Goal: Information Seeking & Learning: Check status

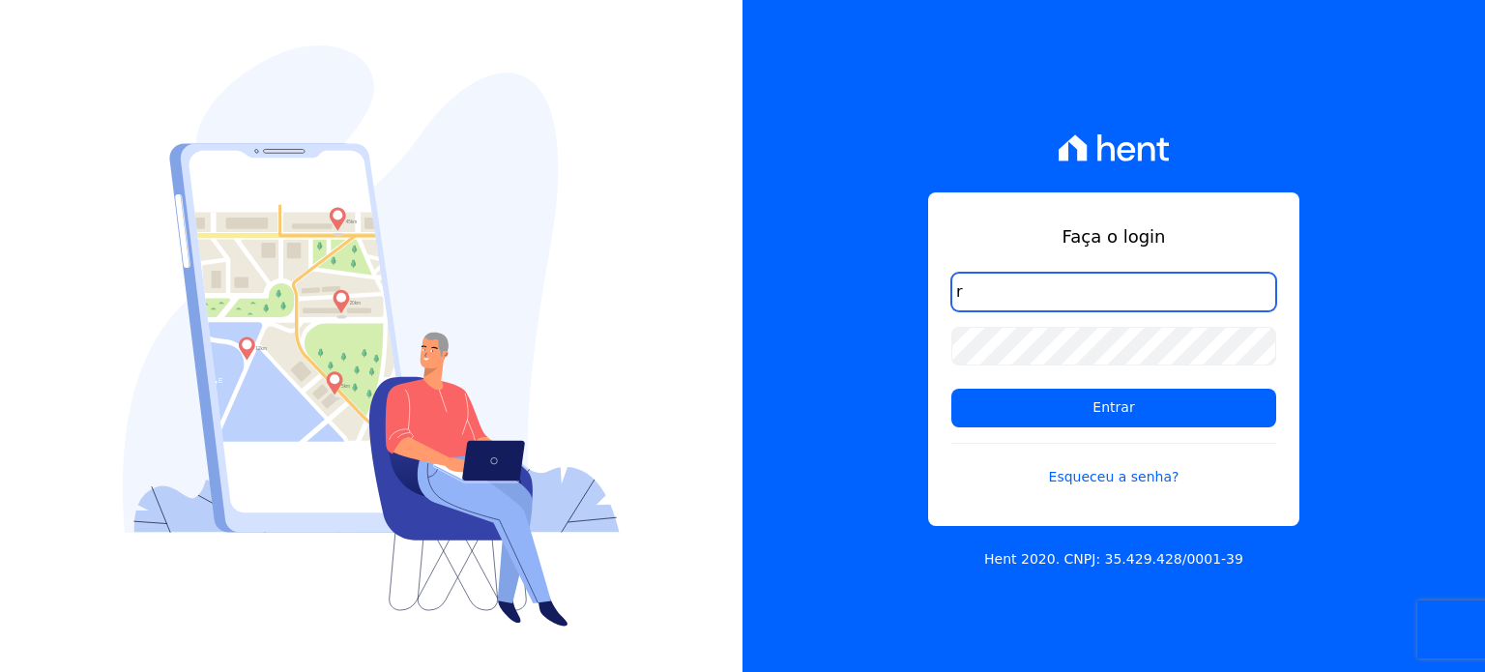
type input "ronaldo.trindade@vlbarros.com.br"
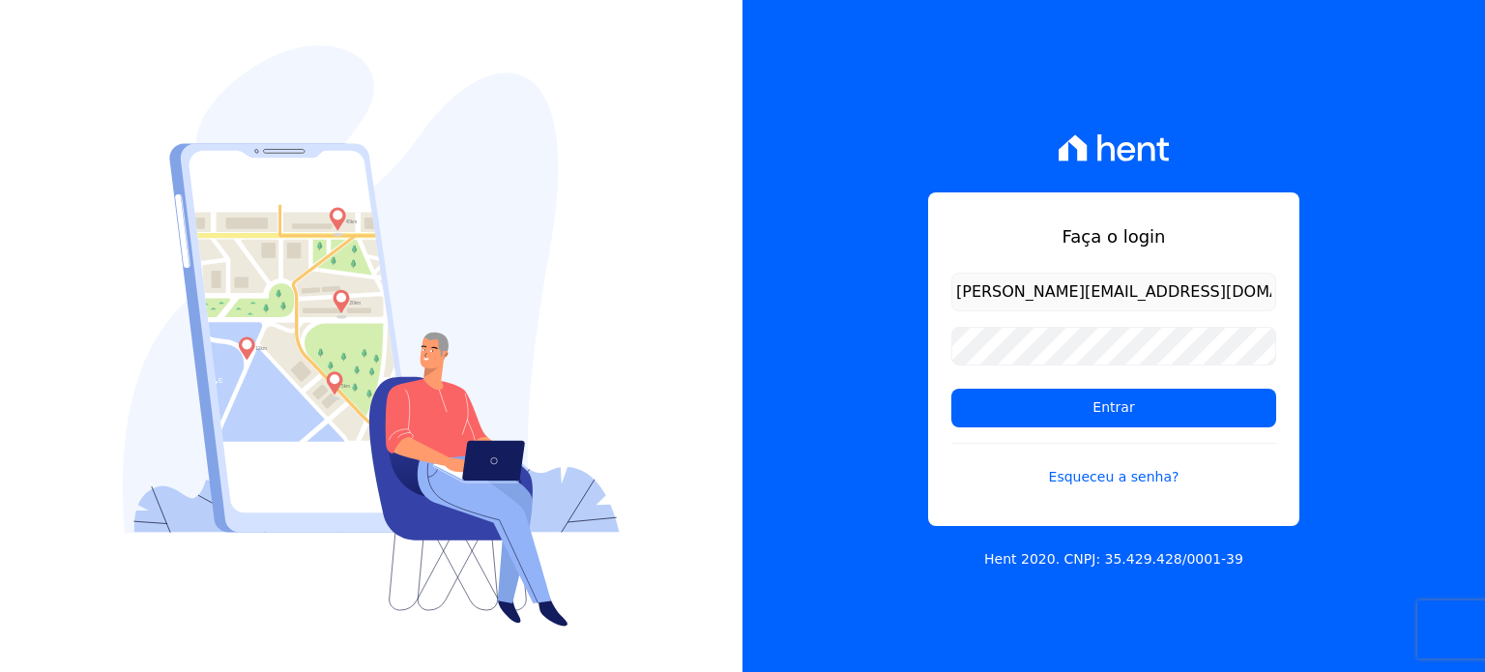
click at [952, 389] on input "Entrar" at bounding box center [1114, 408] width 325 height 39
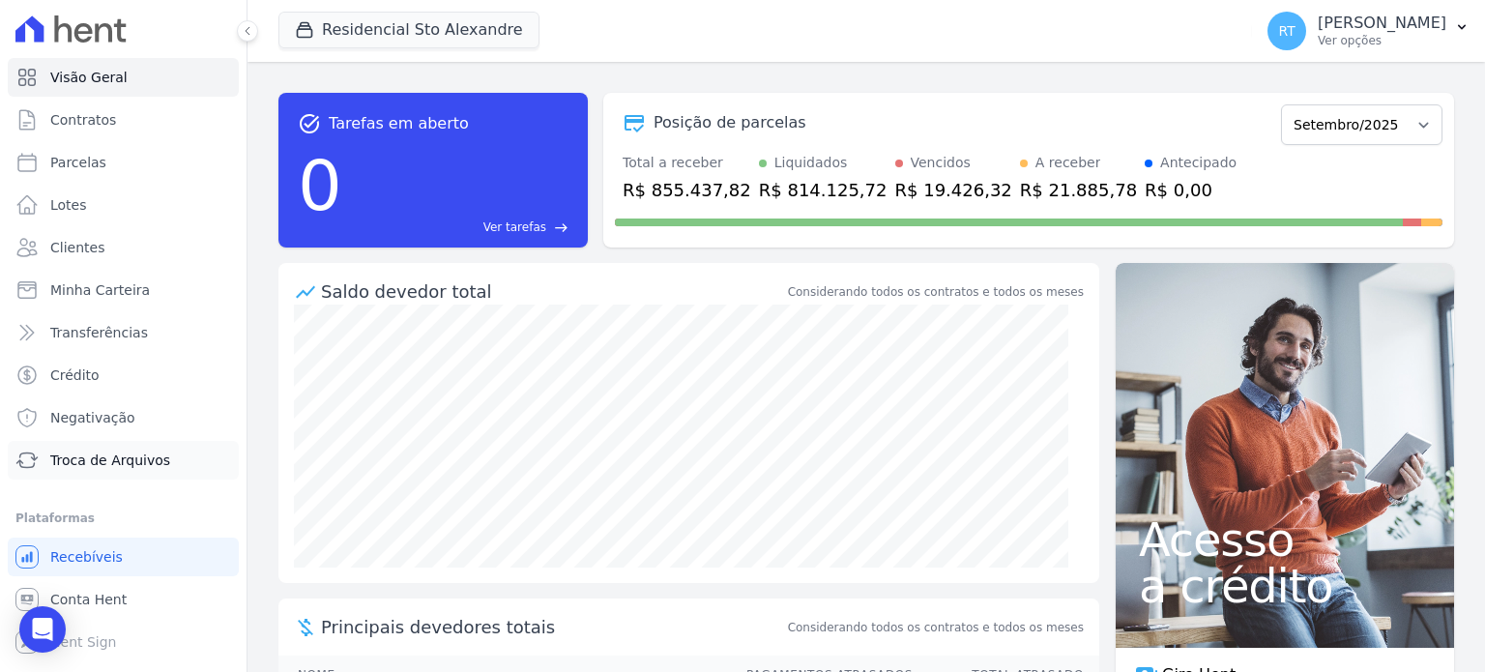
click at [135, 458] on span "Troca de Arquivos" at bounding box center [110, 460] width 120 height 19
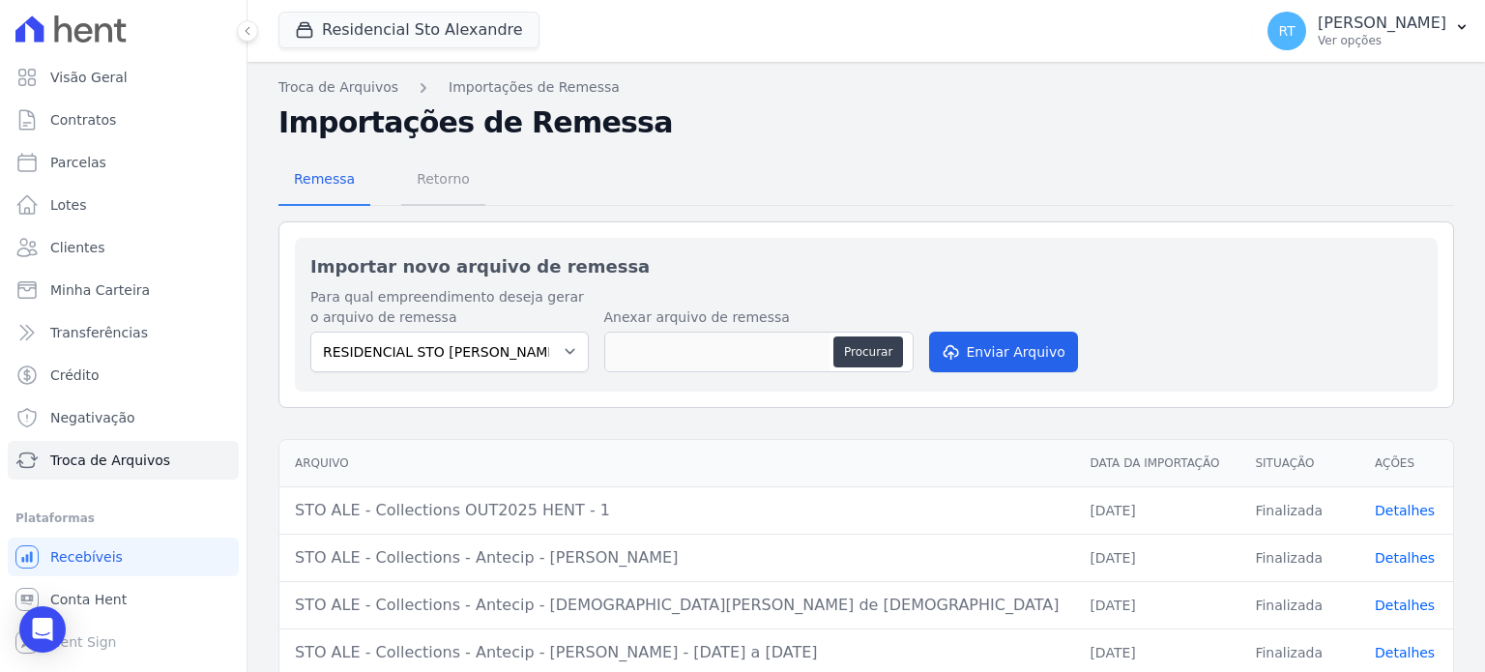
click at [428, 172] on span "Retorno" at bounding box center [443, 179] width 76 height 39
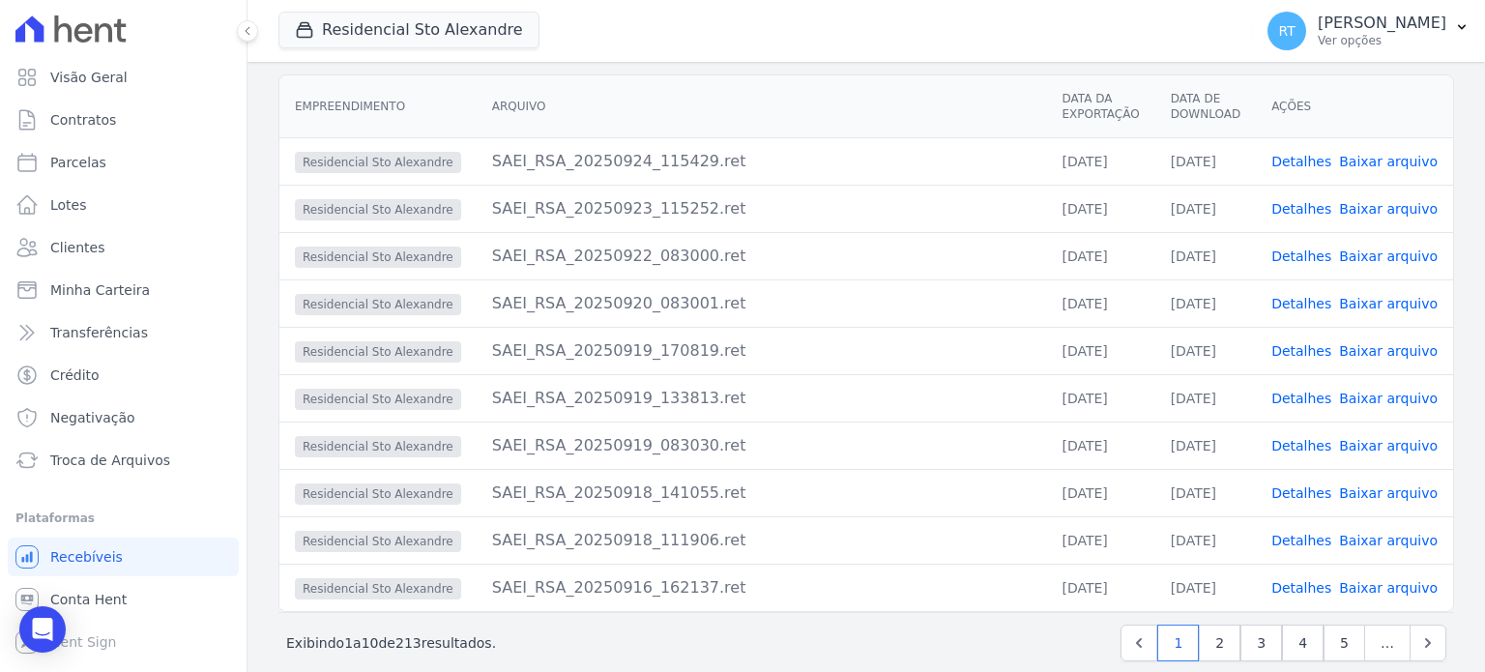
scroll to position [188, 0]
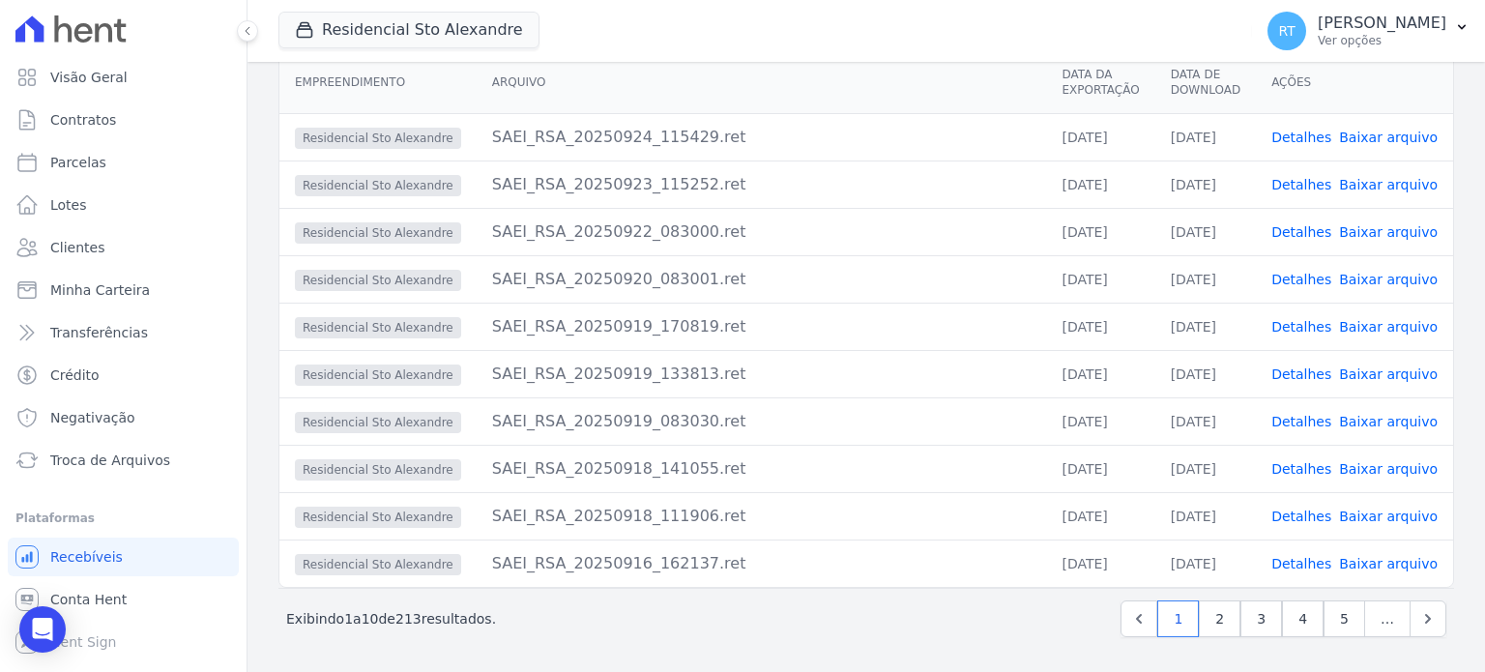
click at [1309, 562] on link "Detalhes" at bounding box center [1302, 563] width 60 height 15
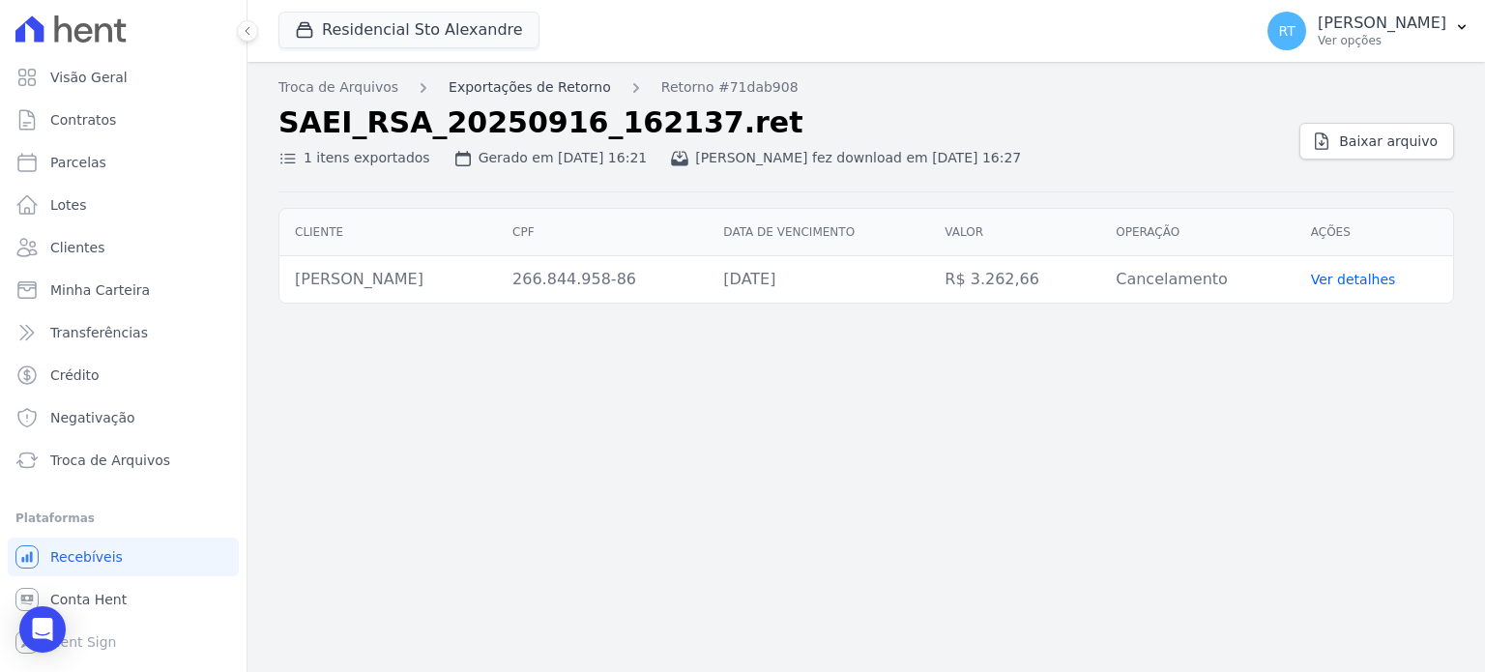
click at [518, 84] on link "Exportações de Retorno" at bounding box center [530, 87] width 162 height 20
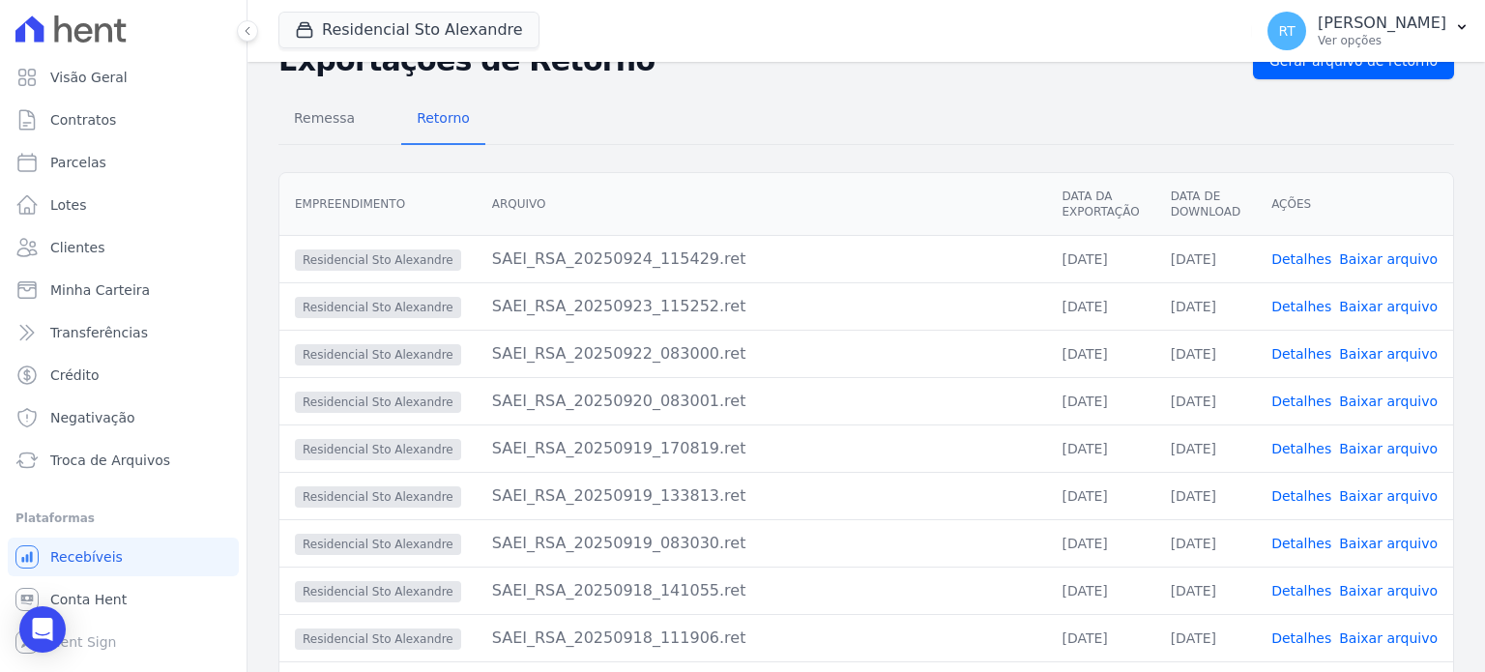
scroll to position [188, 0]
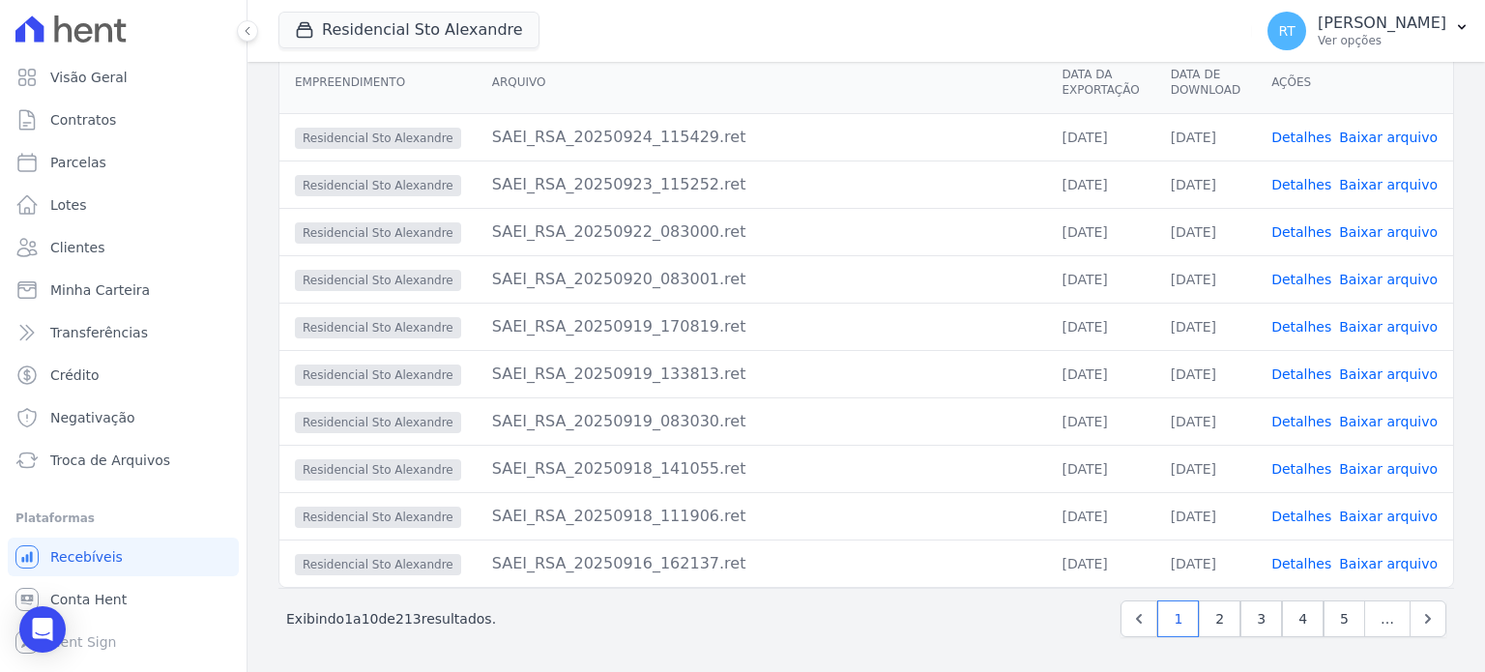
click at [1311, 517] on link "Detalhes" at bounding box center [1302, 516] width 60 height 15
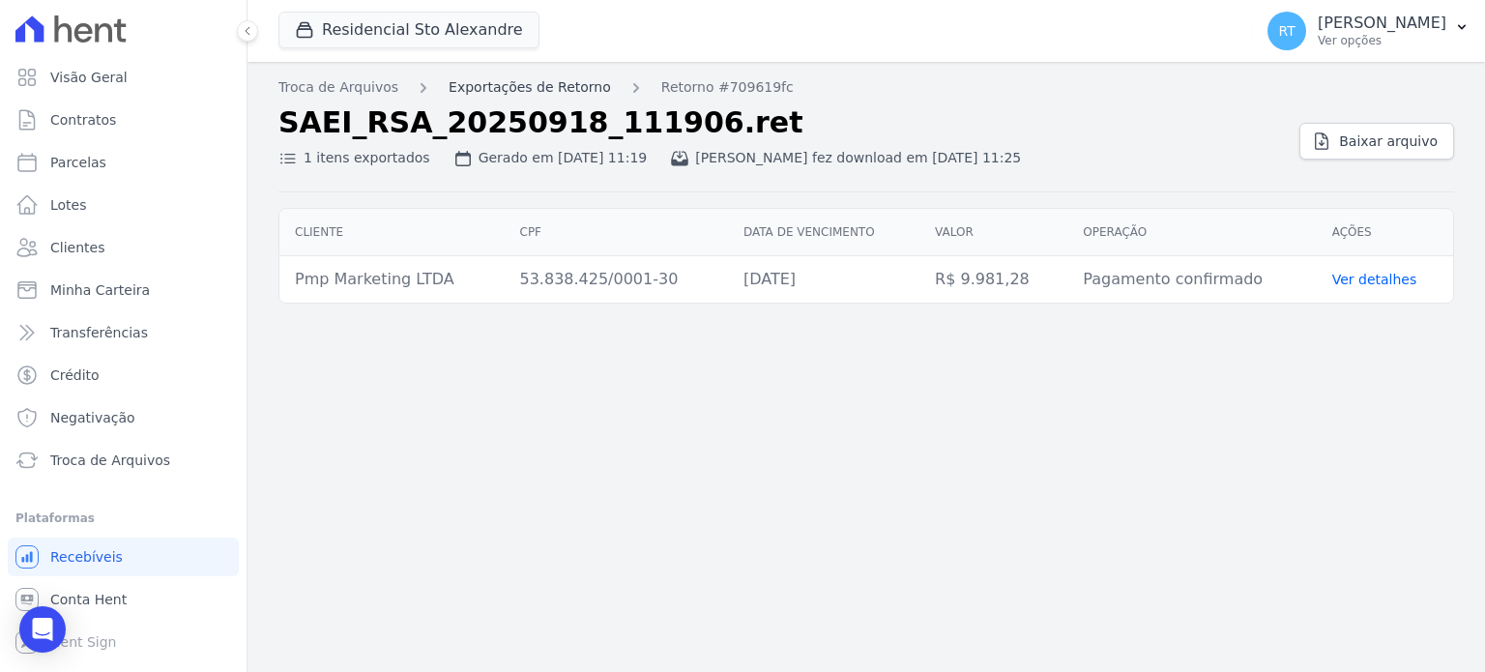
click at [530, 83] on link "Exportações de Retorno" at bounding box center [530, 87] width 162 height 20
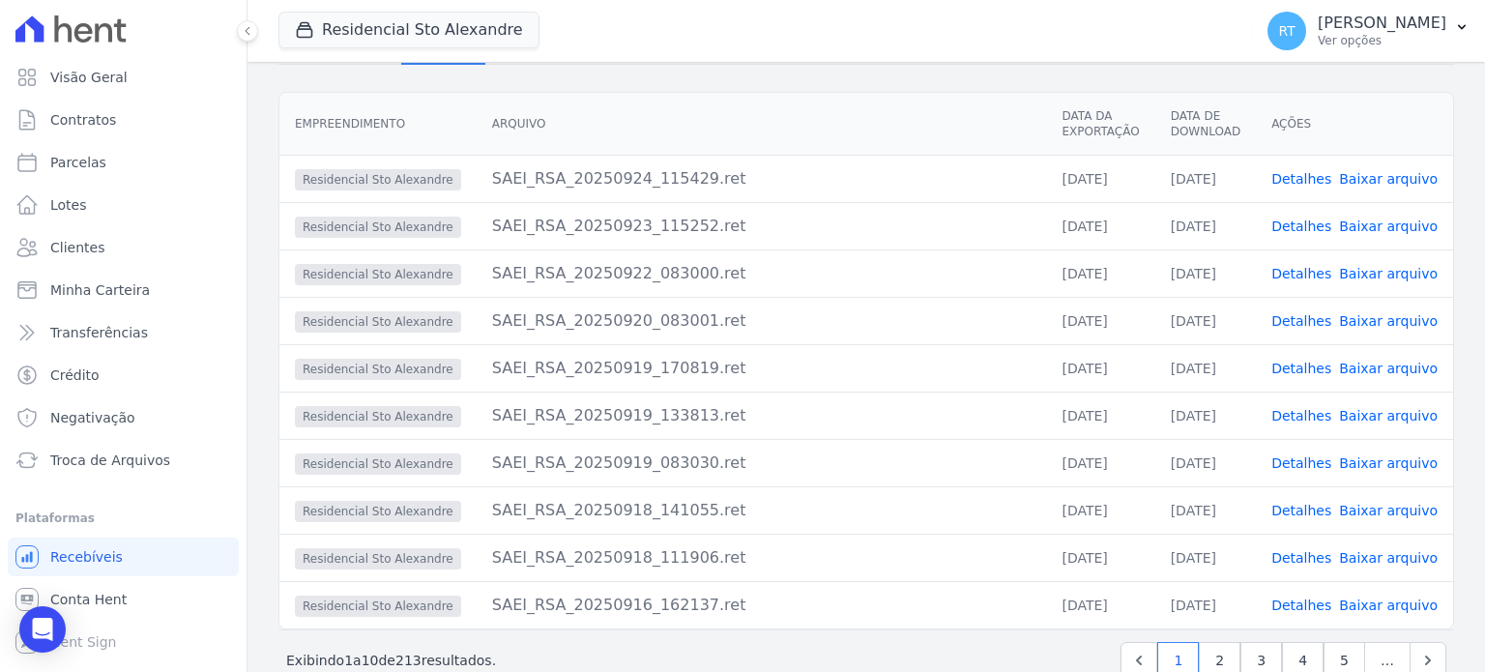
scroll to position [188, 0]
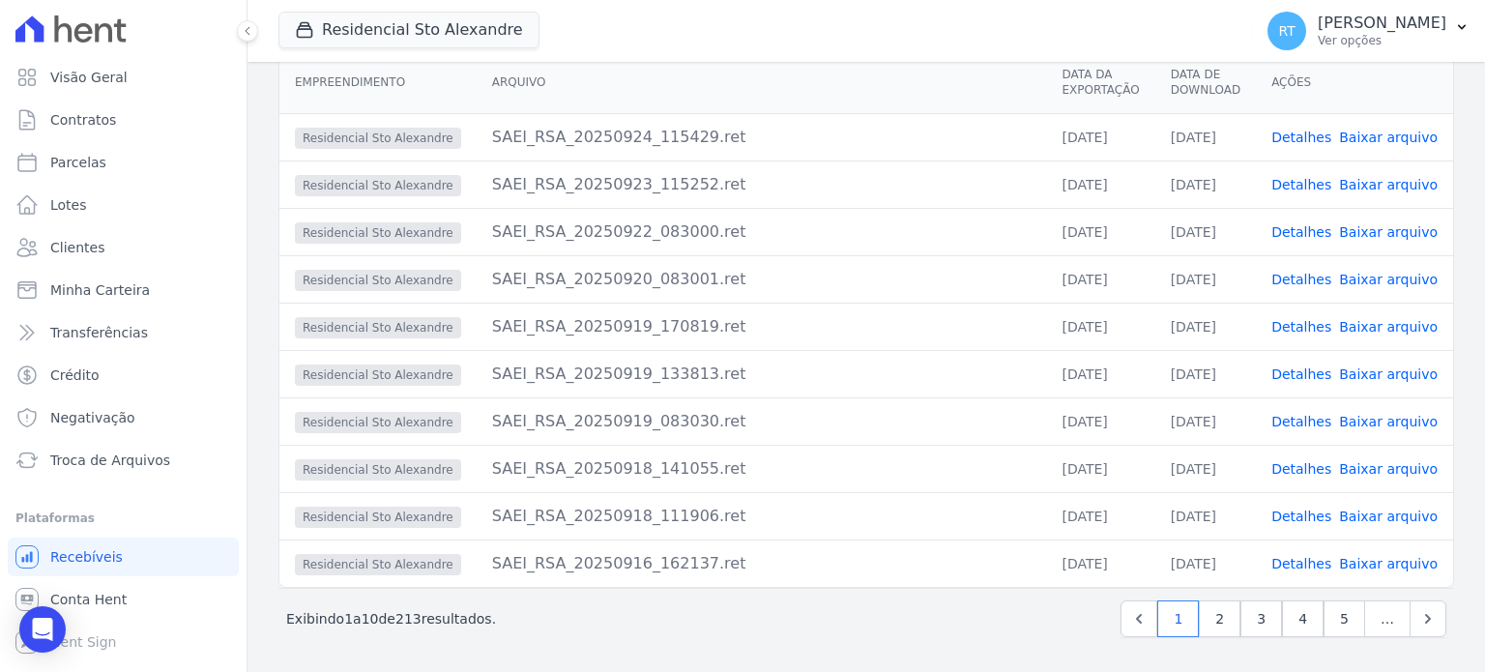
click at [1303, 465] on link "Detalhes" at bounding box center [1302, 468] width 60 height 15
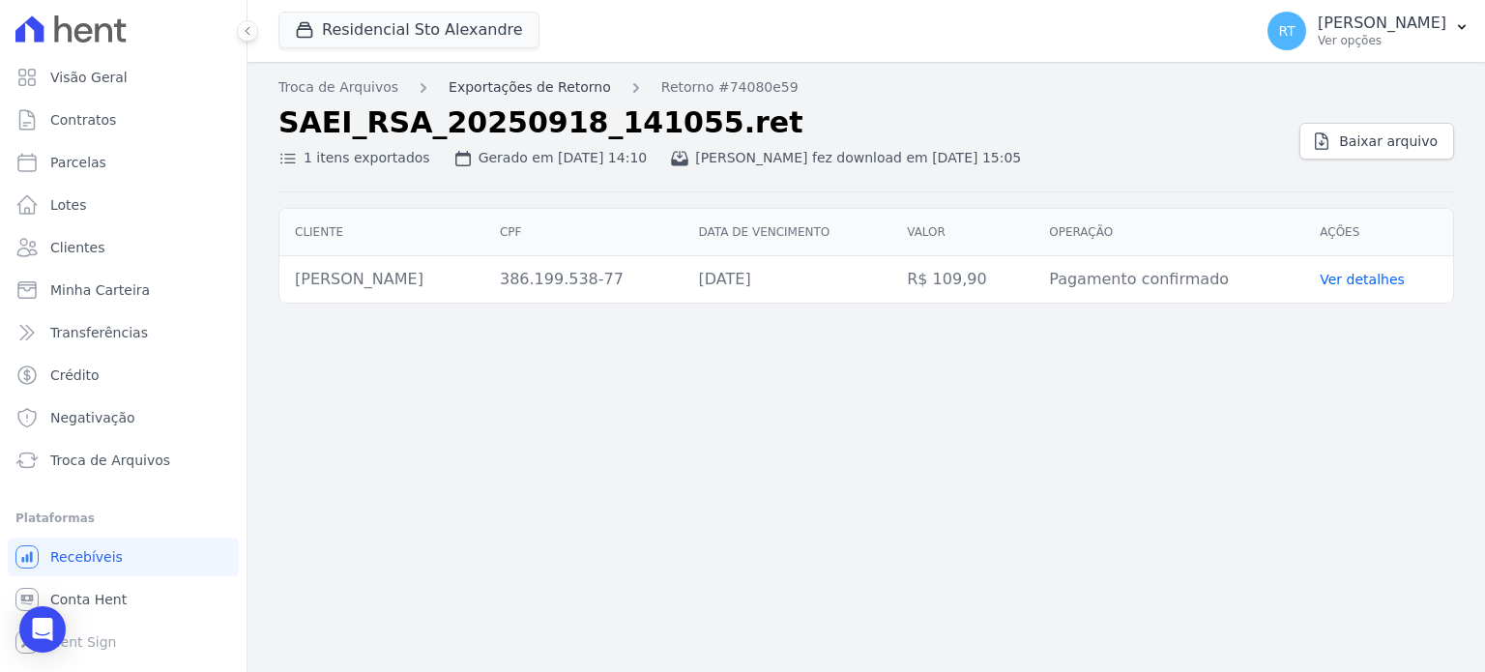
click at [501, 83] on link "Exportações de Retorno" at bounding box center [530, 87] width 162 height 20
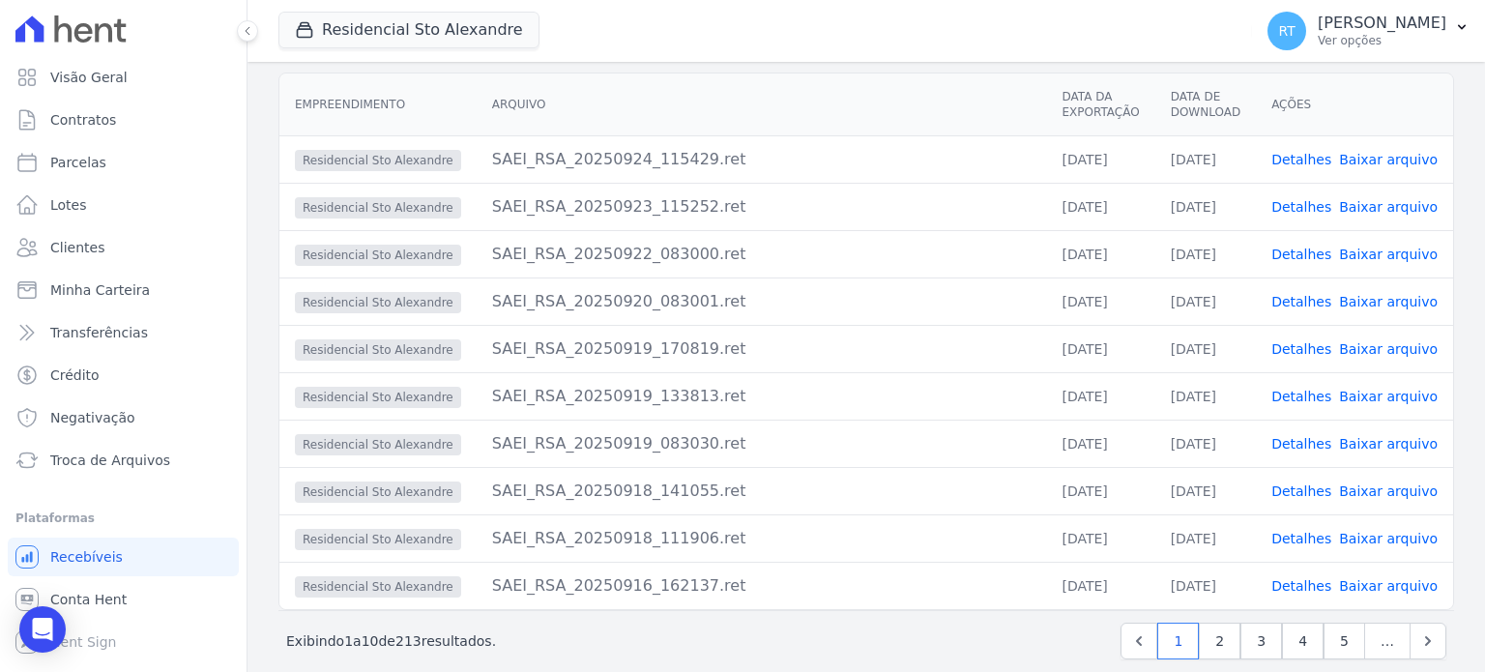
scroll to position [188, 0]
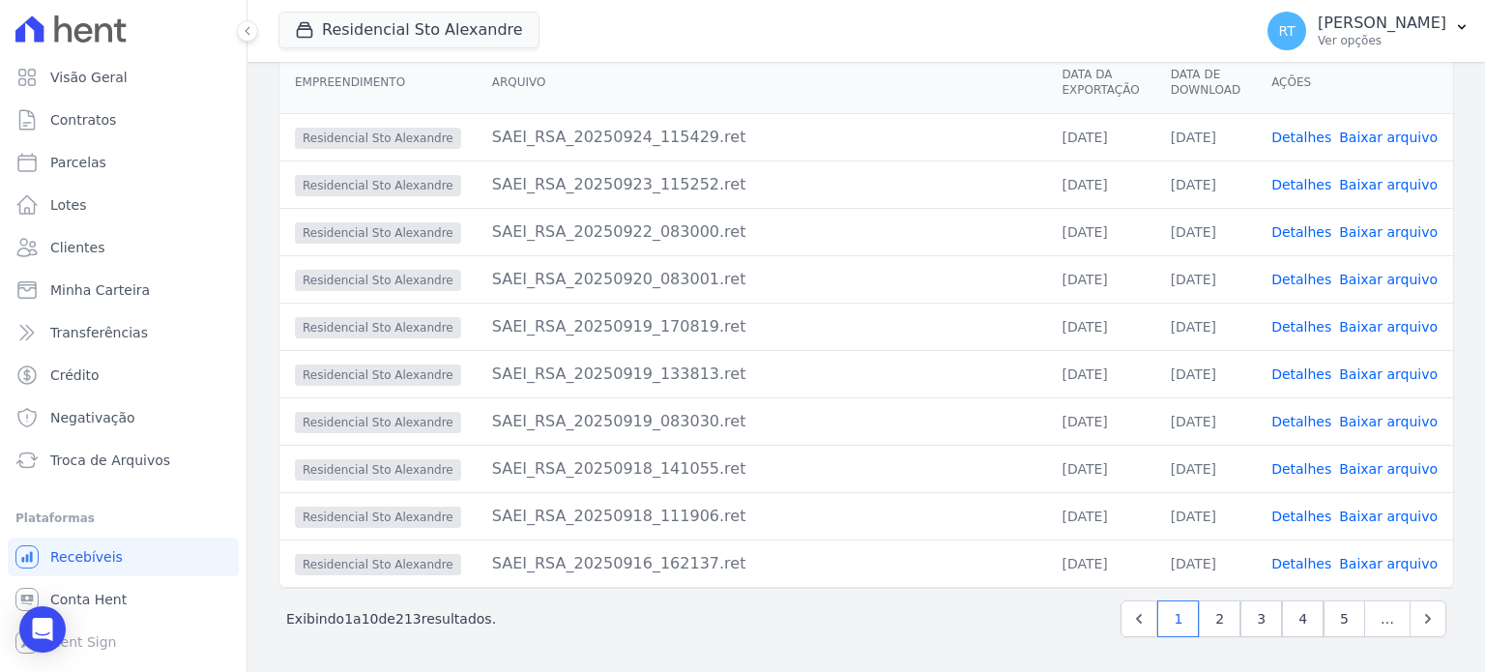
click at [1310, 467] on link "Detalhes" at bounding box center [1302, 468] width 60 height 15
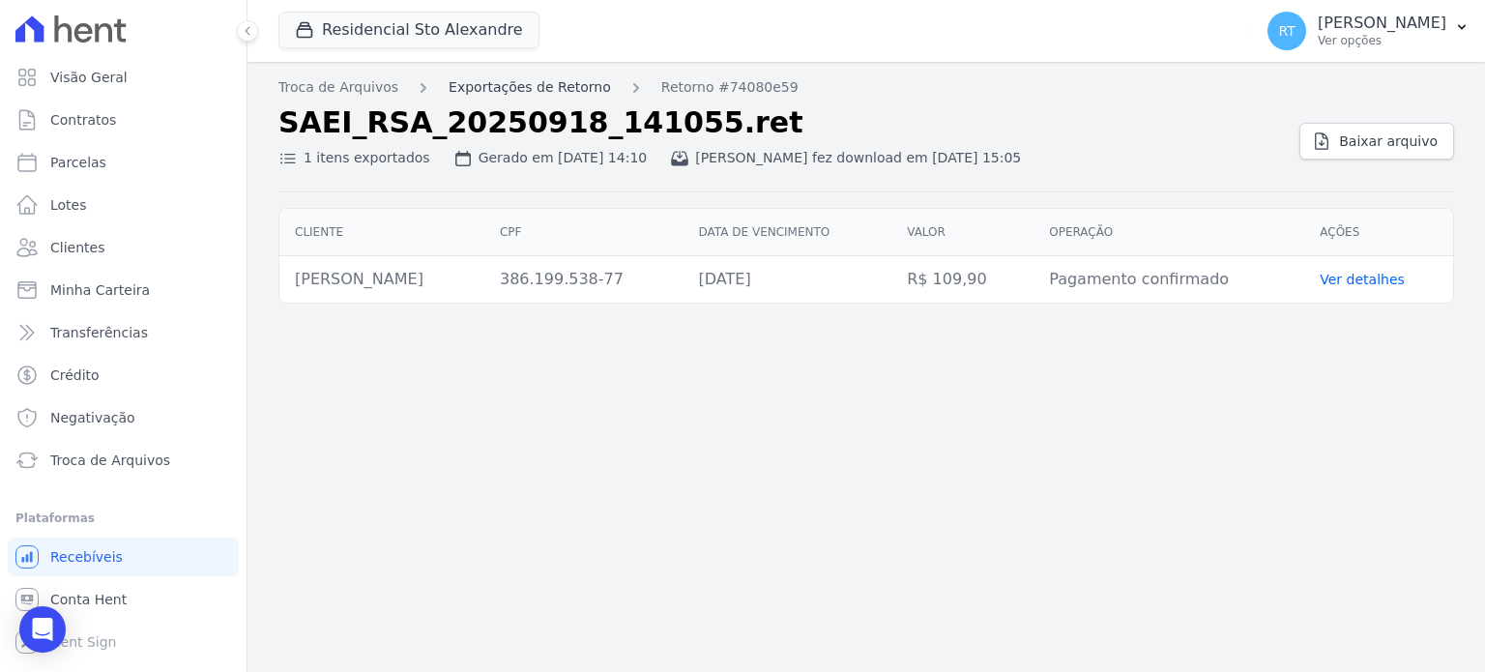
click at [545, 81] on link "Exportações de Retorno" at bounding box center [530, 87] width 162 height 20
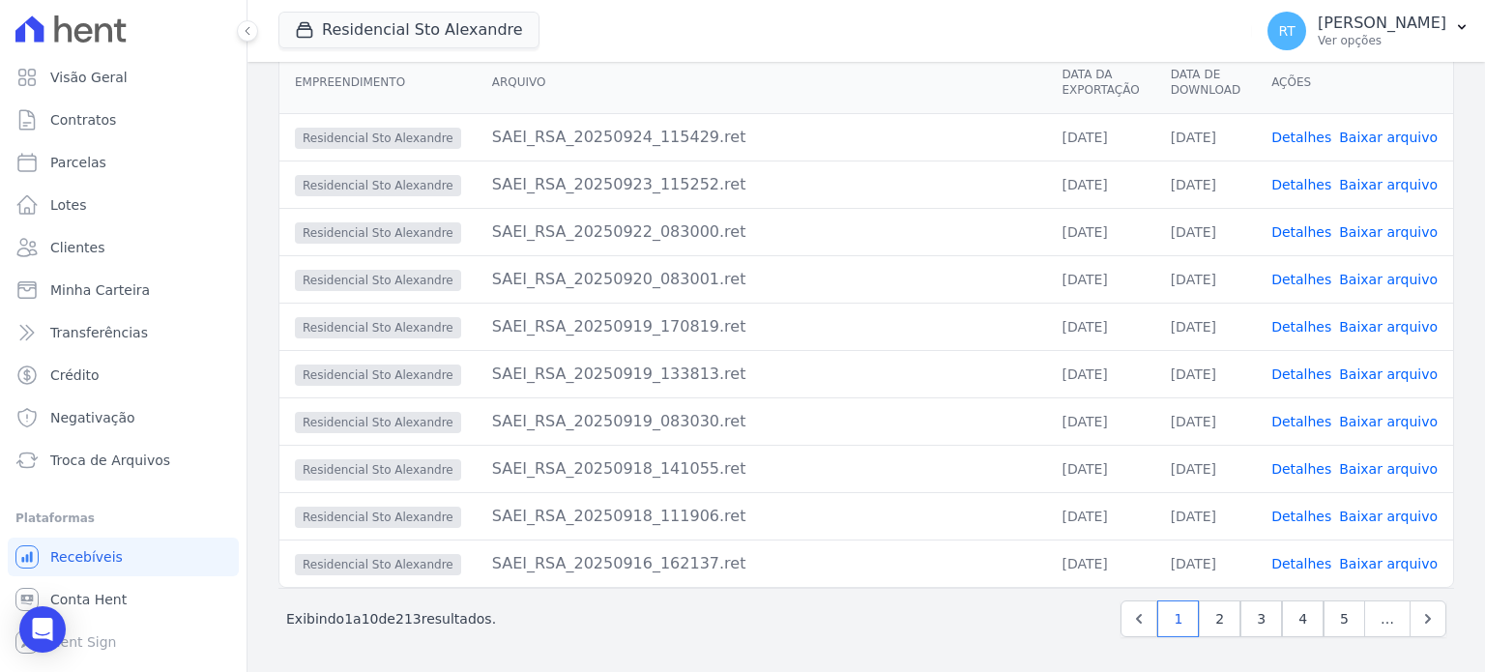
scroll to position [188, 0]
click at [1314, 416] on link "Detalhes" at bounding box center [1302, 421] width 60 height 15
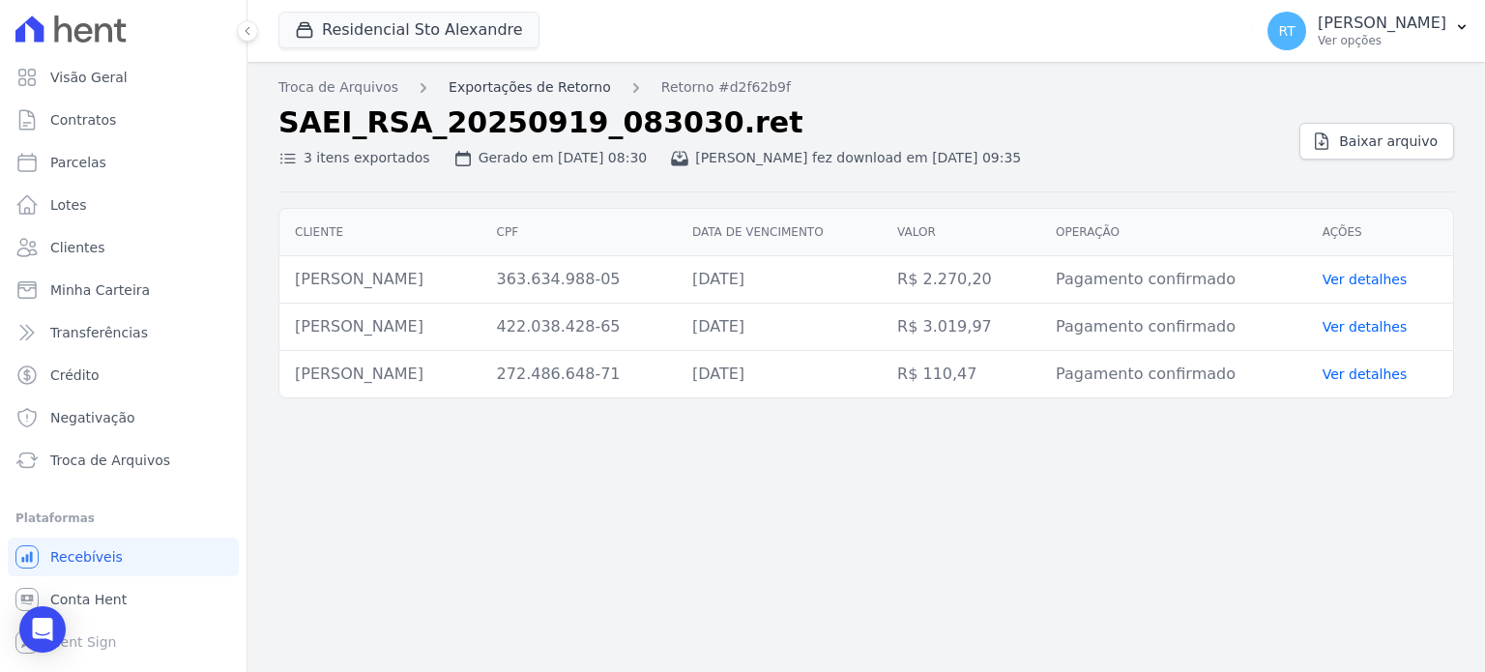
click at [540, 84] on link "Exportações de Retorno" at bounding box center [530, 87] width 162 height 20
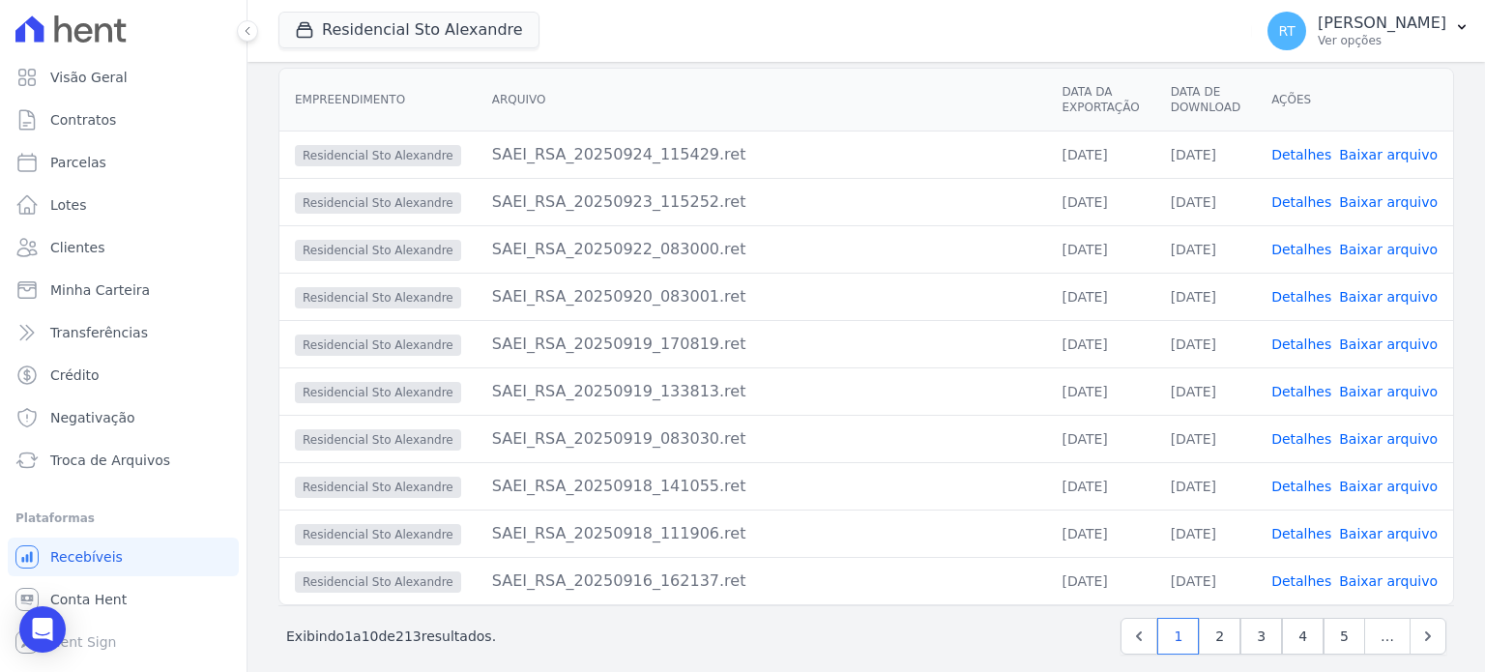
scroll to position [188, 0]
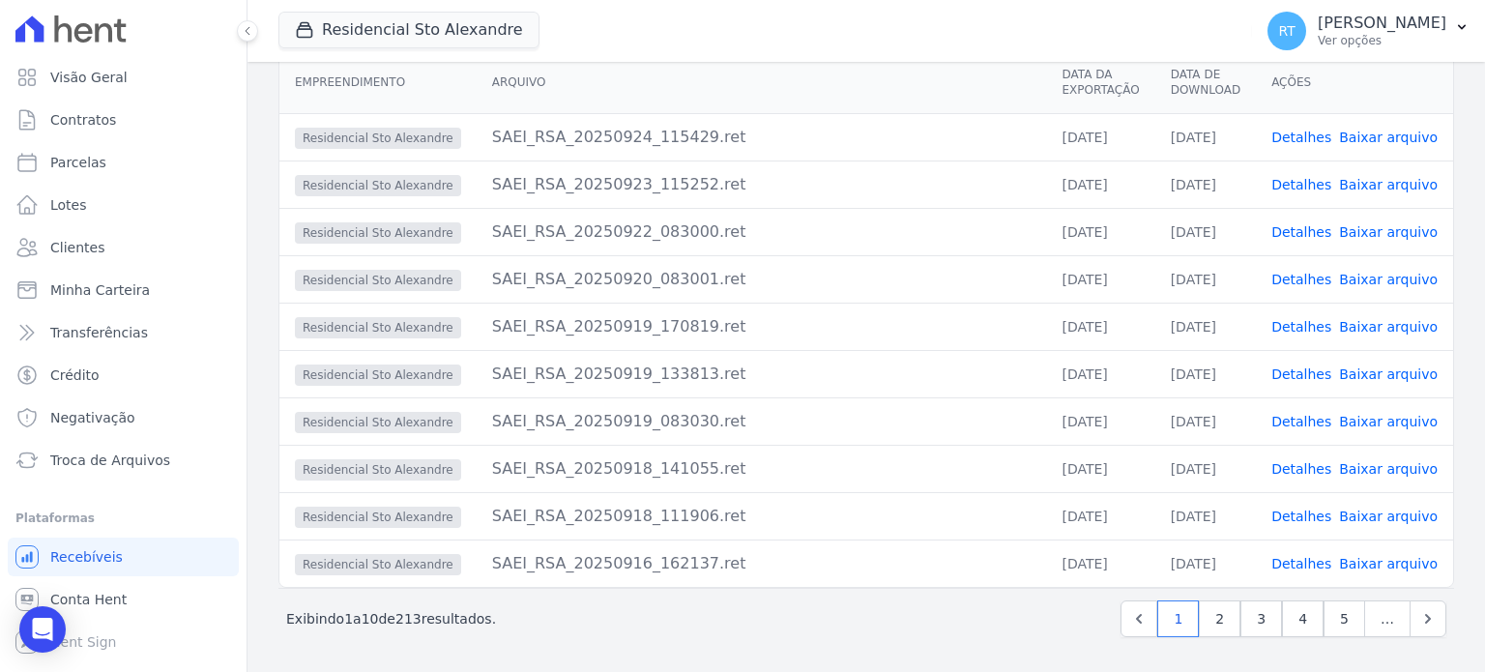
click at [1302, 373] on link "Detalhes" at bounding box center [1302, 374] width 60 height 15
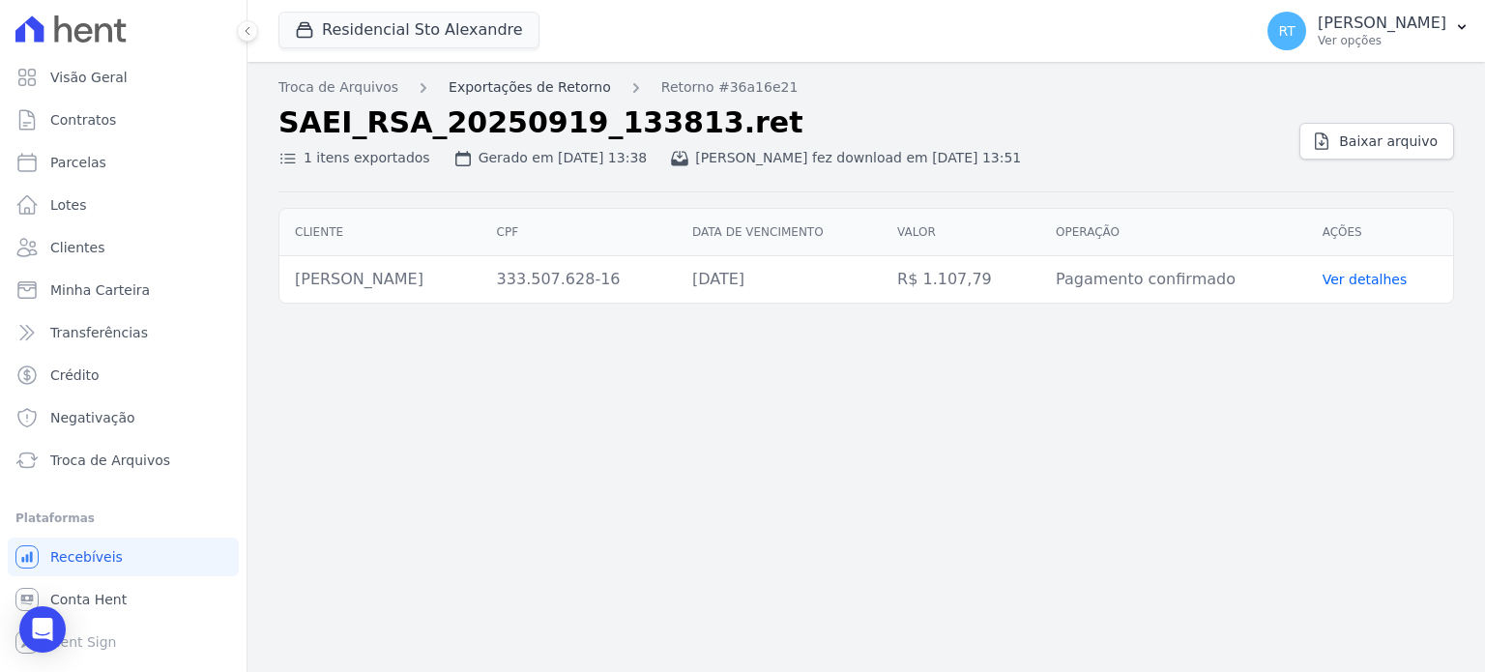
click at [527, 83] on link "Exportações de Retorno" at bounding box center [530, 87] width 162 height 20
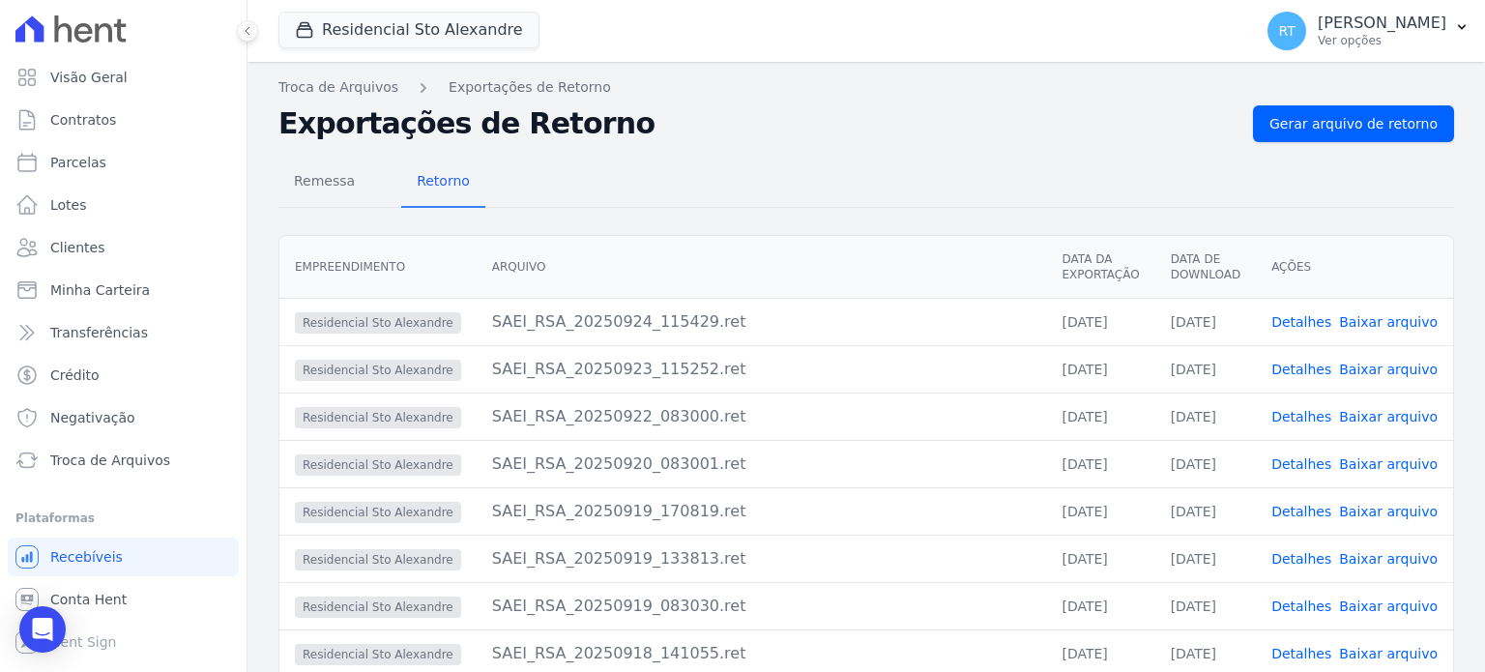
click at [1303, 464] on link "Detalhes" at bounding box center [1302, 463] width 60 height 15
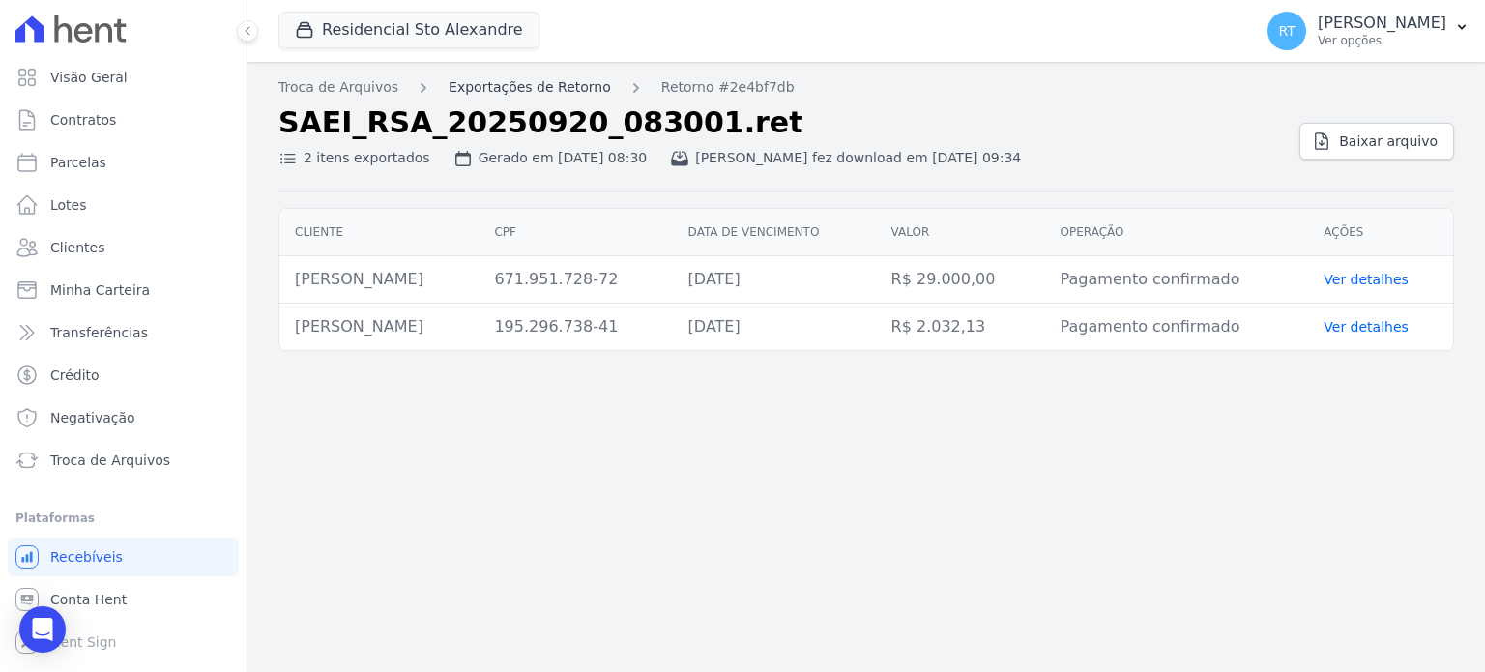
click at [536, 88] on link "Exportações de Retorno" at bounding box center [530, 87] width 162 height 20
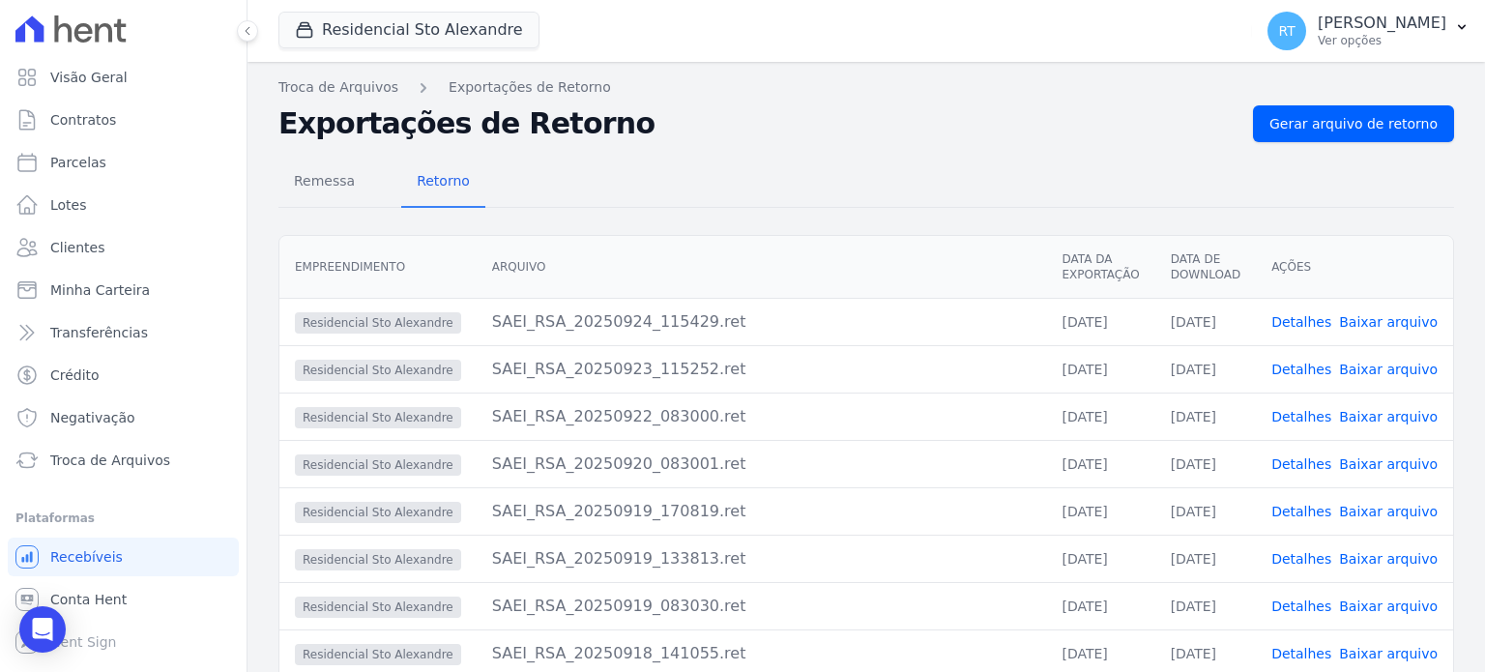
click at [1314, 418] on link "Detalhes" at bounding box center [1302, 416] width 60 height 15
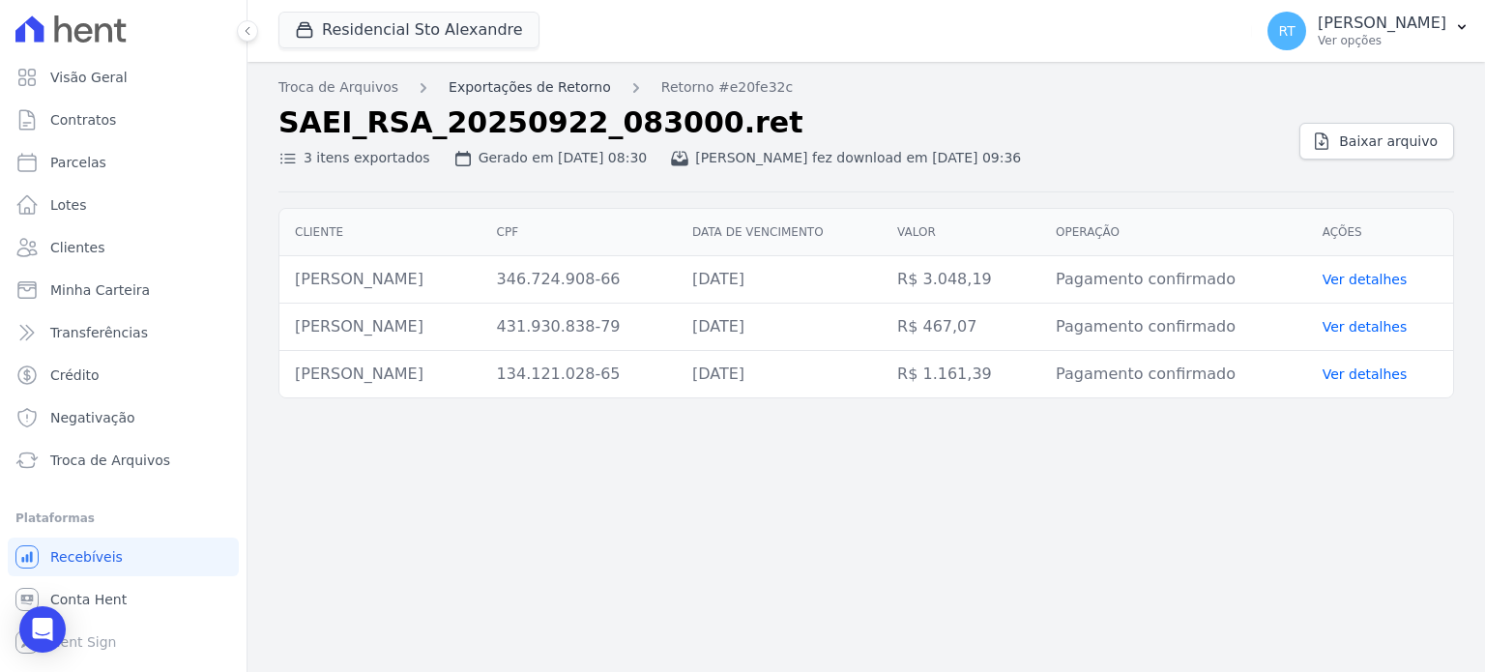
click at [507, 87] on link "Exportações de Retorno" at bounding box center [530, 87] width 162 height 20
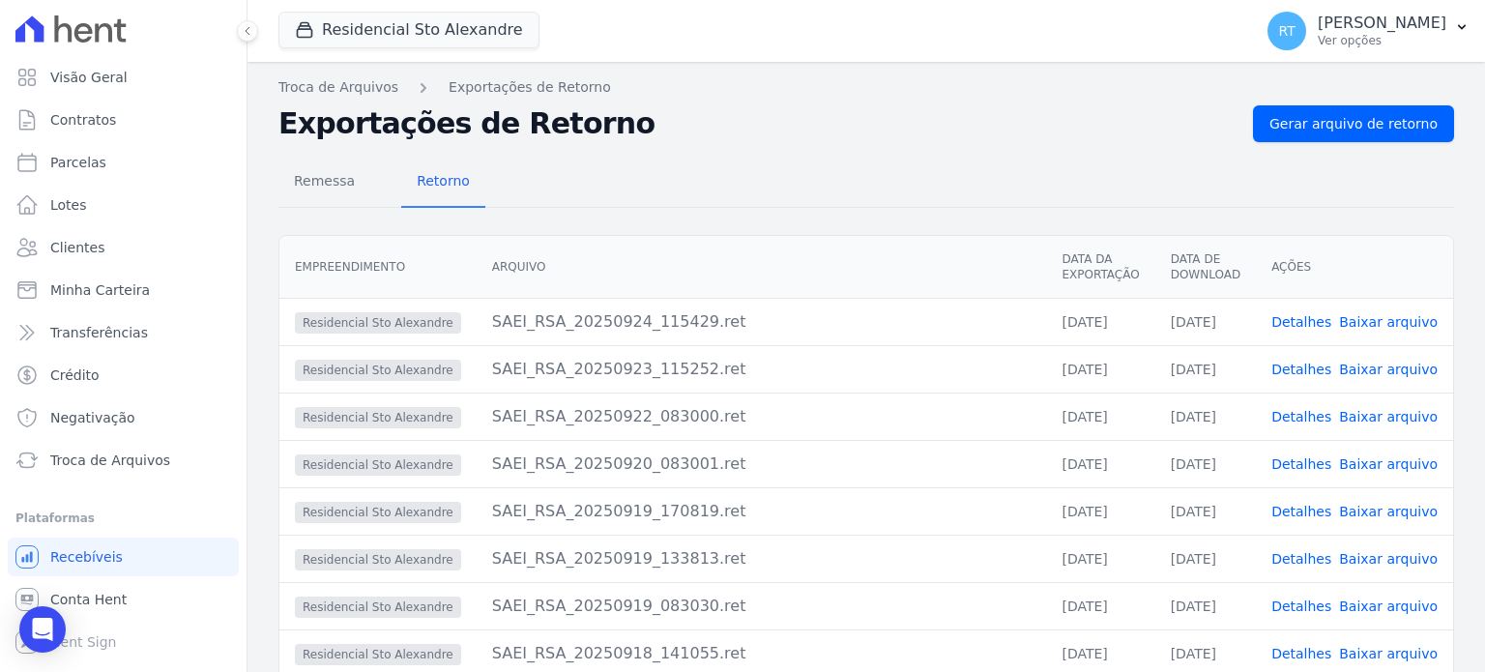
click at [1311, 370] on link "Detalhes" at bounding box center [1302, 369] width 60 height 15
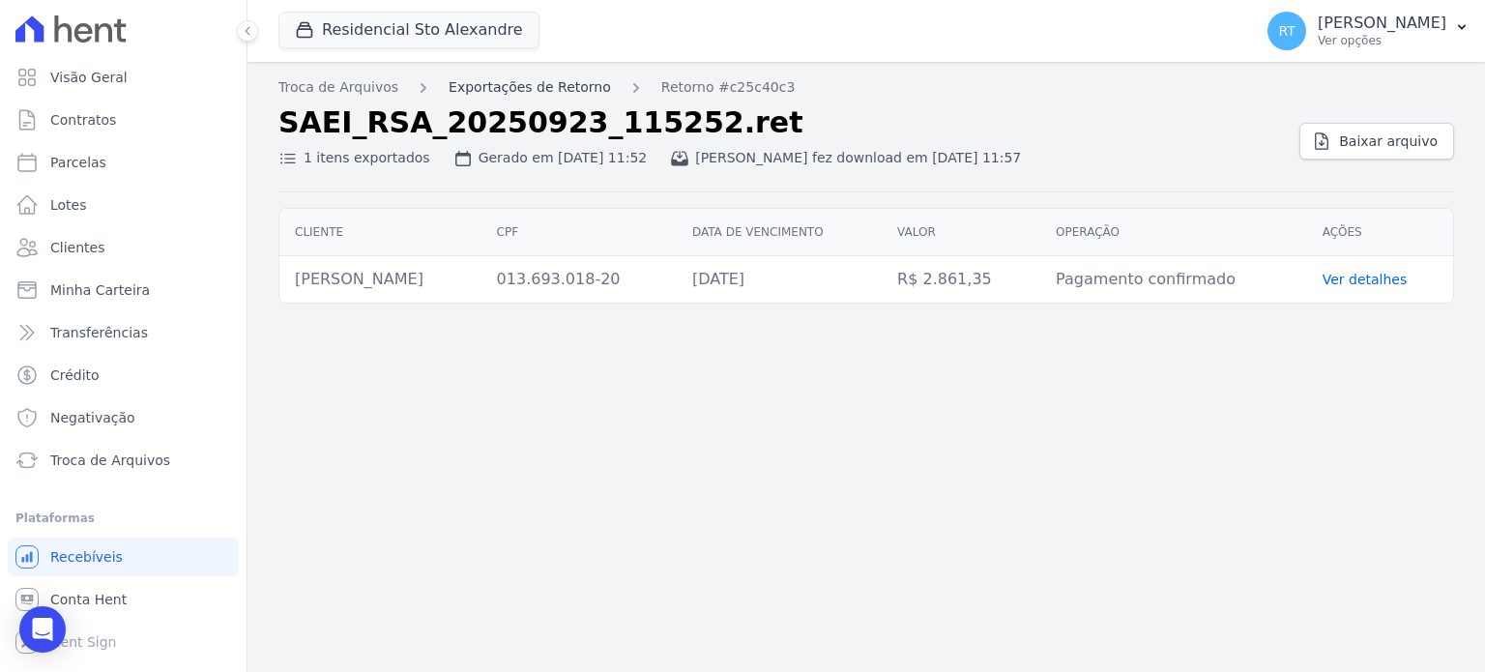
click at [487, 83] on link "Exportações de Retorno" at bounding box center [530, 87] width 162 height 20
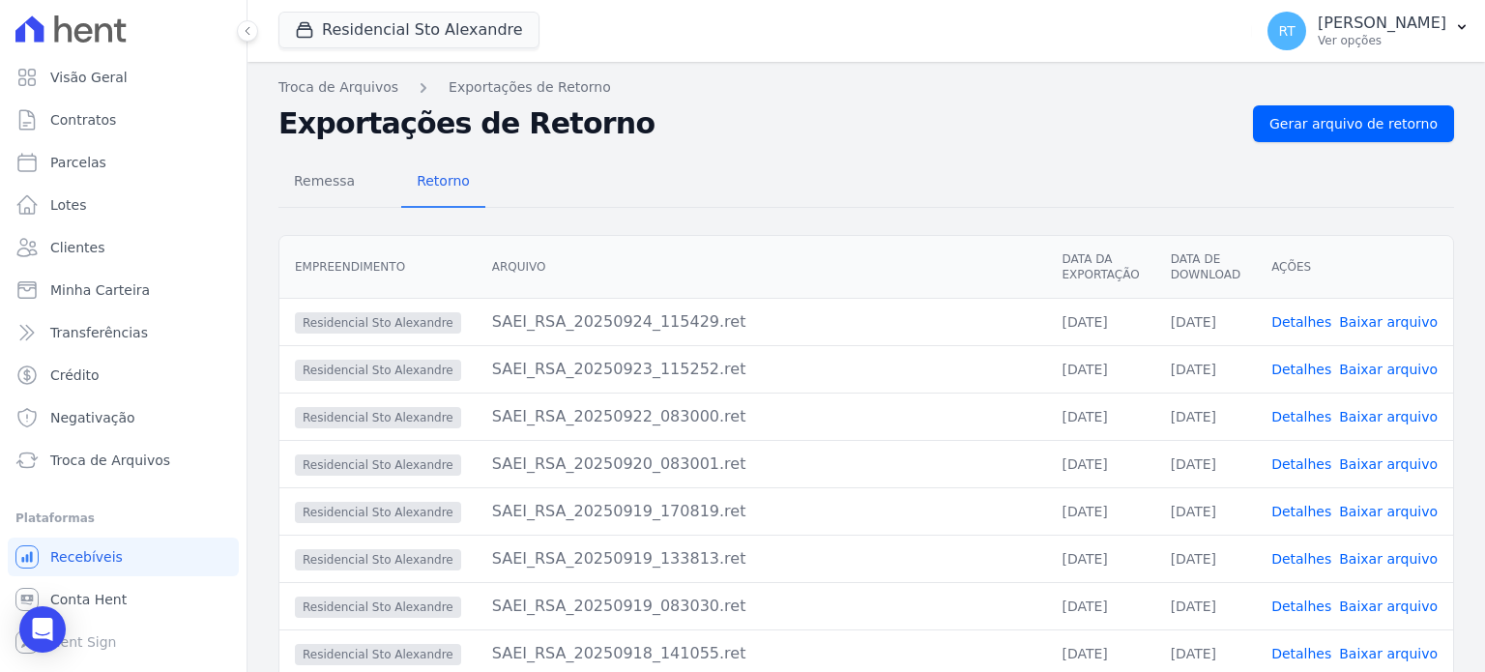
click at [1304, 322] on link "Detalhes" at bounding box center [1302, 321] width 60 height 15
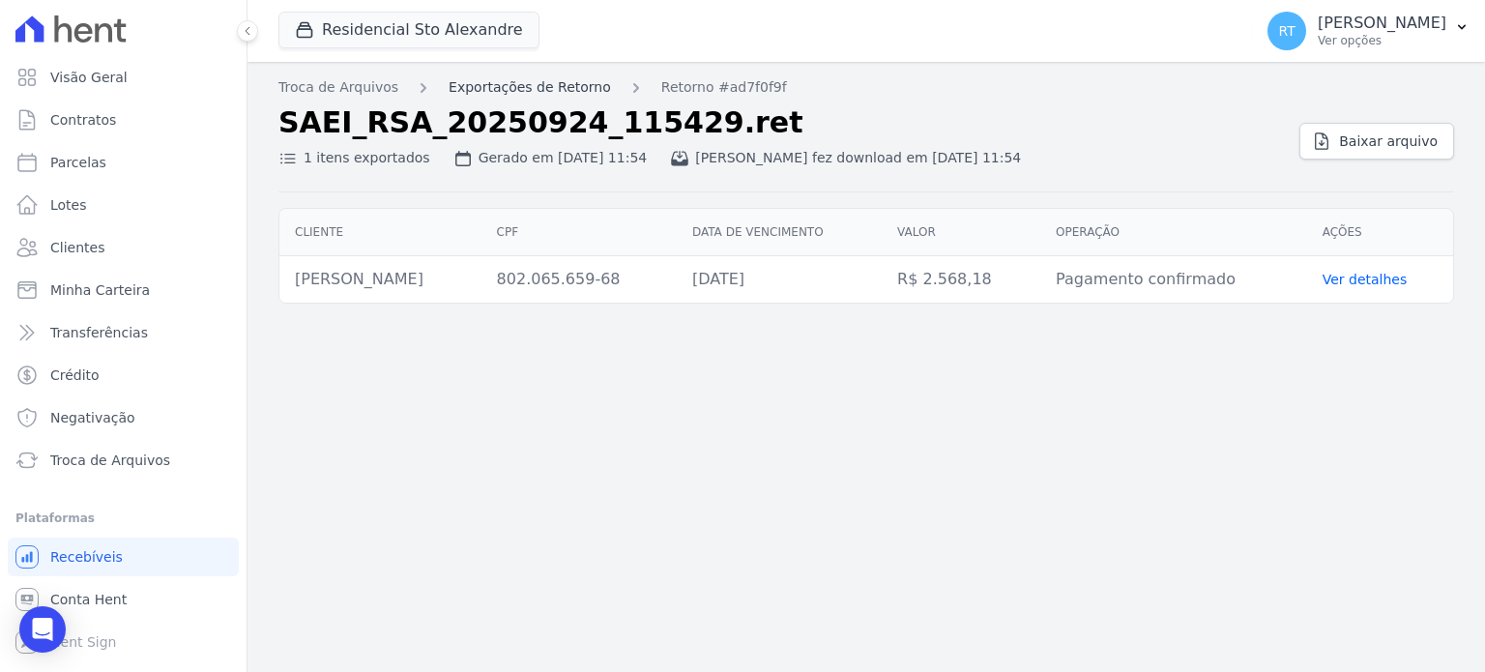
click at [515, 85] on link "Exportações de Retorno" at bounding box center [530, 87] width 162 height 20
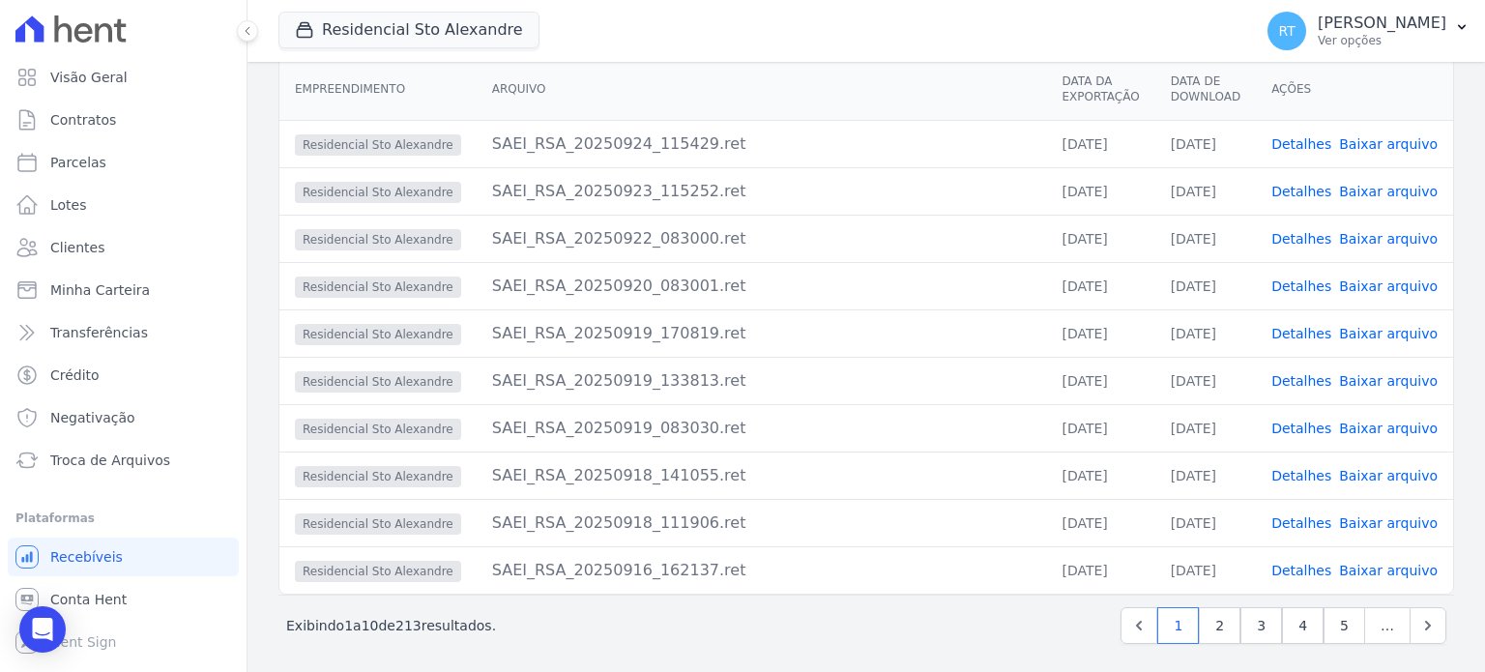
scroll to position [180, 0]
click at [1213, 630] on link "2" at bounding box center [1220, 623] width 42 height 37
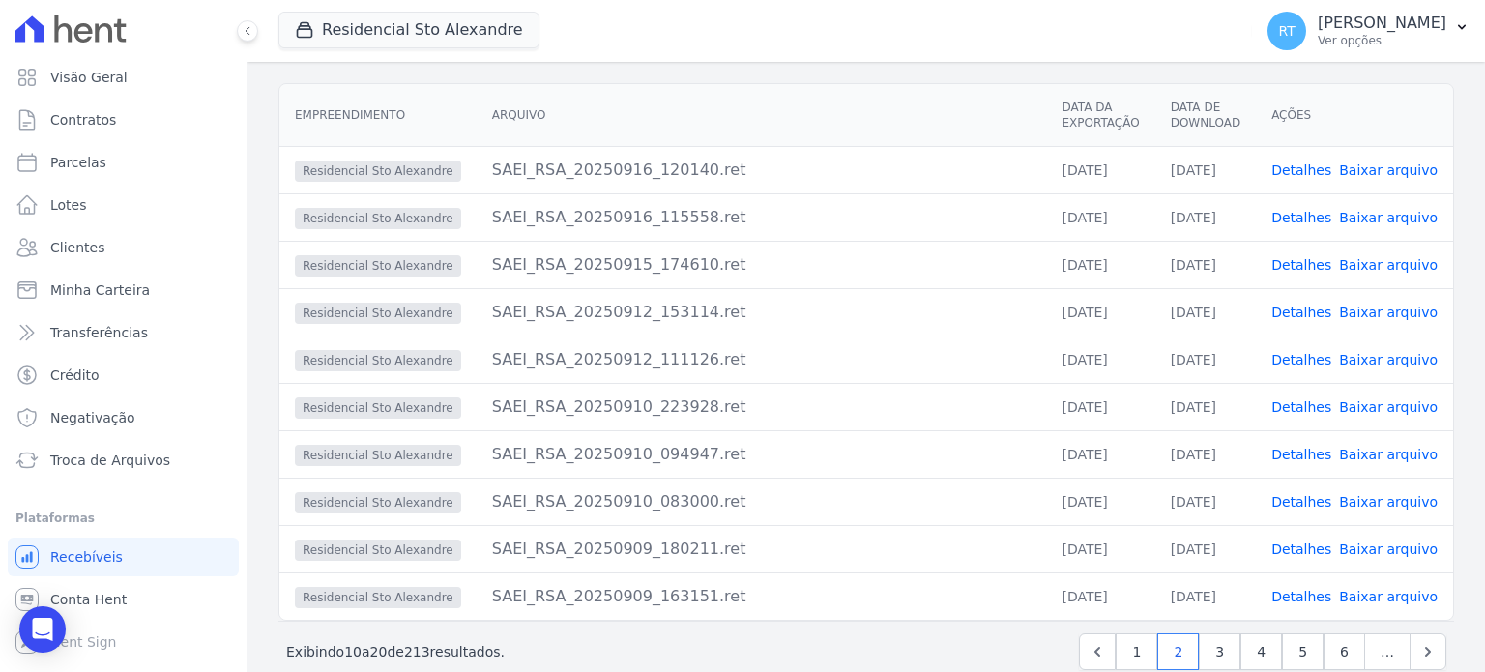
scroll to position [188, 0]
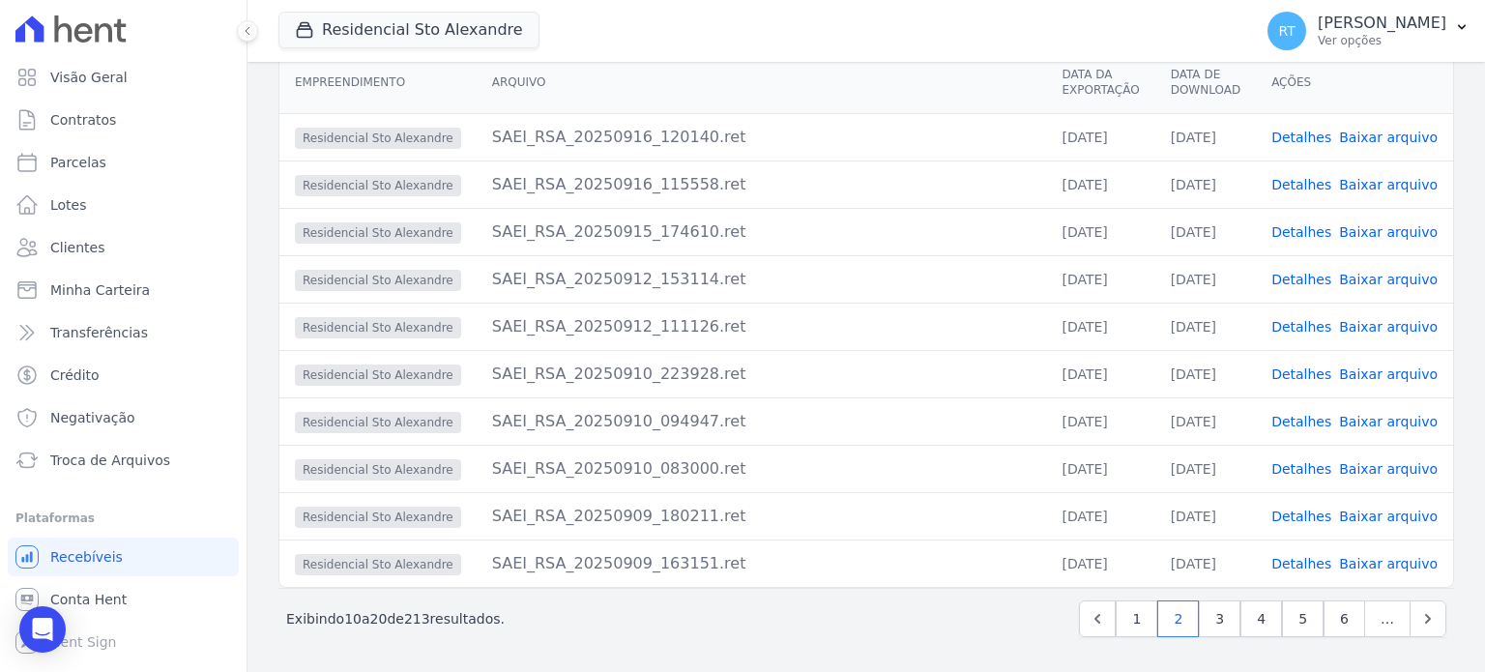
click at [1306, 566] on link "Detalhes" at bounding box center [1302, 563] width 60 height 15
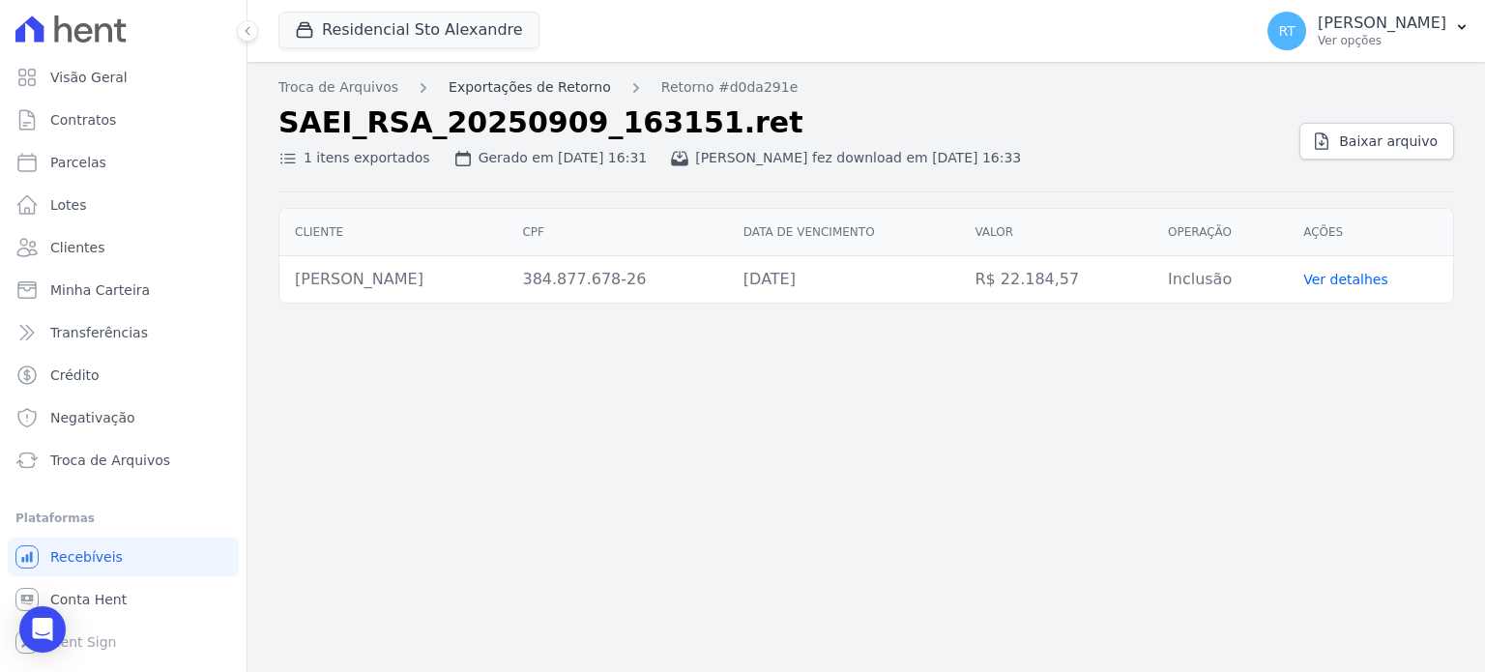
click at [546, 85] on link "Exportações de Retorno" at bounding box center [530, 87] width 162 height 20
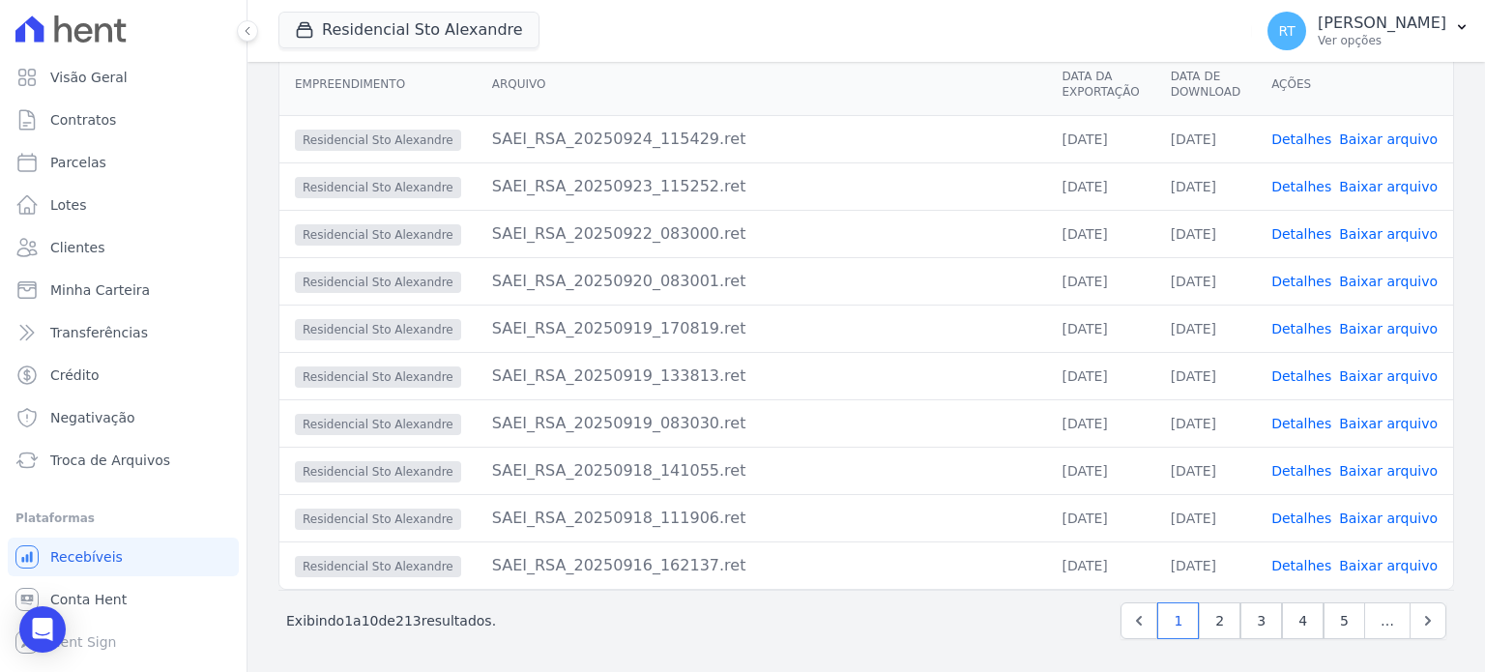
scroll to position [188, 0]
click at [1309, 519] on link "Detalhes" at bounding box center [1302, 516] width 60 height 15
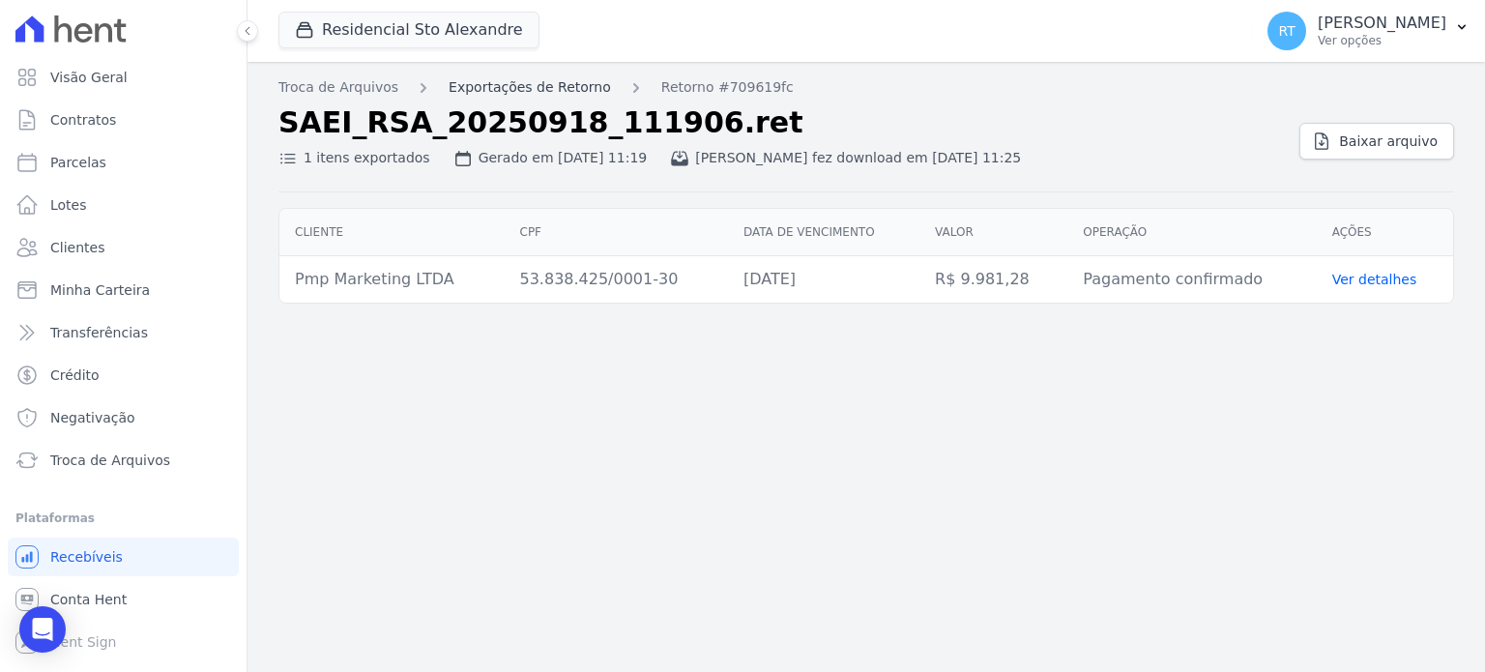
click at [538, 90] on link "Exportações de Retorno" at bounding box center [530, 87] width 162 height 20
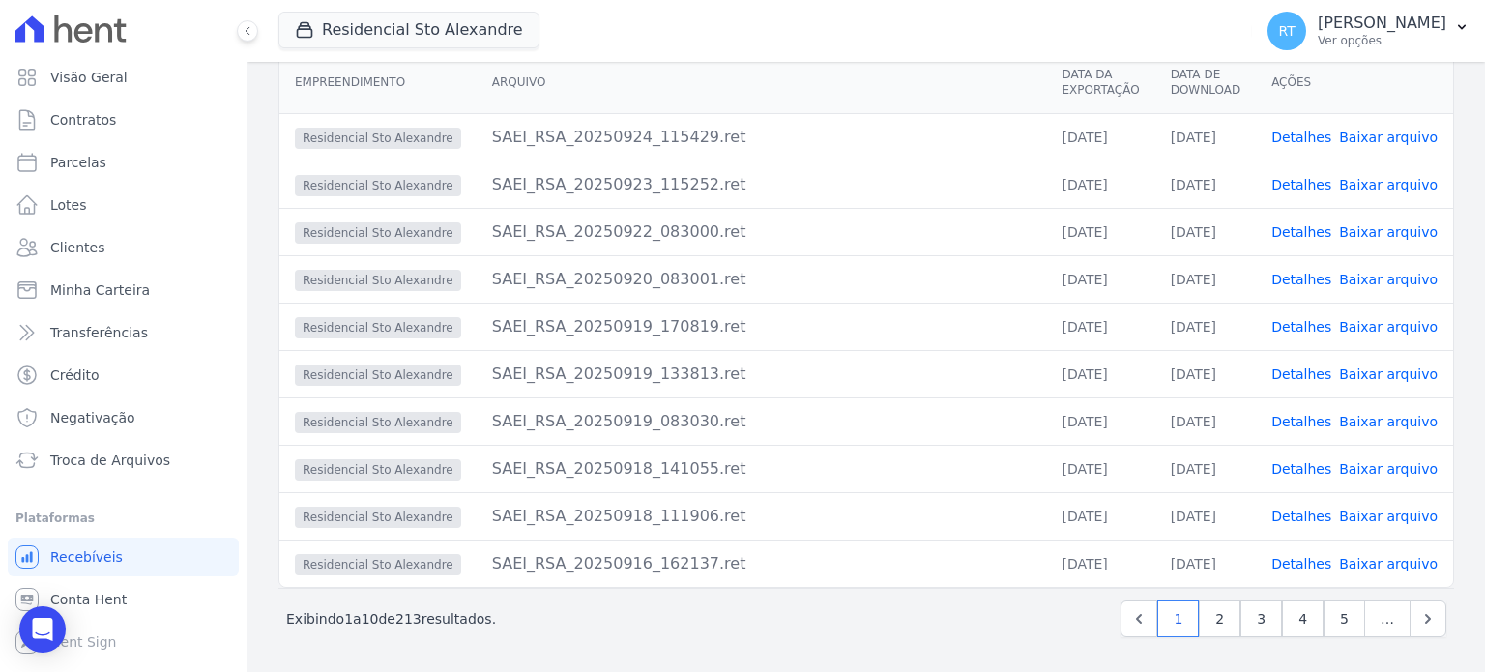
scroll to position [188, 0]
click at [1312, 471] on link "Detalhes" at bounding box center [1302, 468] width 60 height 15
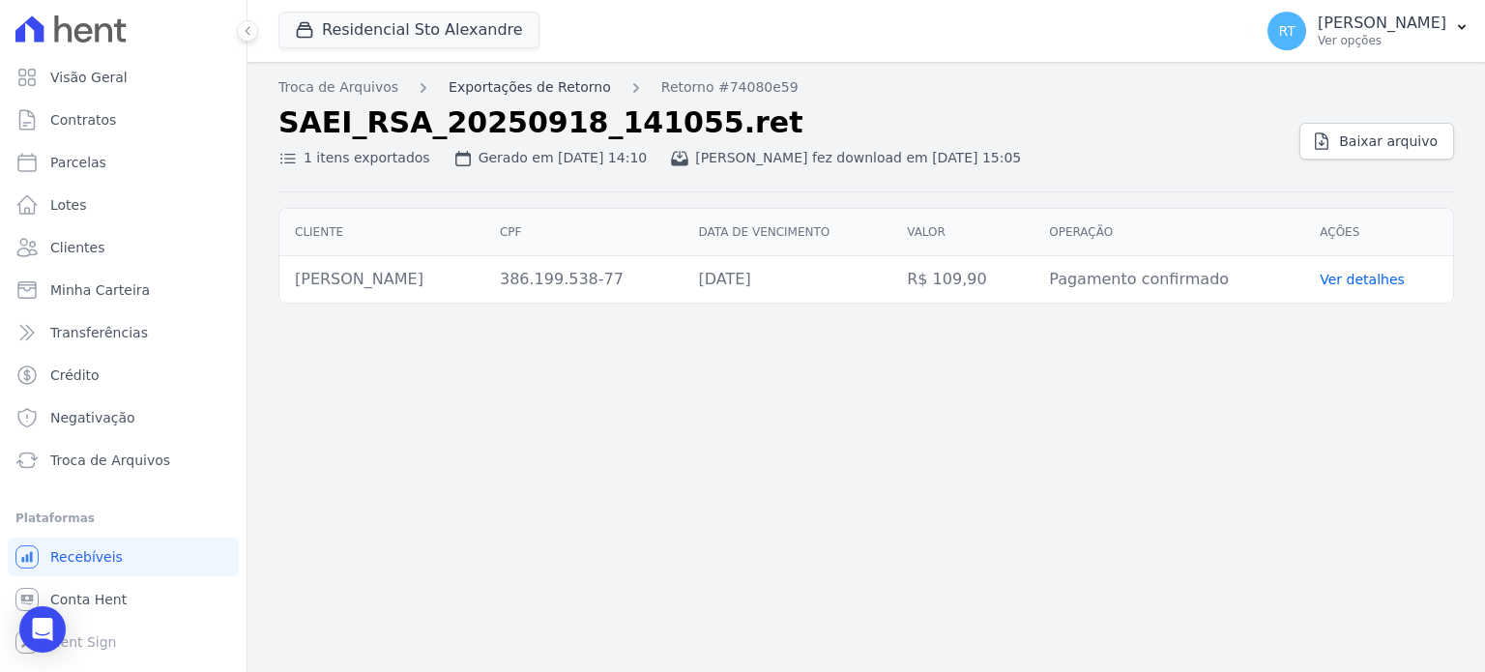
click at [506, 88] on link "Exportações de Retorno" at bounding box center [530, 87] width 162 height 20
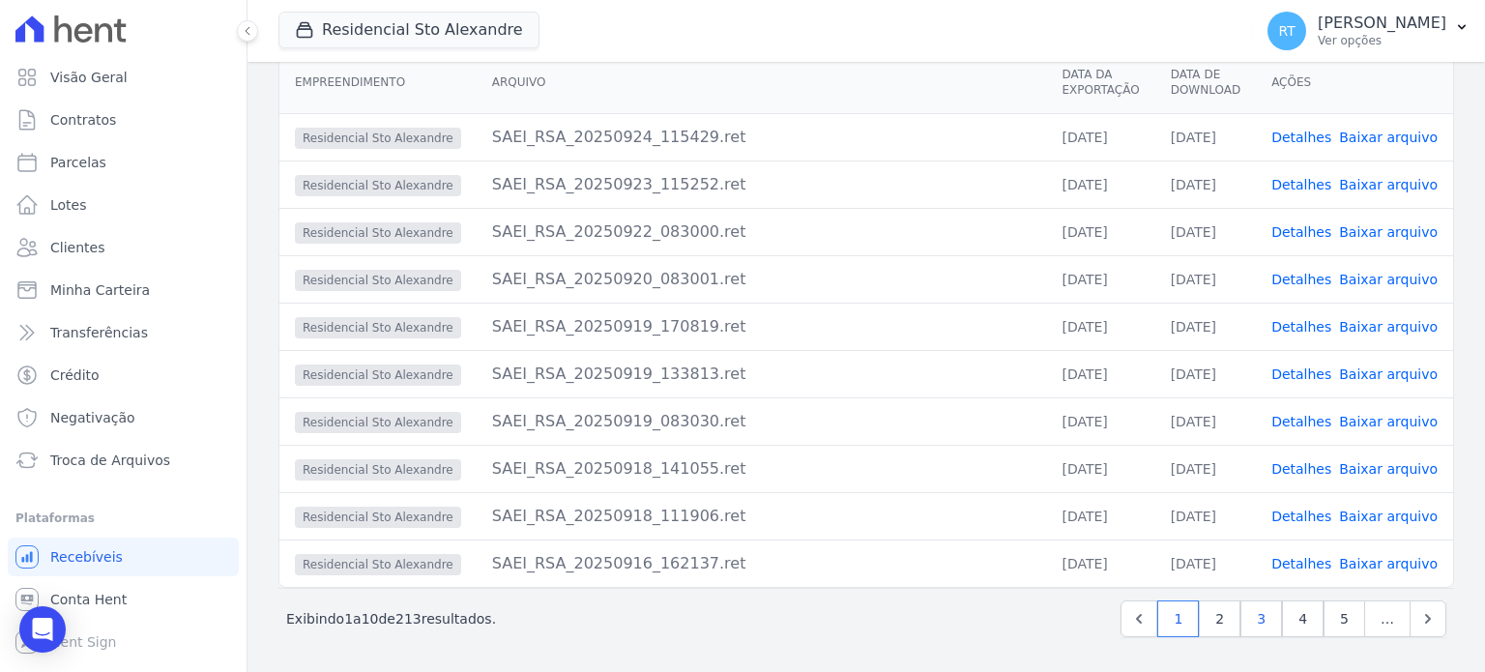
scroll to position [188, 0]
click at [1213, 622] on link "2" at bounding box center [1220, 619] width 42 height 37
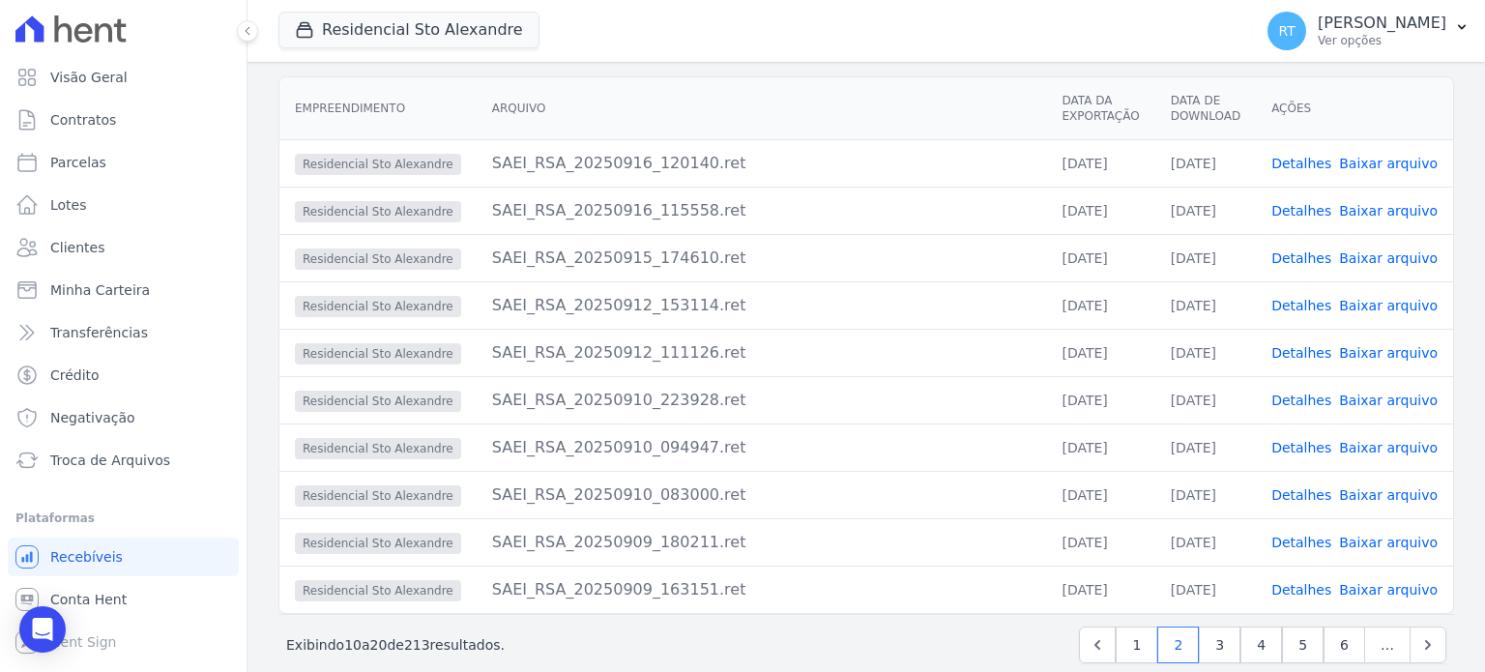
scroll to position [188, 0]
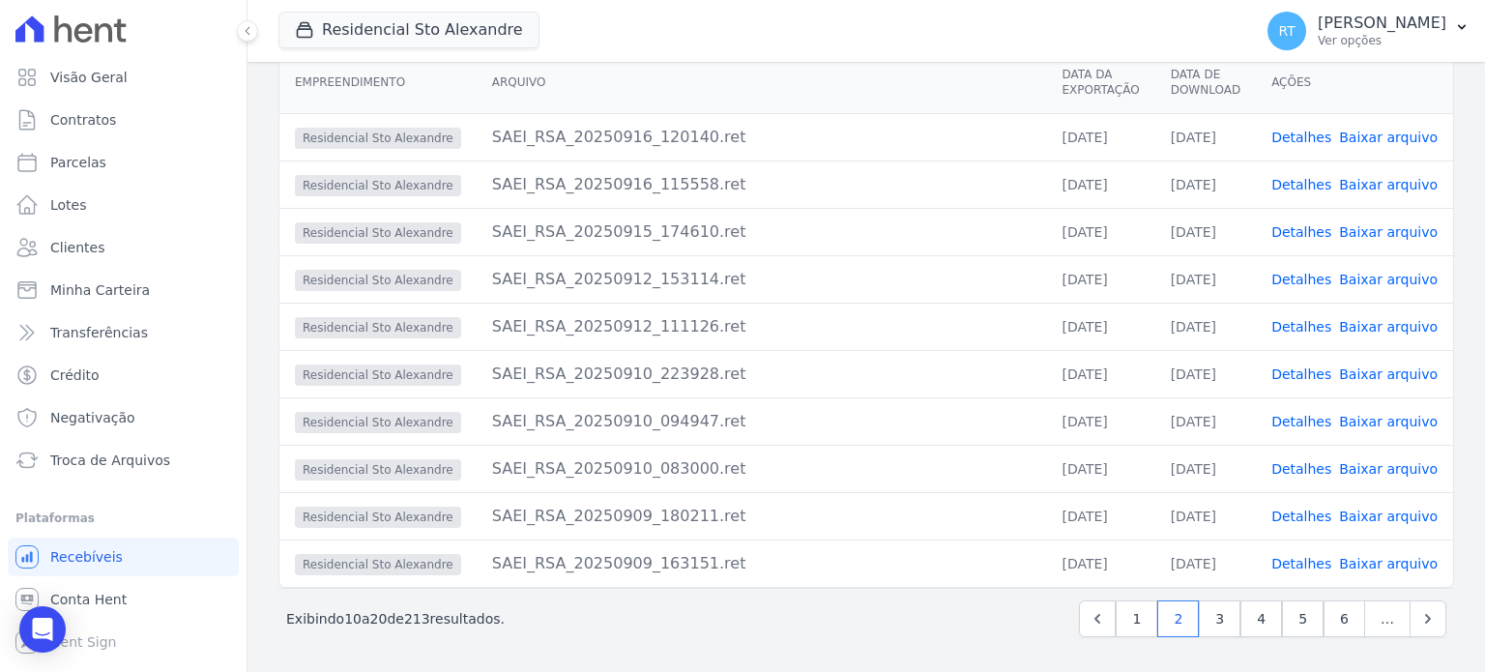
click at [1309, 565] on link "Detalhes" at bounding box center [1302, 563] width 60 height 15
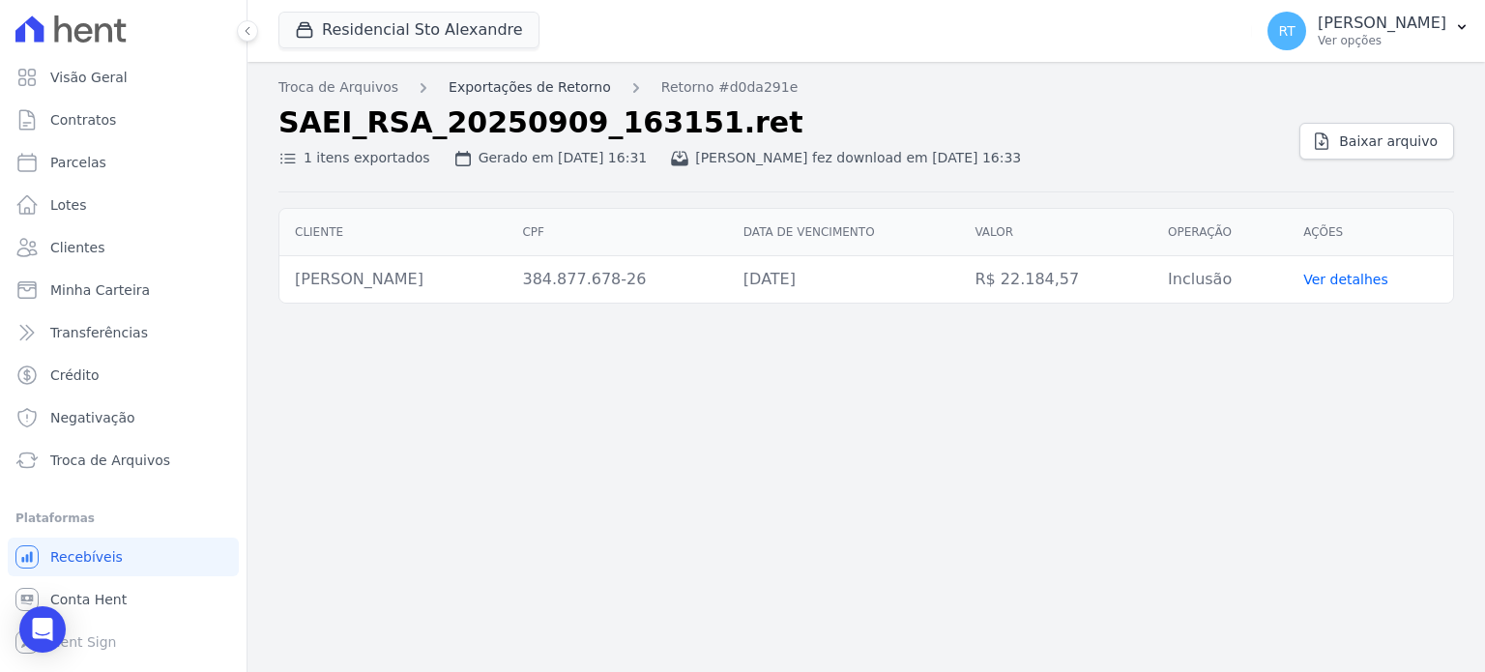
click at [542, 91] on link "Exportações de Retorno" at bounding box center [530, 87] width 162 height 20
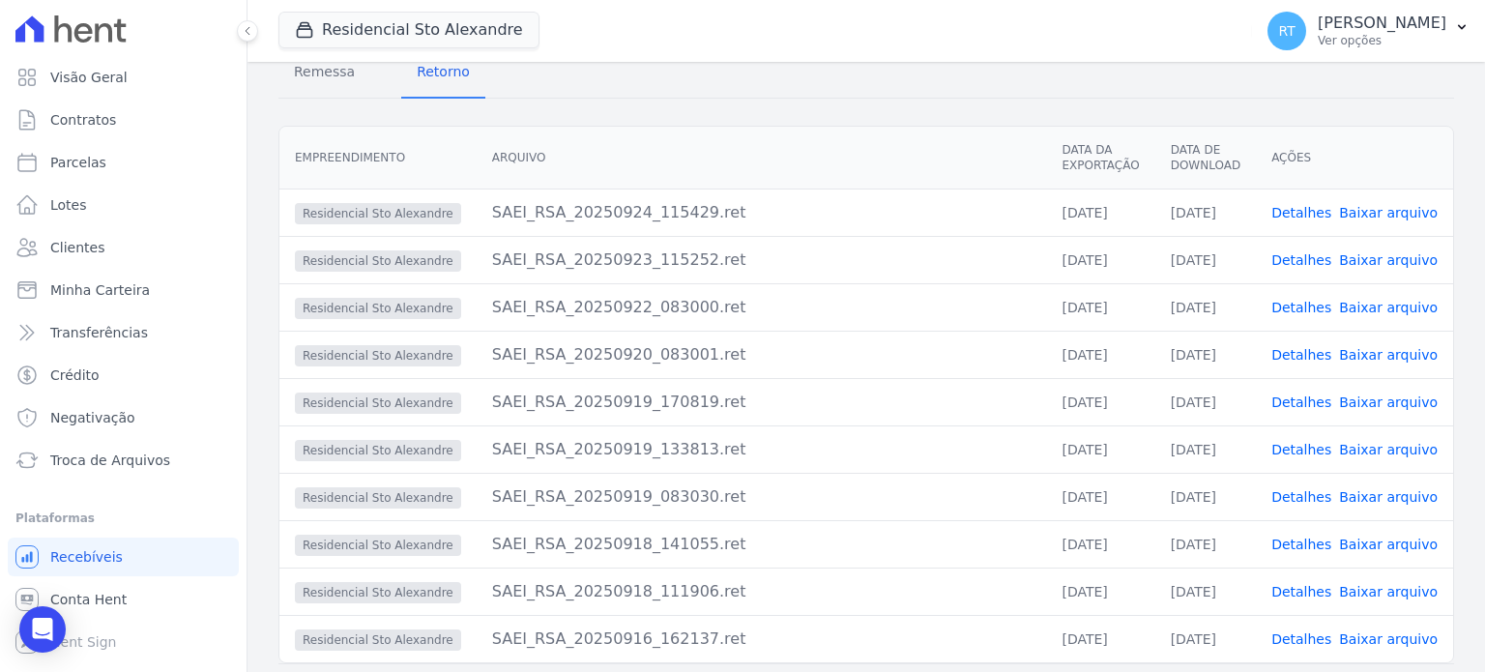
scroll to position [188, 0]
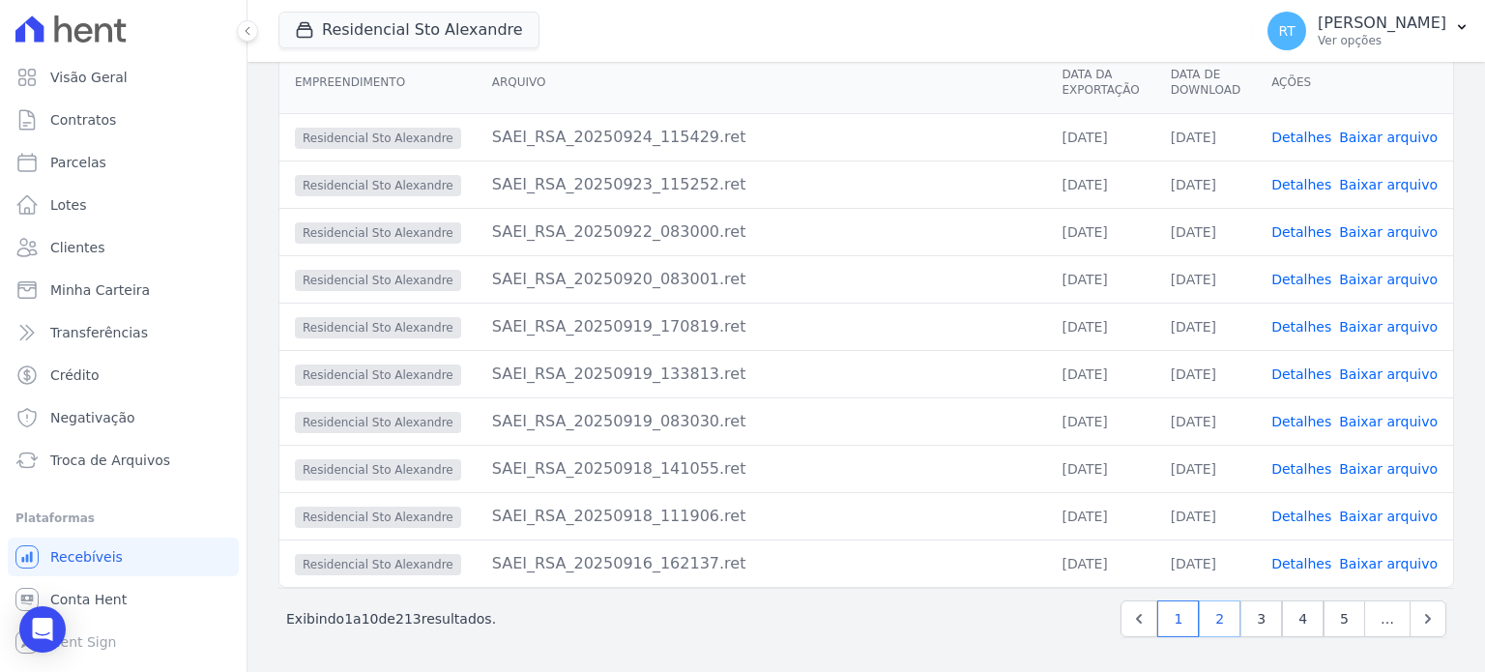
click at [1212, 621] on link "2" at bounding box center [1220, 619] width 42 height 37
click at [1304, 515] on link "Detalhes" at bounding box center [1302, 516] width 60 height 15
click at [1311, 472] on link "Detalhes" at bounding box center [1302, 468] width 60 height 15
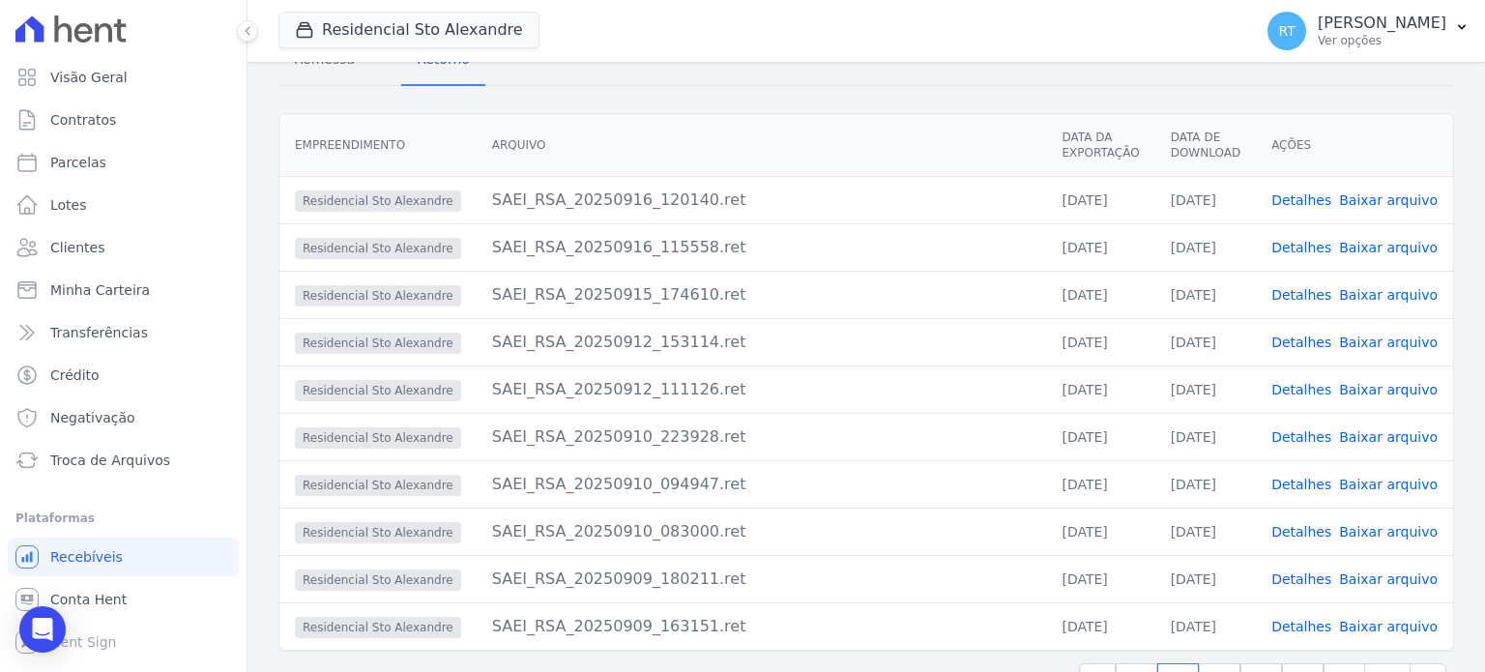
scroll to position [188, 0]
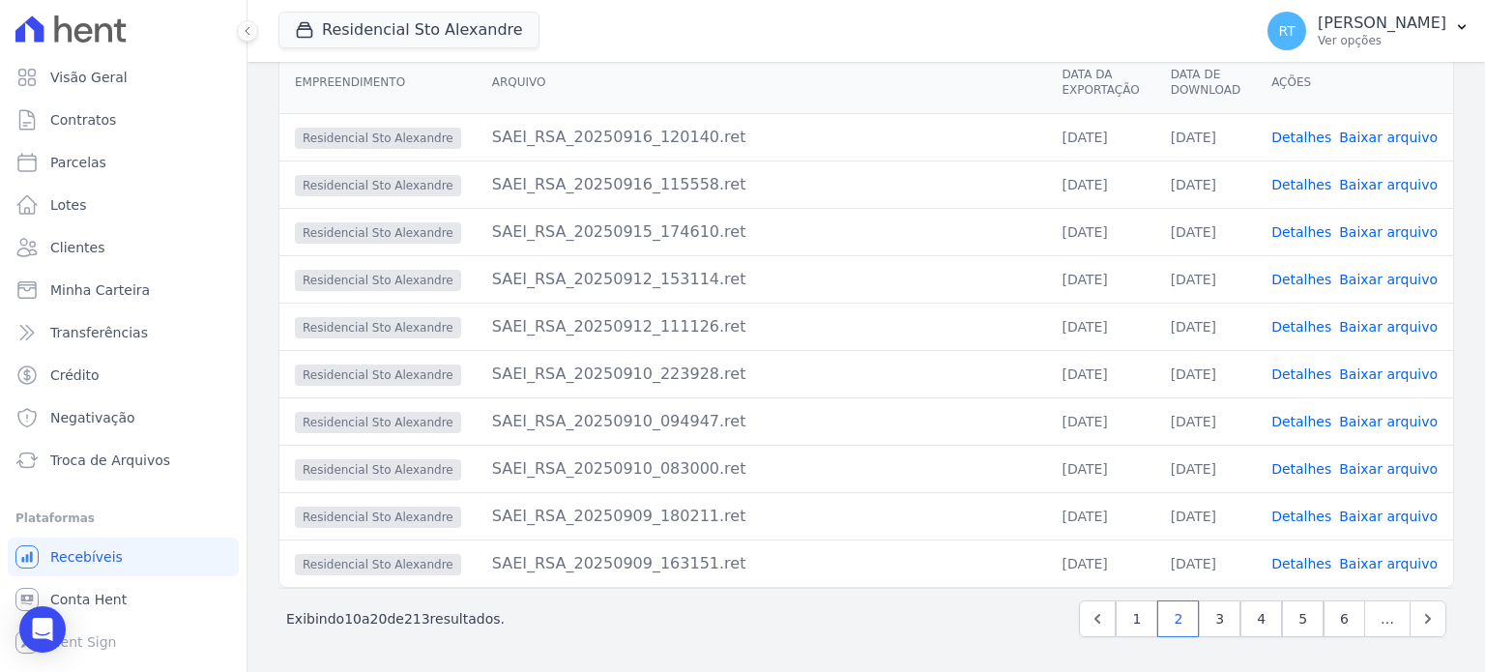
click at [1309, 466] on link "Detalhes" at bounding box center [1302, 468] width 60 height 15
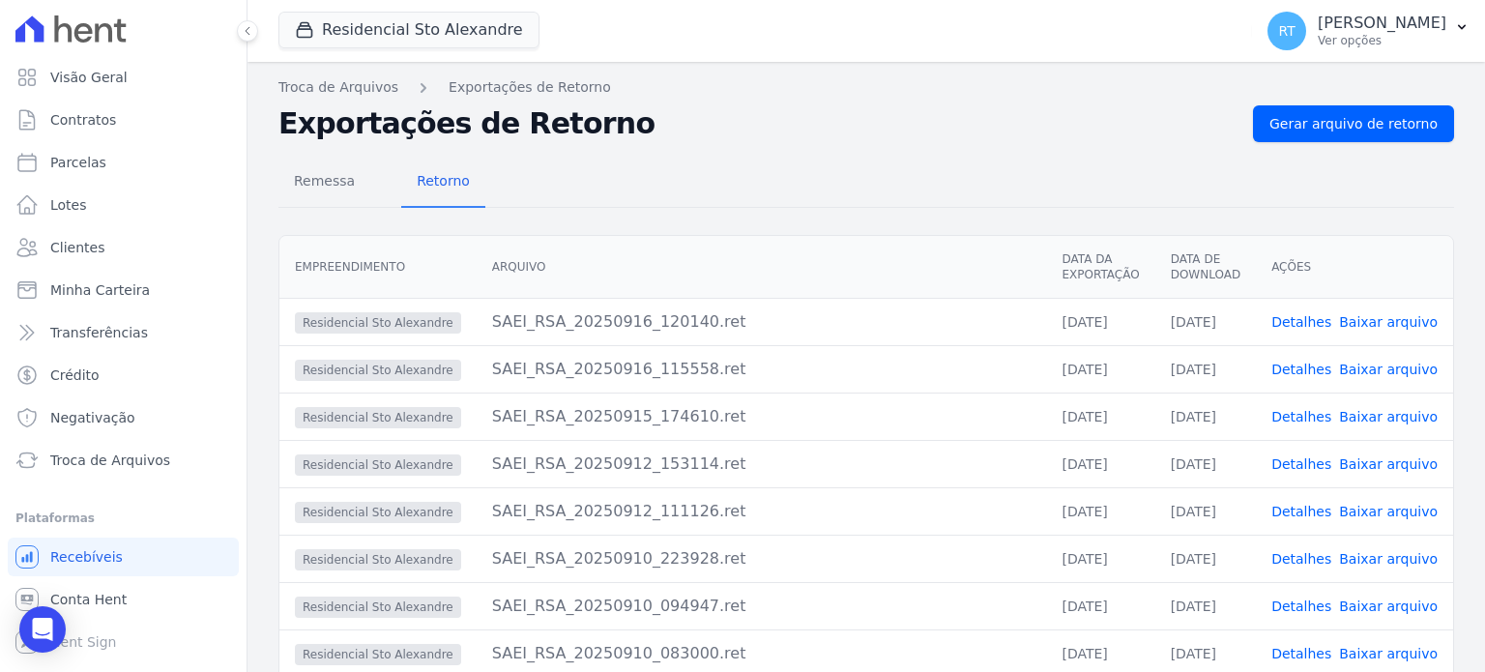
click at [1296, 555] on link "Detalhes" at bounding box center [1302, 558] width 60 height 15
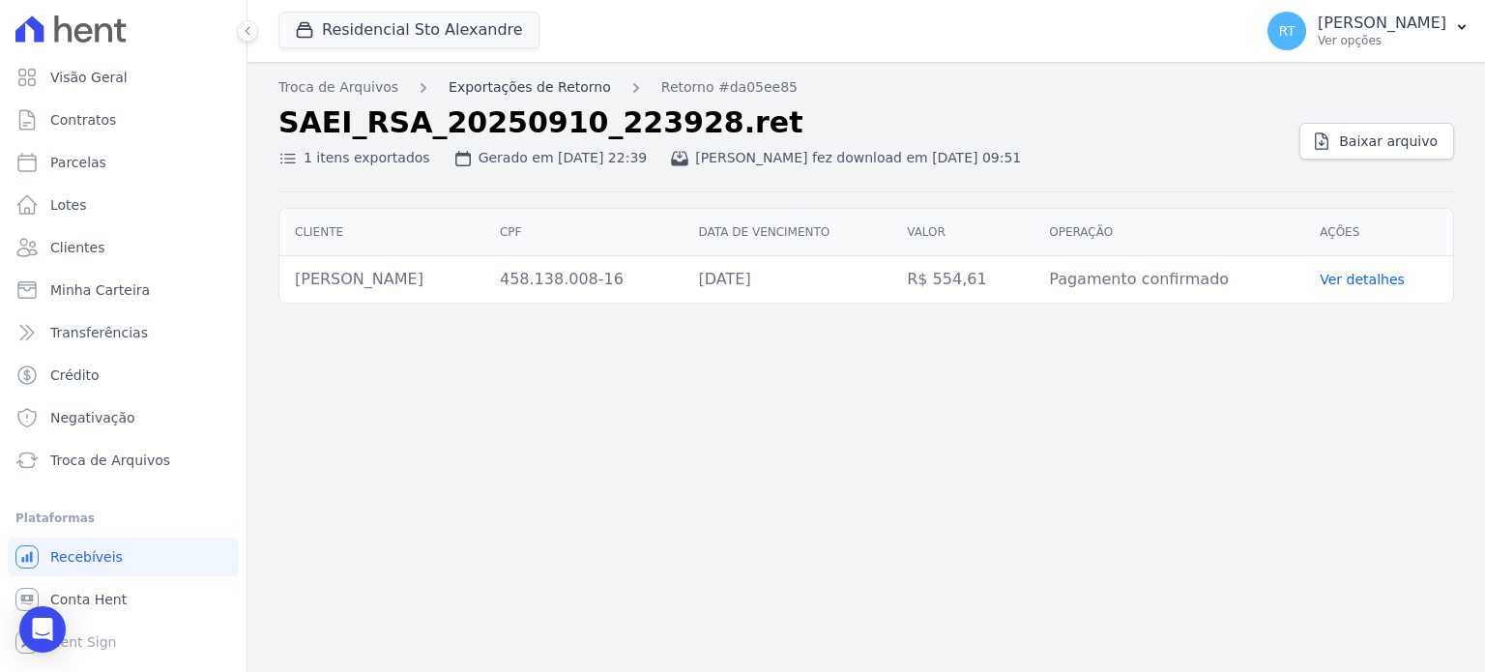
click at [523, 85] on link "Exportações de Retorno" at bounding box center [530, 87] width 162 height 20
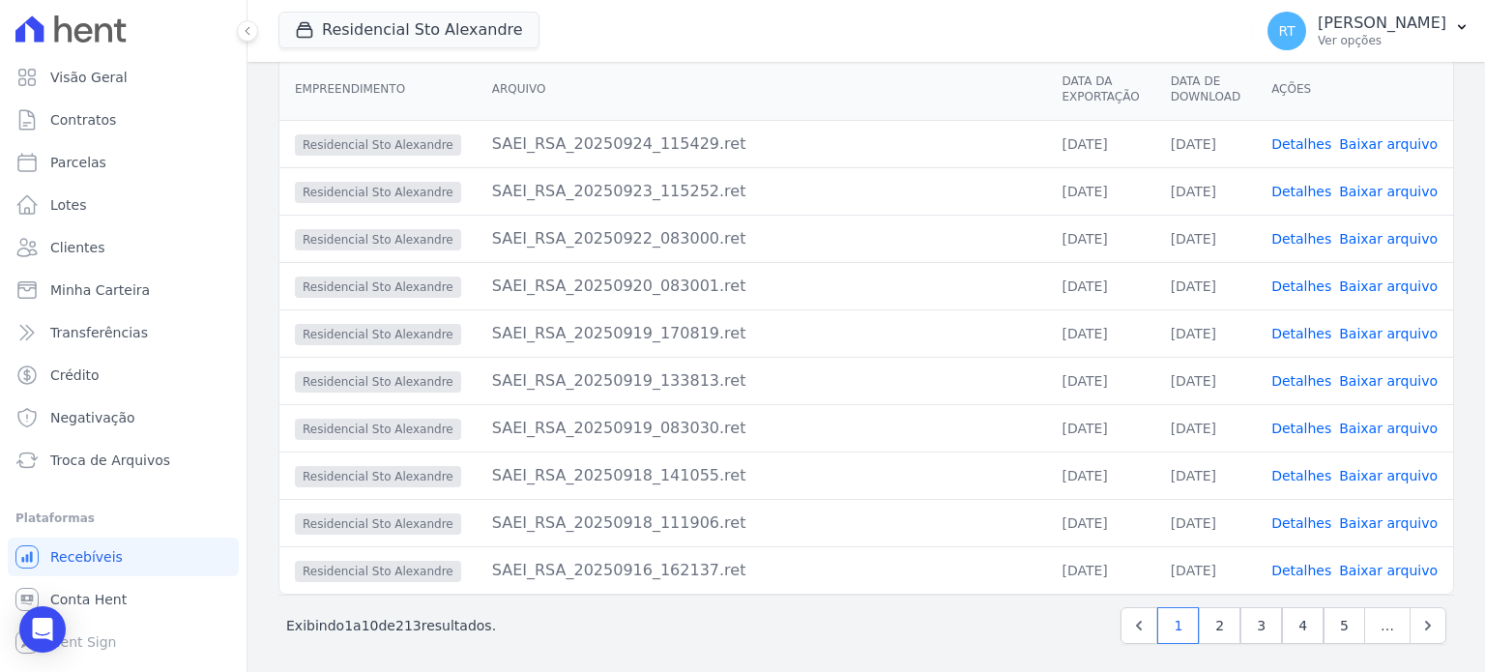
scroll to position [188, 0]
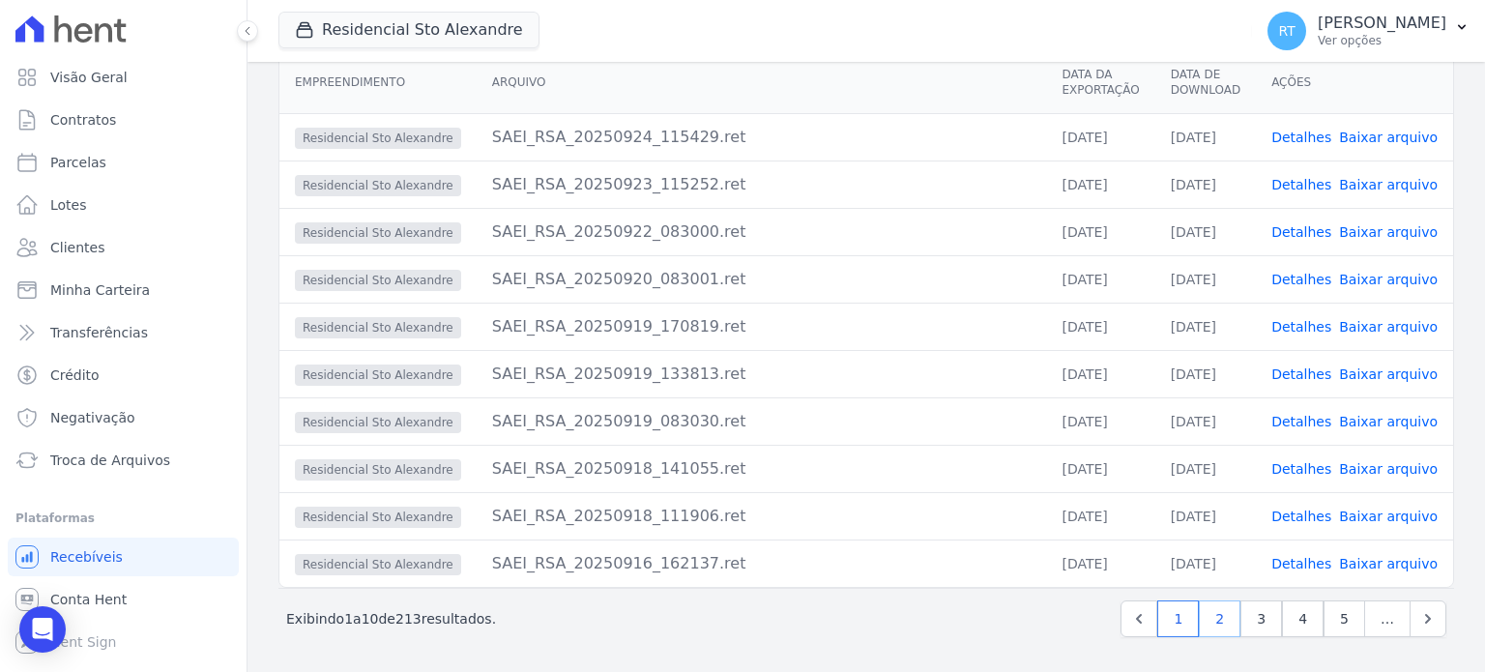
click at [1215, 623] on link "2" at bounding box center [1220, 619] width 42 height 37
click at [1305, 469] on link "Detalhes" at bounding box center [1302, 468] width 60 height 15
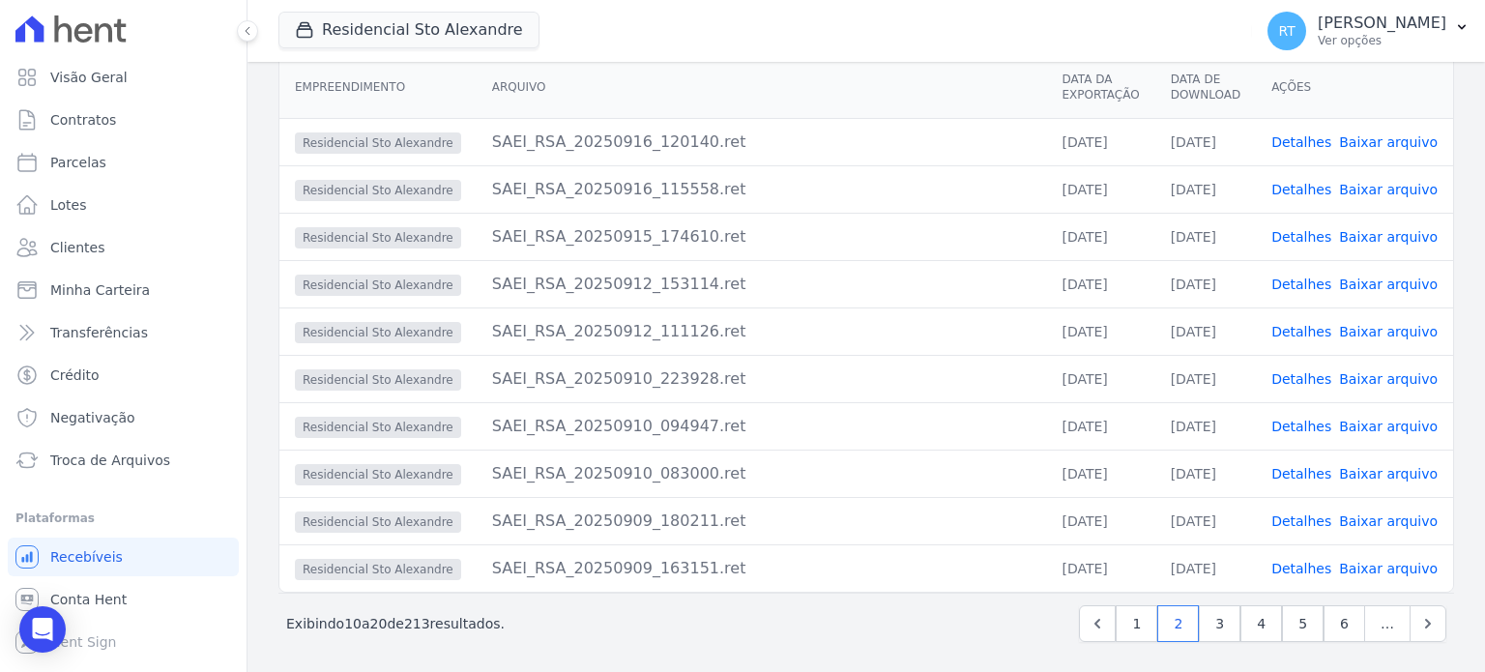
scroll to position [188, 0]
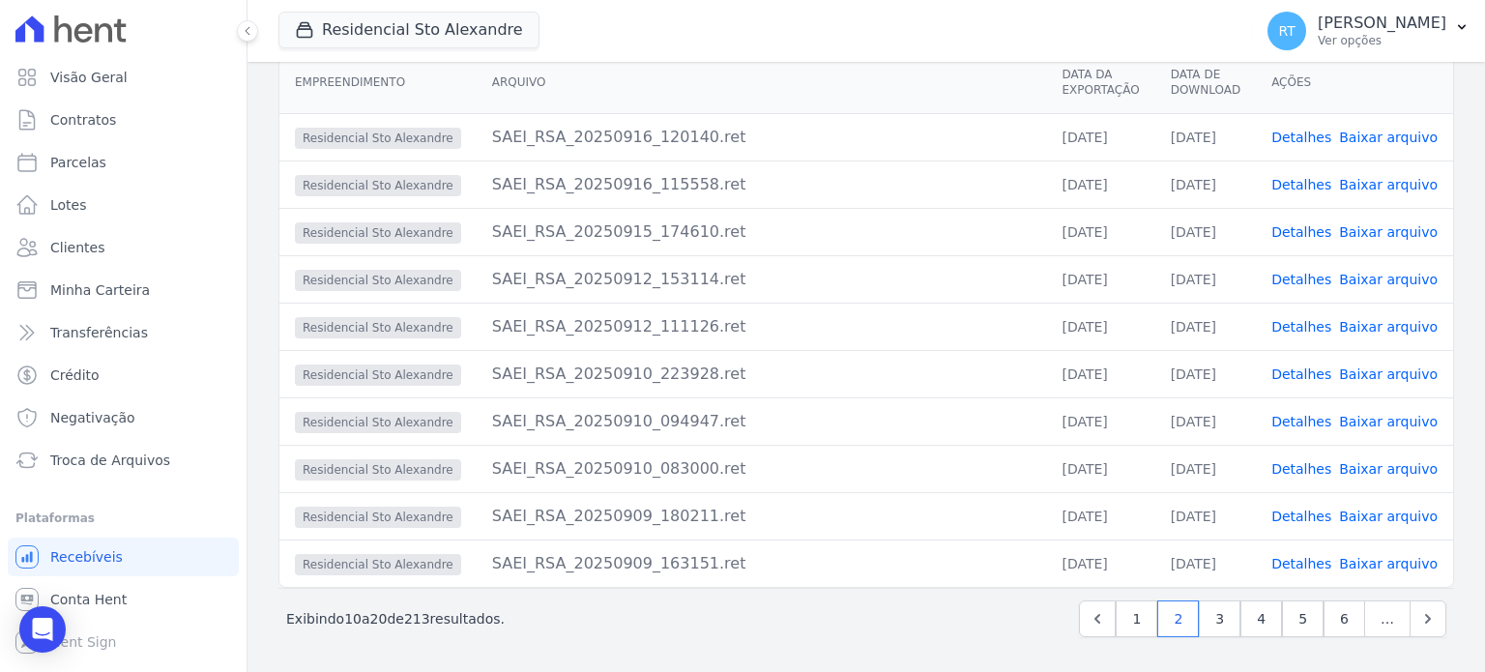
click at [1304, 419] on link "Detalhes" at bounding box center [1302, 421] width 60 height 15
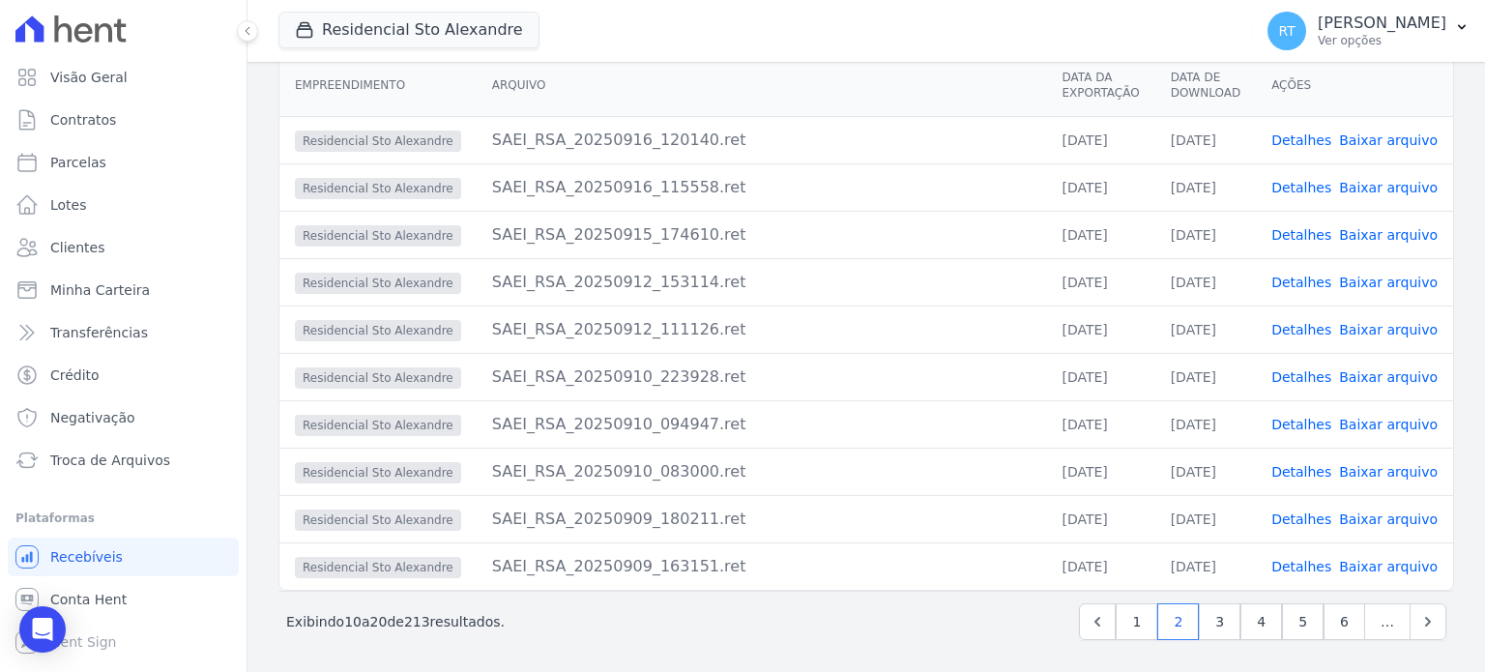
scroll to position [188, 0]
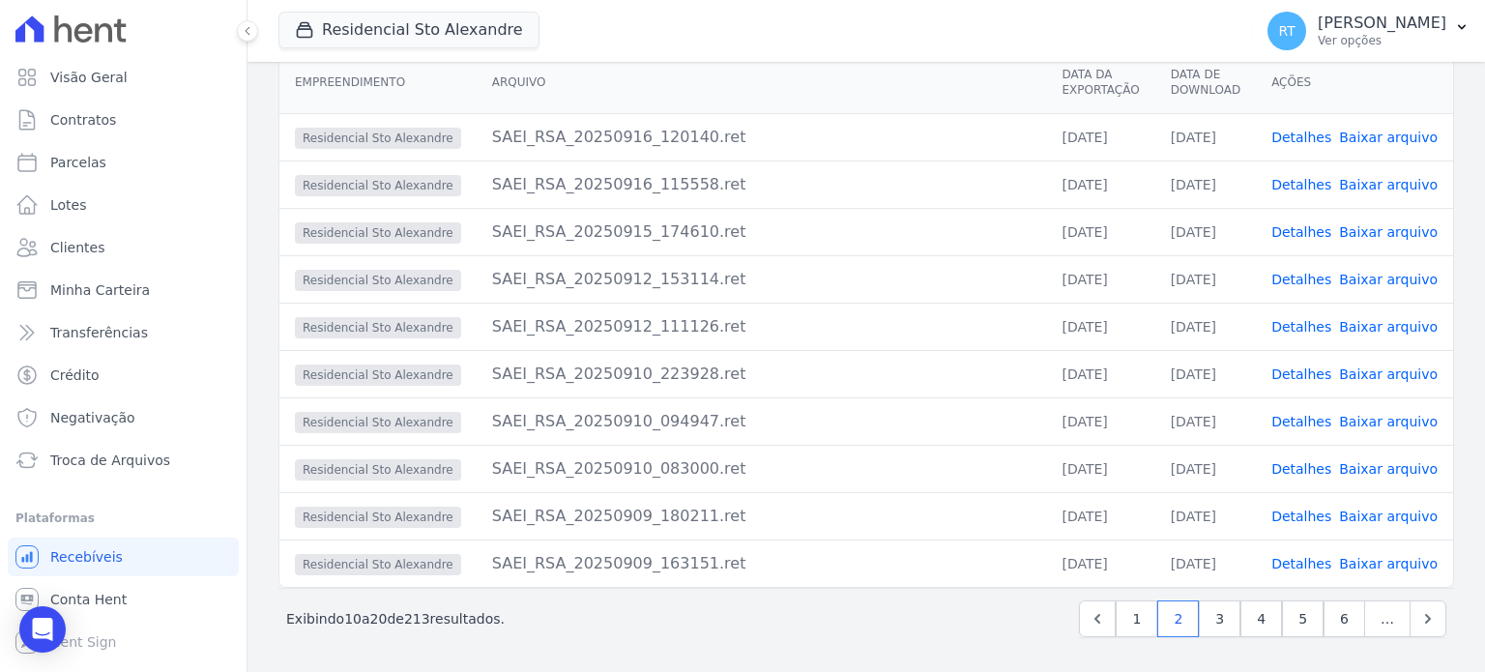
click at [1306, 370] on link "Detalhes" at bounding box center [1302, 374] width 60 height 15
click at [1302, 327] on link "Detalhes" at bounding box center [1302, 326] width 60 height 15
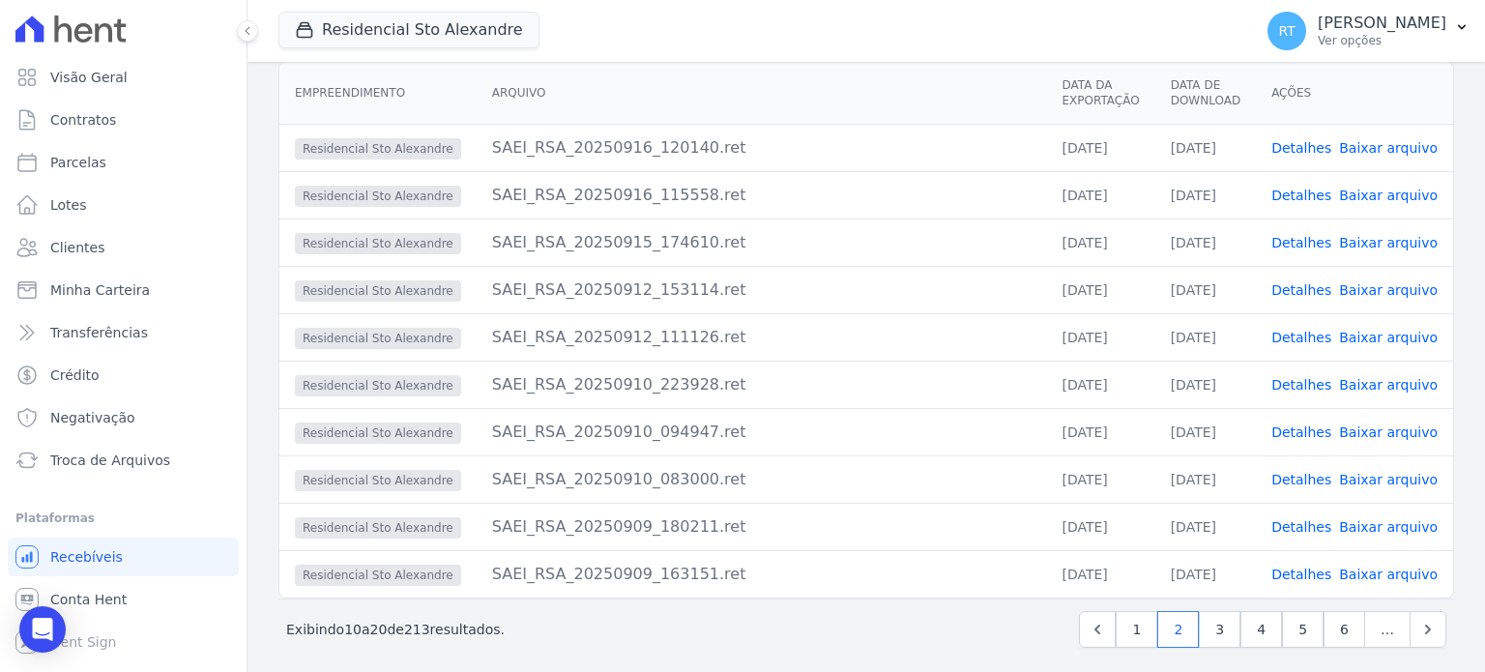
scroll to position [188, 0]
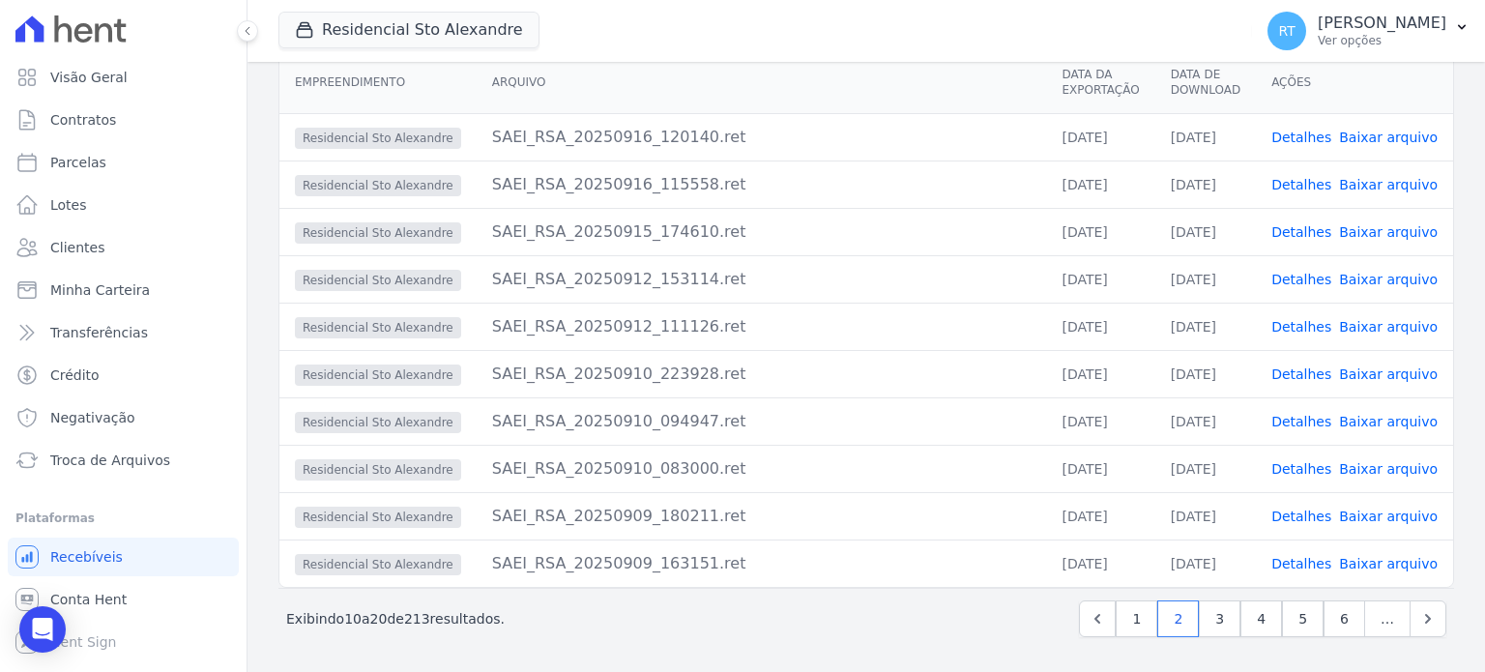
click at [1308, 279] on link "Detalhes" at bounding box center [1302, 279] width 60 height 15
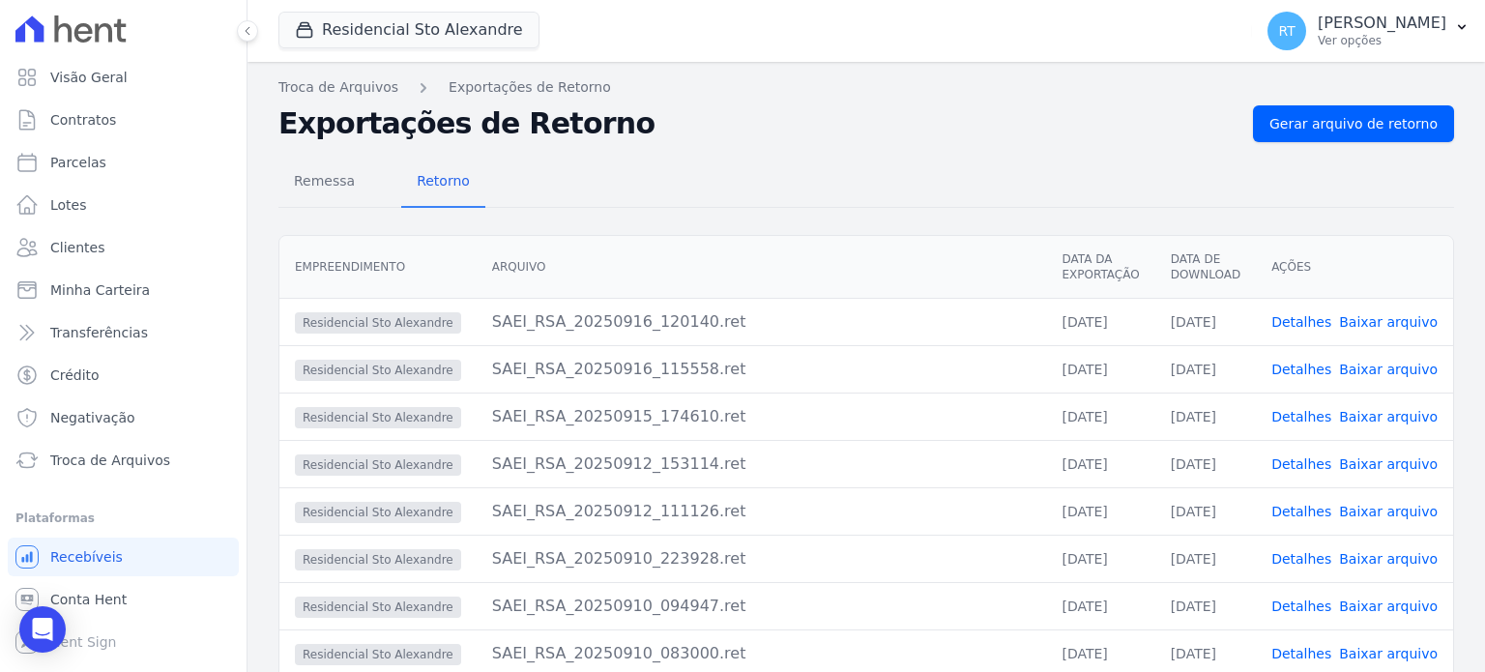
click at [1304, 462] on link "Detalhes" at bounding box center [1302, 463] width 60 height 15
click at [1300, 412] on link "Detalhes" at bounding box center [1302, 416] width 60 height 15
click at [1305, 411] on link "Detalhes" at bounding box center [1302, 416] width 60 height 15
click at [1304, 368] on link "Detalhes" at bounding box center [1302, 369] width 60 height 15
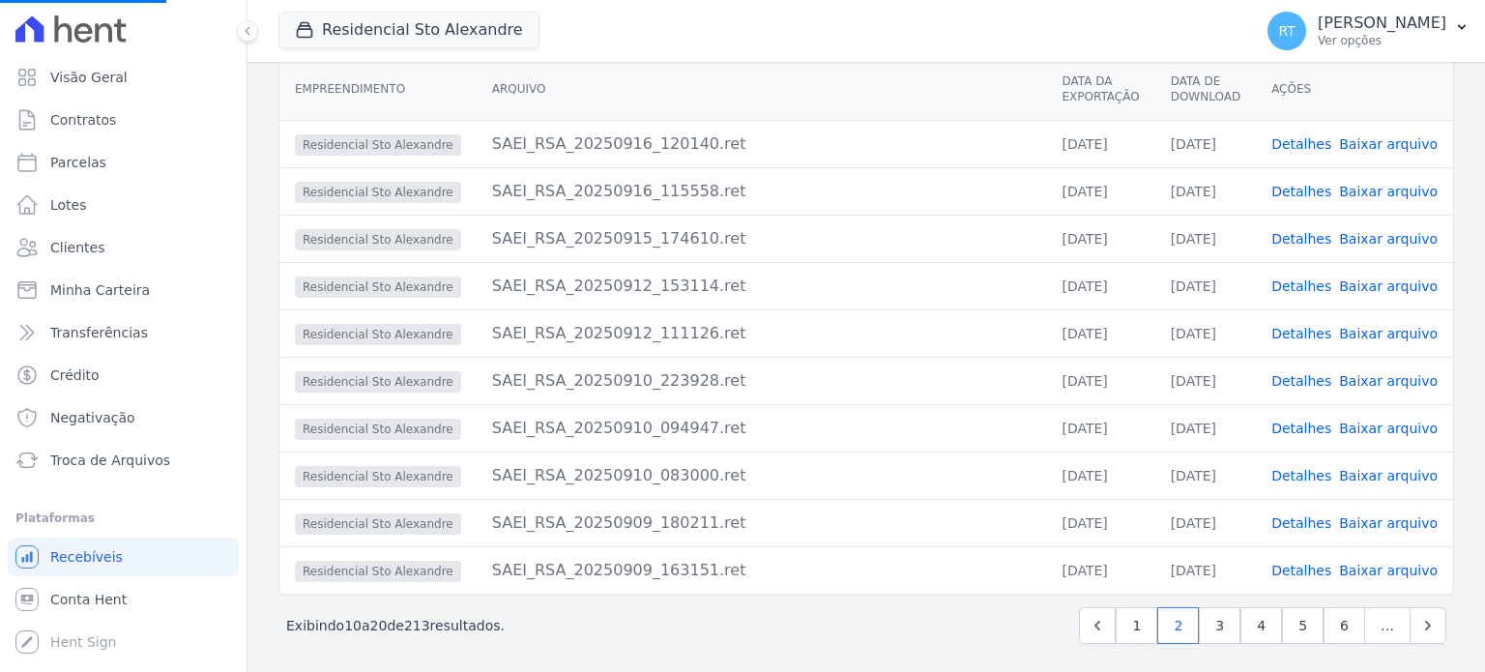
scroll to position [188, 0]
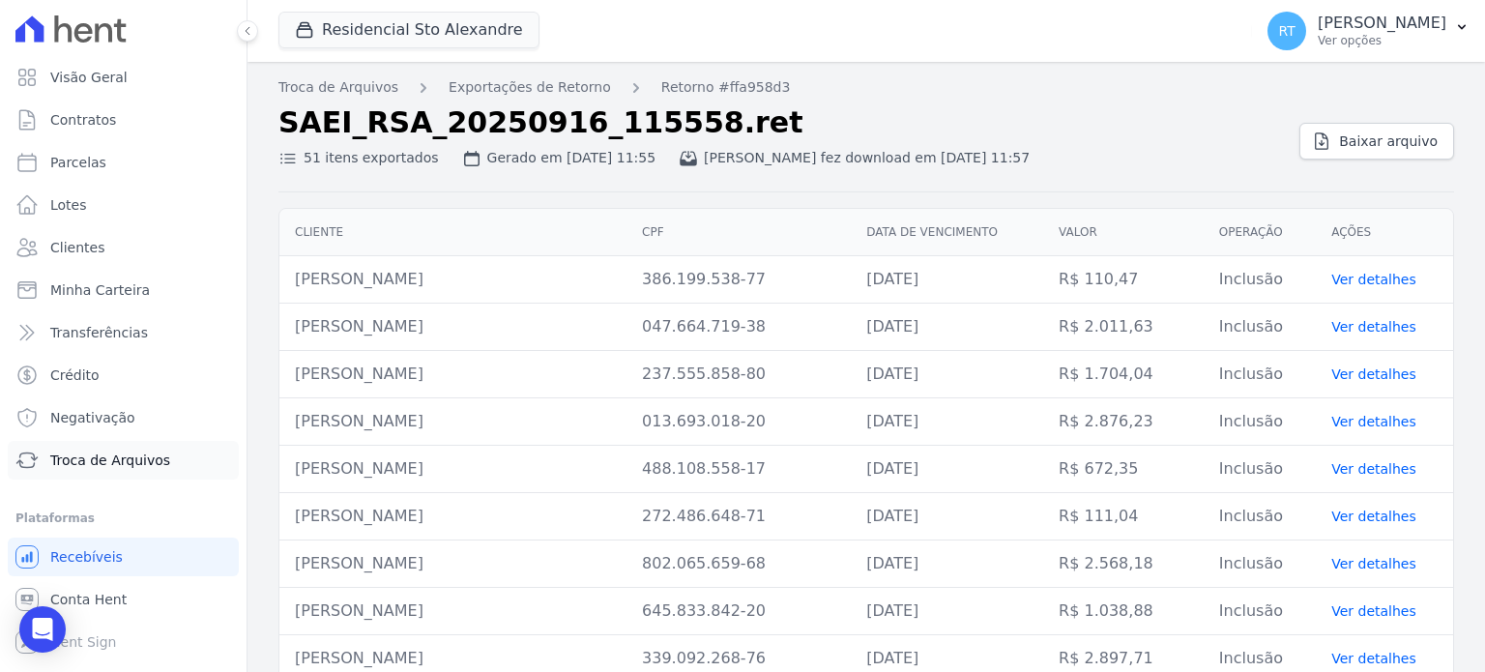
click at [120, 461] on span "Troca de Arquivos" at bounding box center [110, 460] width 120 height 19
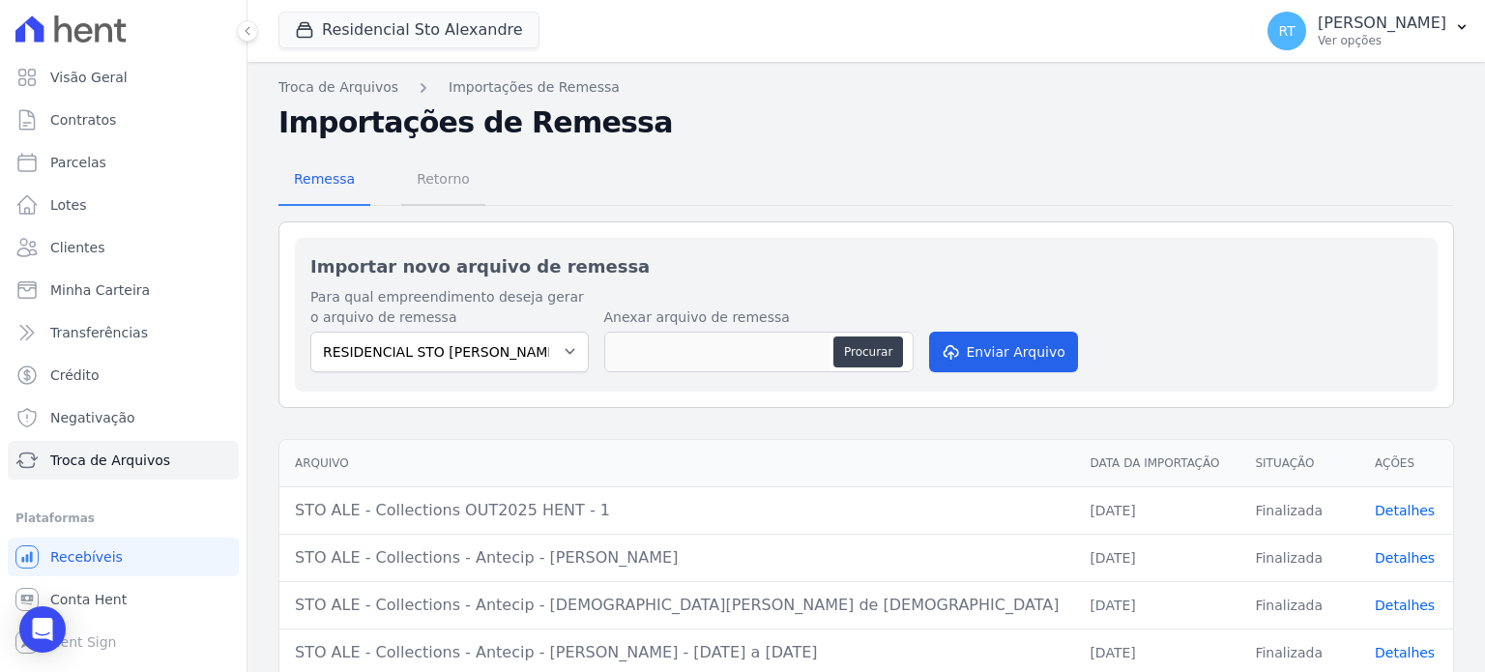
click at [441, 176] on span "Retorno" at bounding box center [443, 179] width 76 height 39
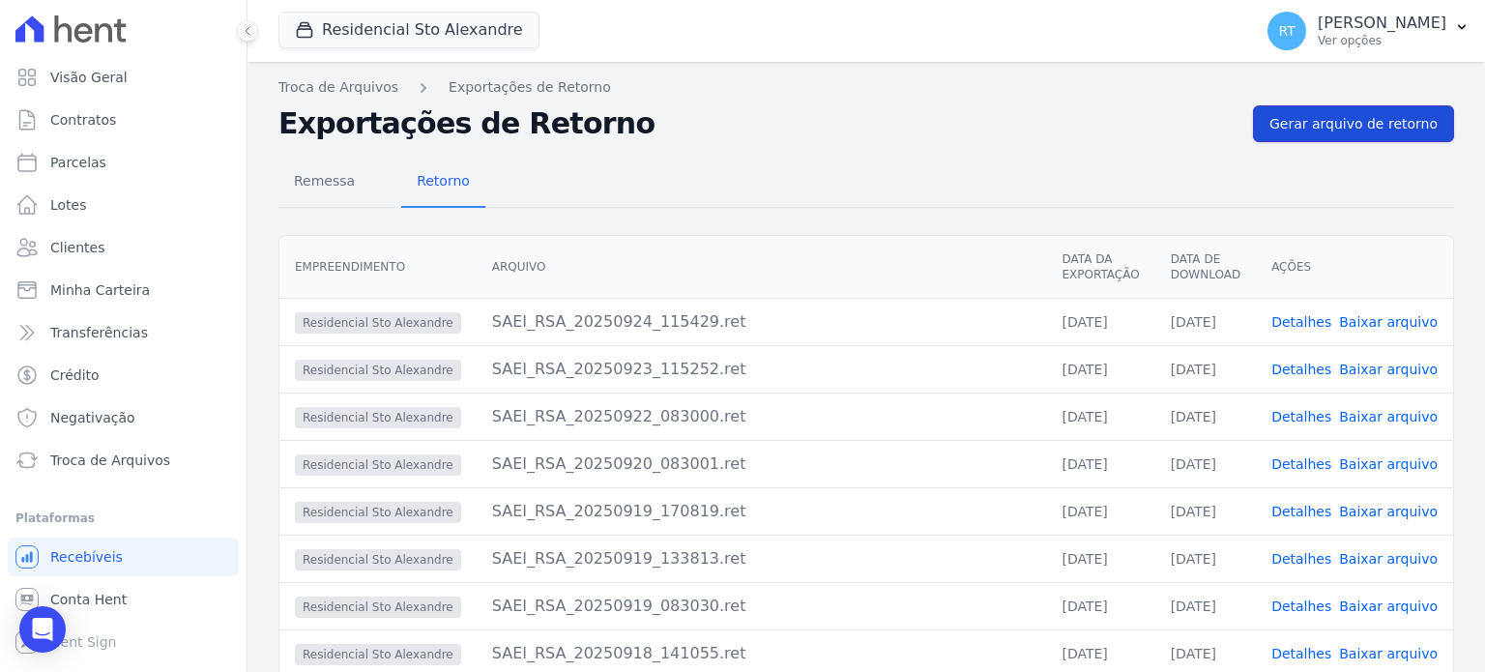
click at [1348, 123] on span "Gerar arquivo de retorno" at bounding box center [1354, 123] width 168 height 19
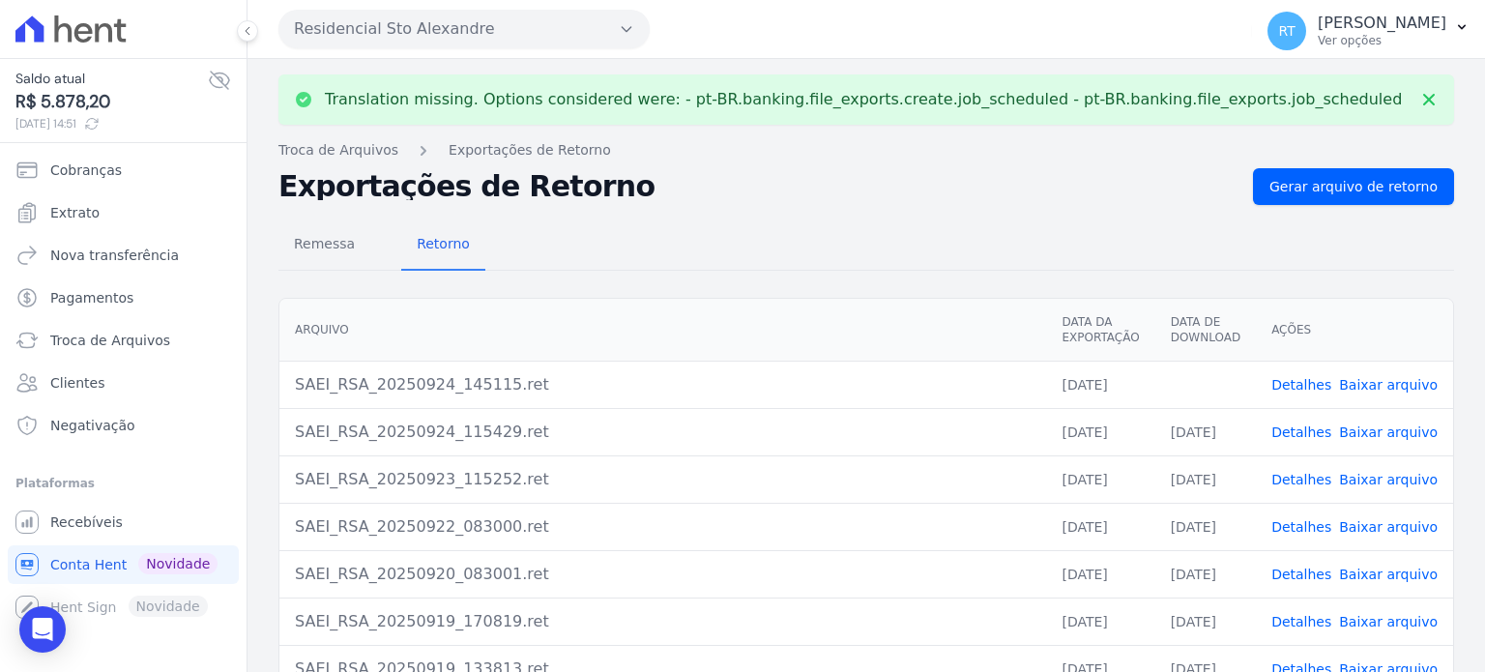
click at [1301, 382] on link "Detalhes" at bounding box center [1302, 384] width 60 height 15
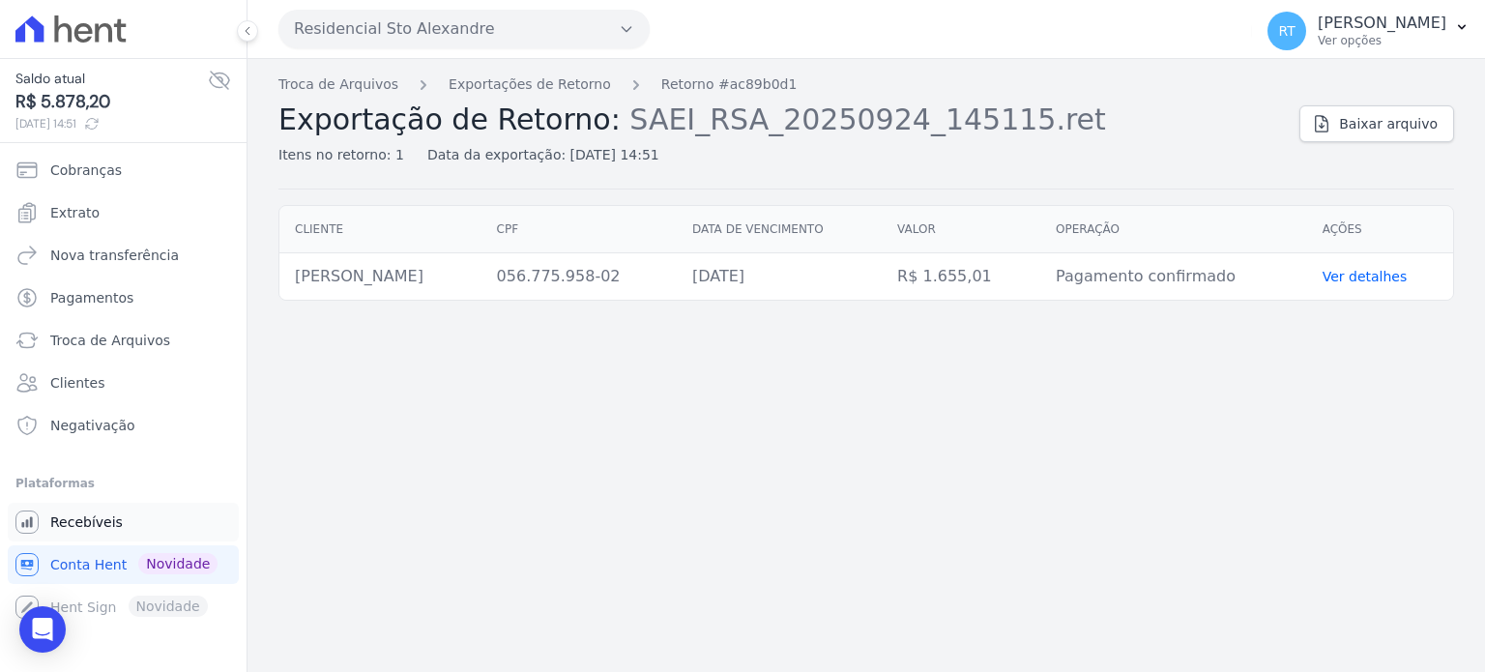
click at [74, 522] on span "Recebíveis" at bounding box center [86, 522] width 73 height 19
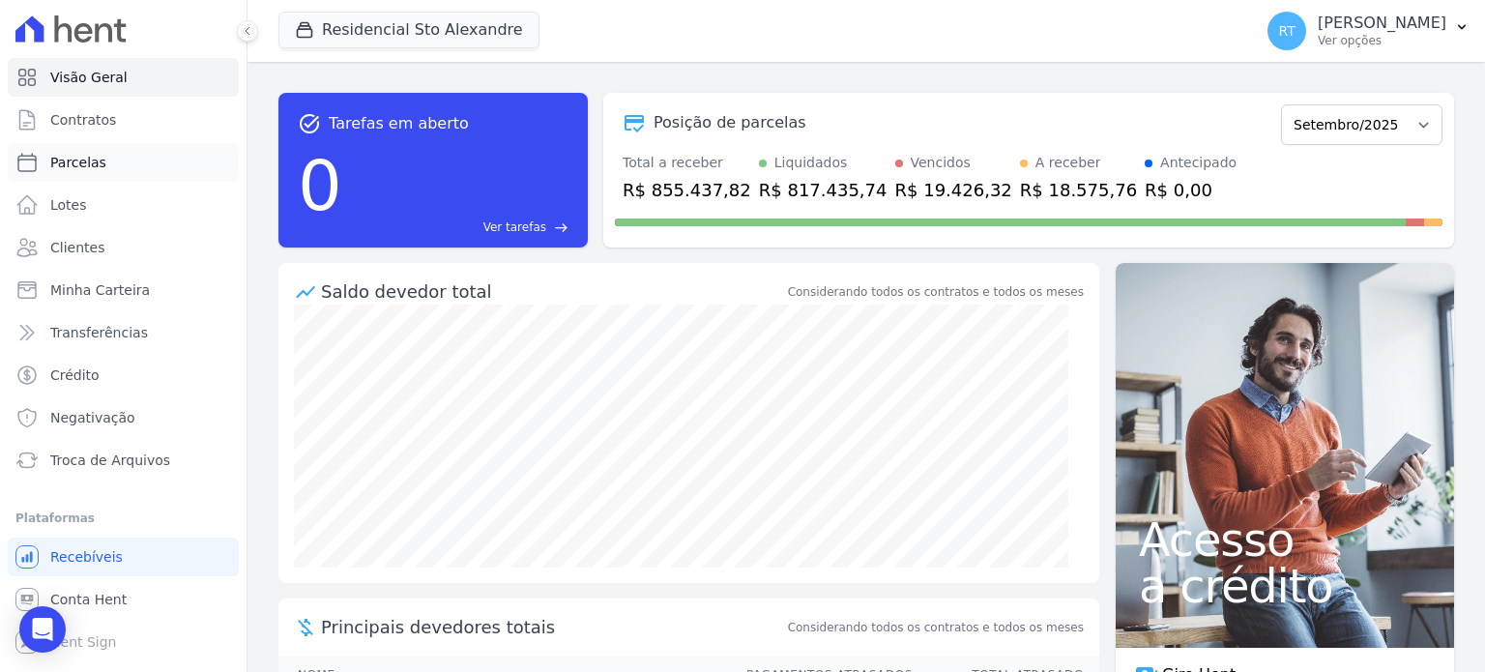
click at [101, 160] on link "Parcelas" at bounding box center [123, 162] width 231 height 39
select select
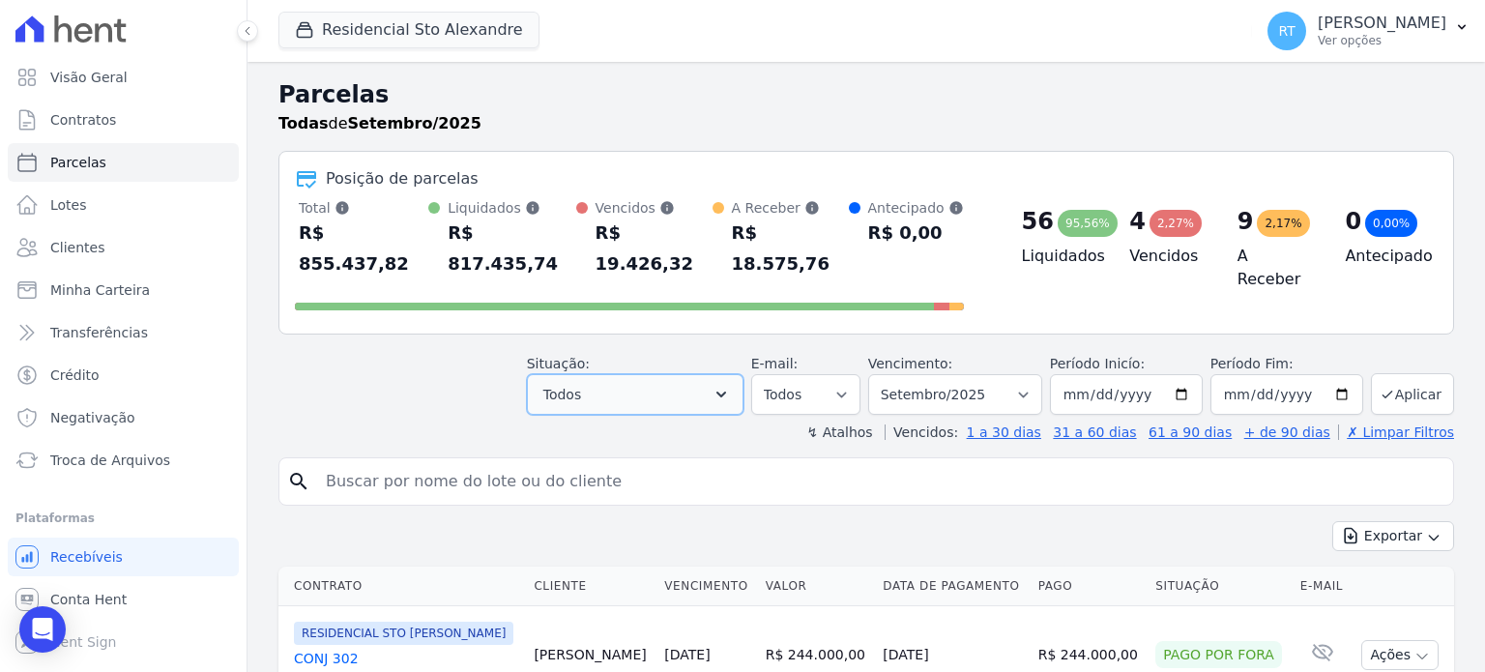
click at [731, 385] on icon "button" at bounding box center [721, 394] width 19 height 19
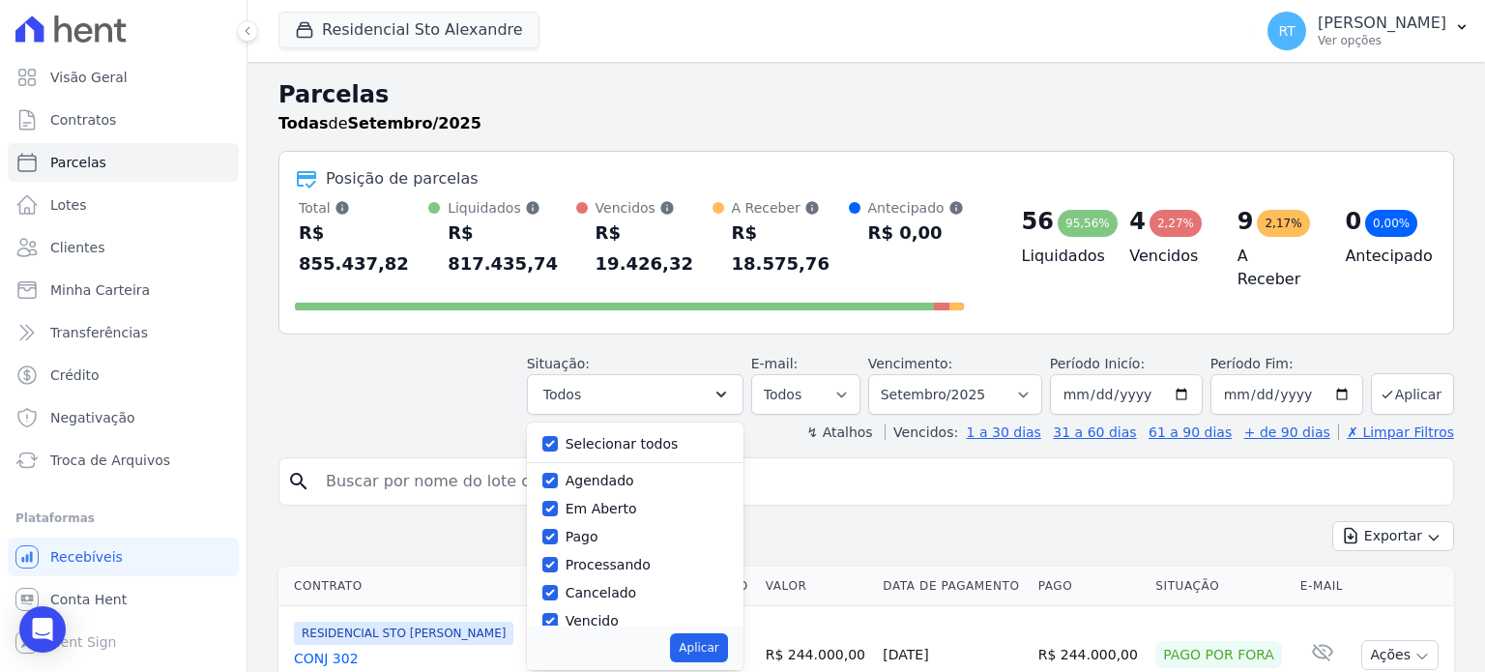
click at [632, 436] on label "Selecionar todos" at bounding box center [622, 443] width 113 height 15
click at [558, 436] on input "Selecionar todos" at bounding box center [550, 443] width 15 height 15
checkbox input "false"
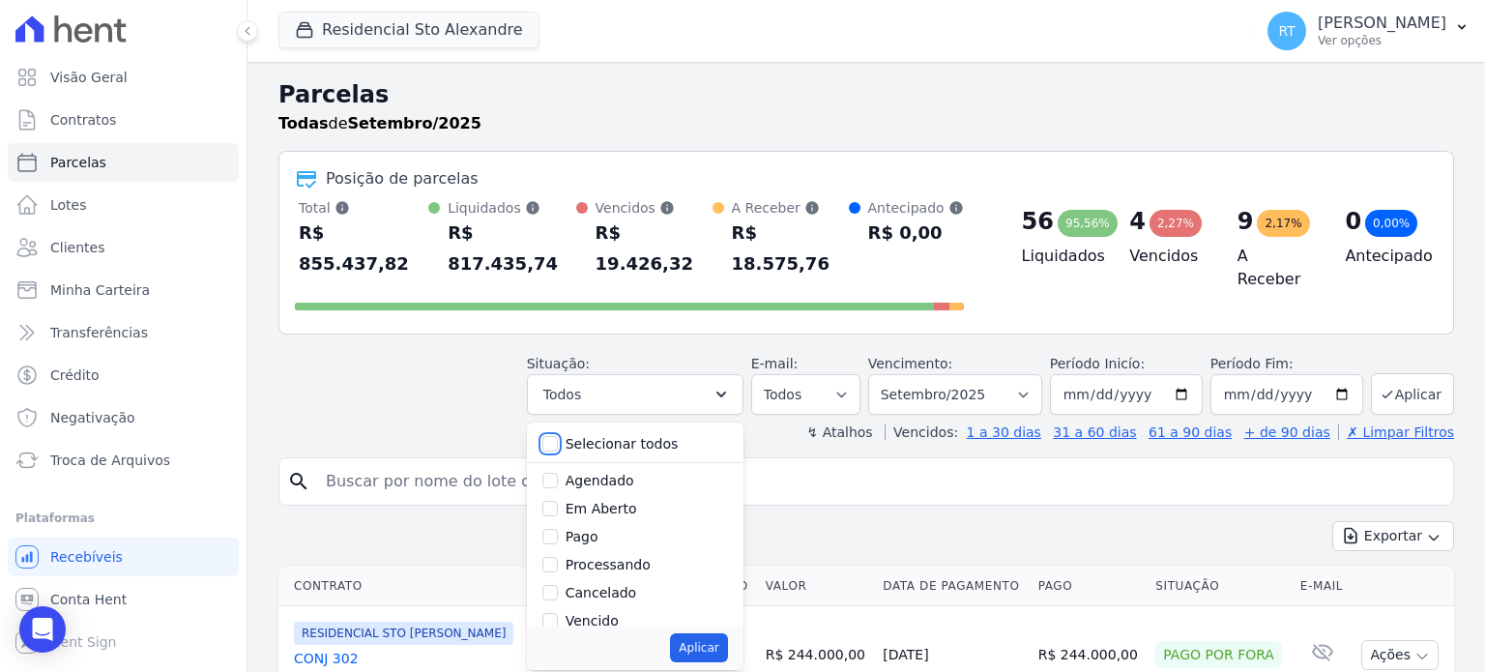
checkbox input "false"
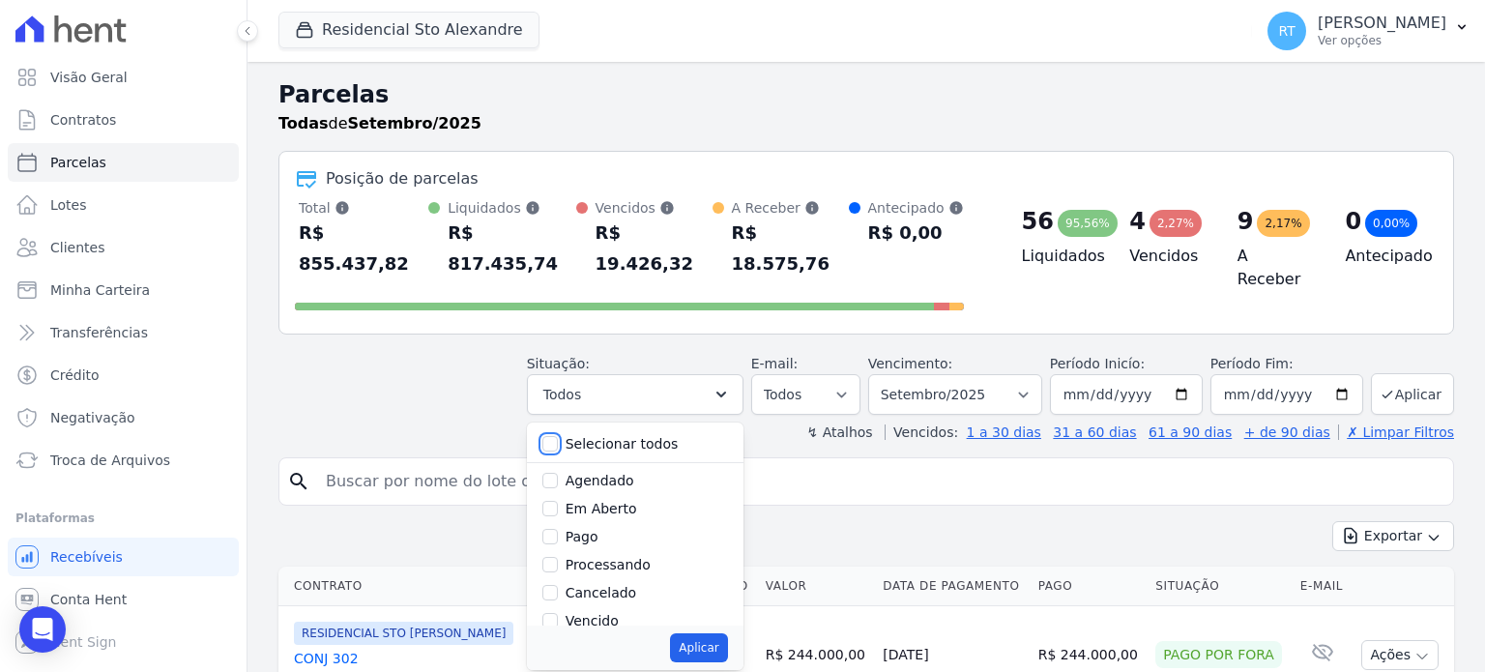
checkbox input "false"
click at [558, 613] on input "Vencido" at bounding box center [550, 620] width 15 height 15
checkbox input "true"
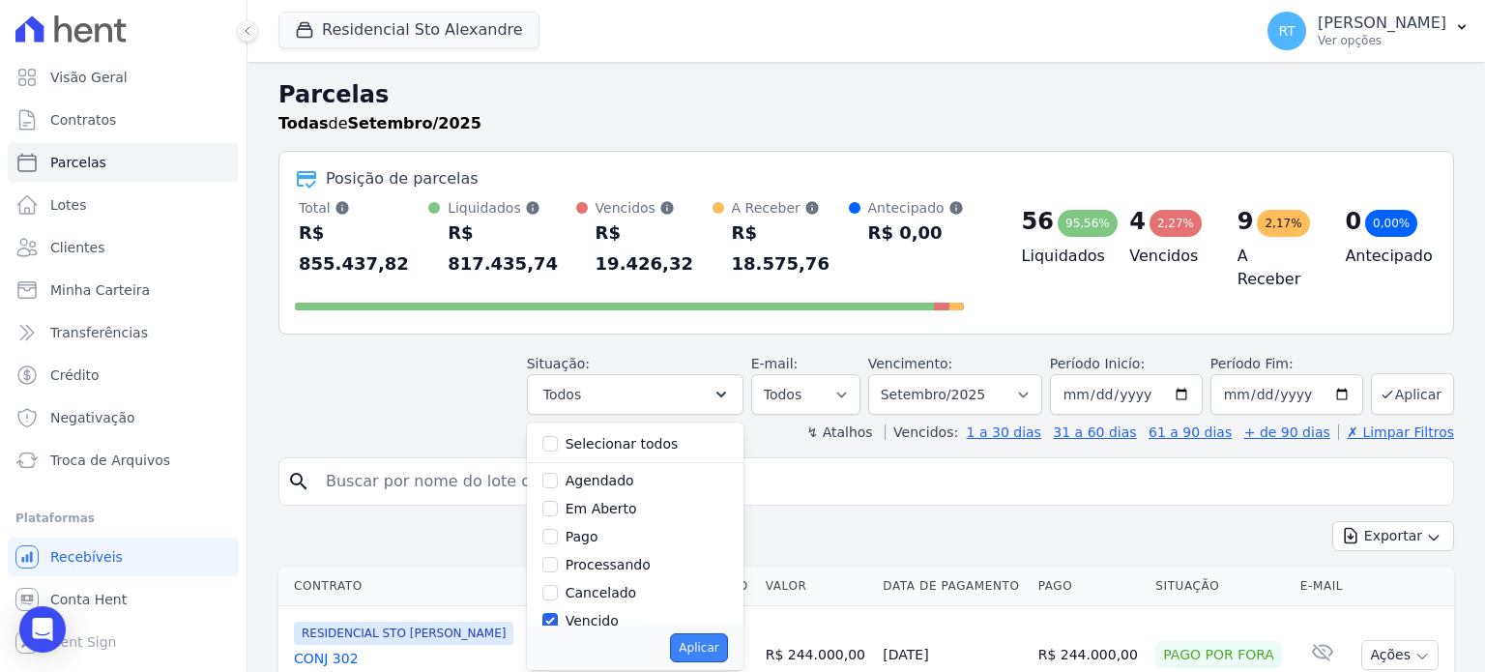
click at [704, 633] on button "Aplicar" at bounding box center [698, 647] width 57 height 29
select select "overdue"
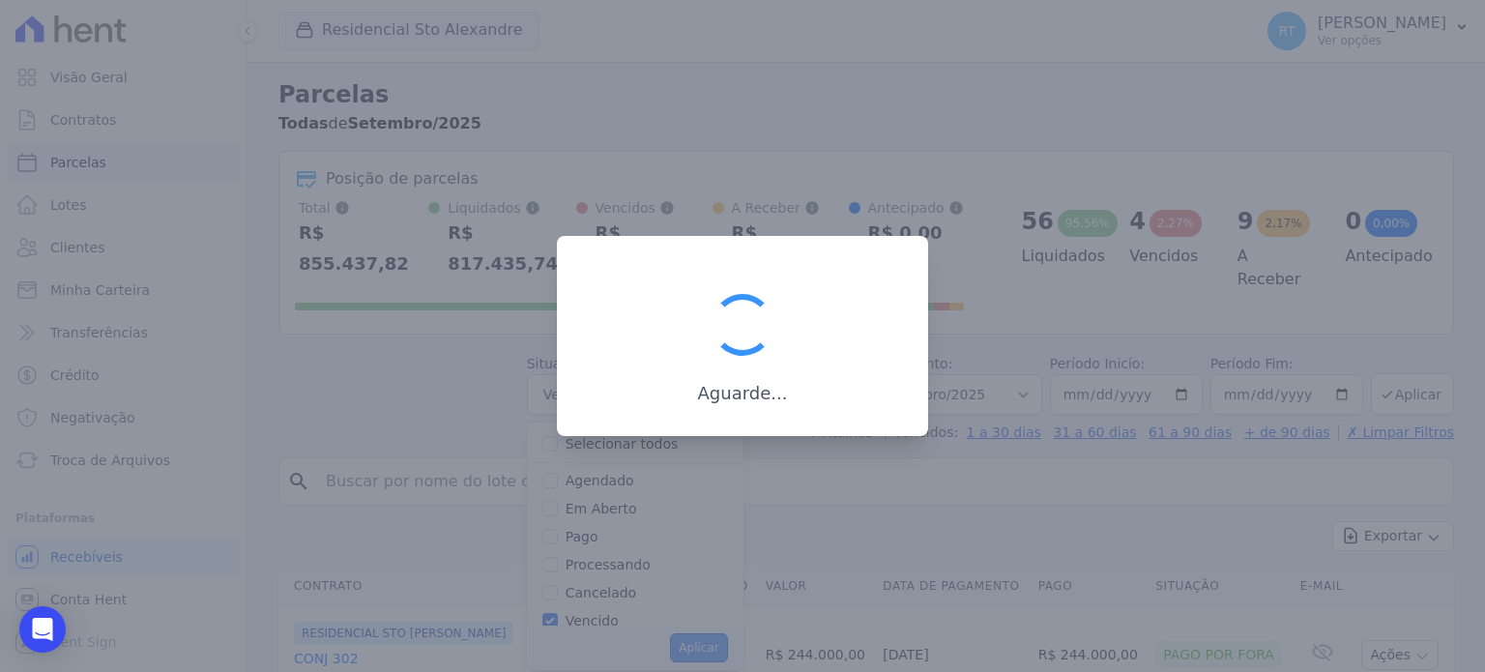
scroll to position [36, 0]
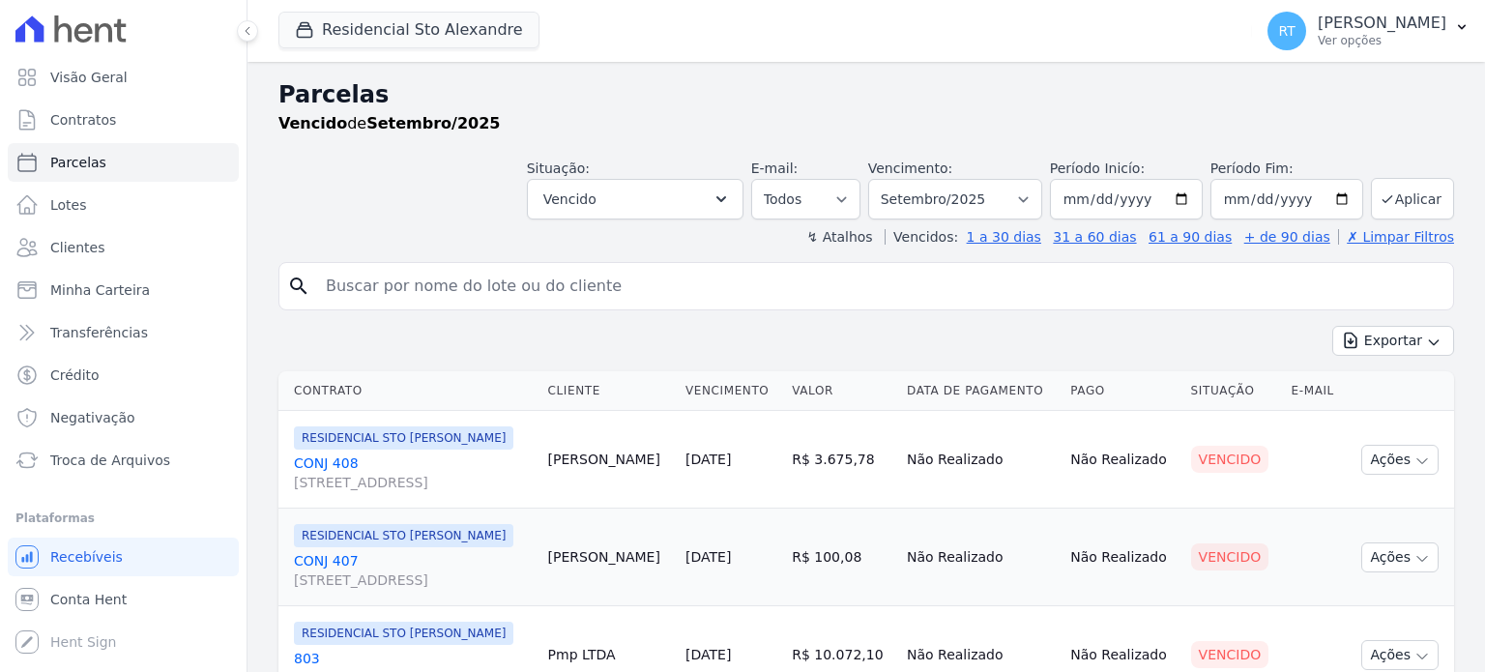
select select
click at [1028, 197] on select "Filtrar por período ──────── Todos os meses Março/2020 Abril/2020 Maio/2020 Jun…" at bounding box center [955, 199] width 174 height 41
drag, startPoint x: 1058, startPoint y: 426, endPoint x: 1063, endPoint y: 382, distance: 44.7
click at [1063, 382] on table "Contrato Cliente Vencimento Valor Data de Pagamento Pago Situação E-mail RESIDE…" at bounding box center [867, 585] width 1176 height 429
click at [1036, 309] on div "search" at bounding box center [867, 286] width 1176 height 48
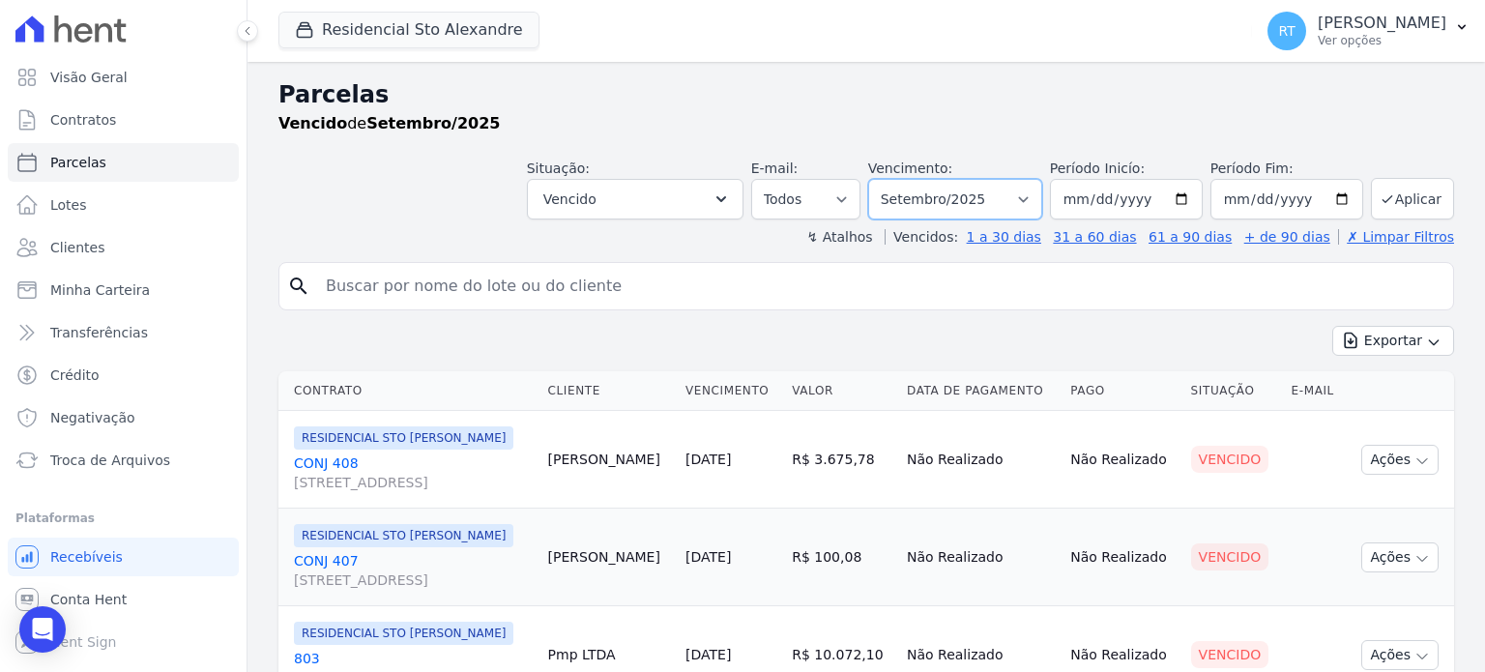
click at [1032, 204] on select "Filtrar por período ──────── Todos os meses Março/2020 Abril/2020 Maio/2020 Jun…" at bounding box center [955, 199] width 174 height 41
select select "date_range_filter"
click at [884, 179] on select "Filtrar por período ──────── Todos os meses Março/2020 Abril/2020 Maio/2020 Jun…" at bounding box center [955, 199] width 174 height 41
click at [1179, 203] on input "[DATE]" at bounding box center [1126, 199] width 153 height 41
type input "2025-04-01"
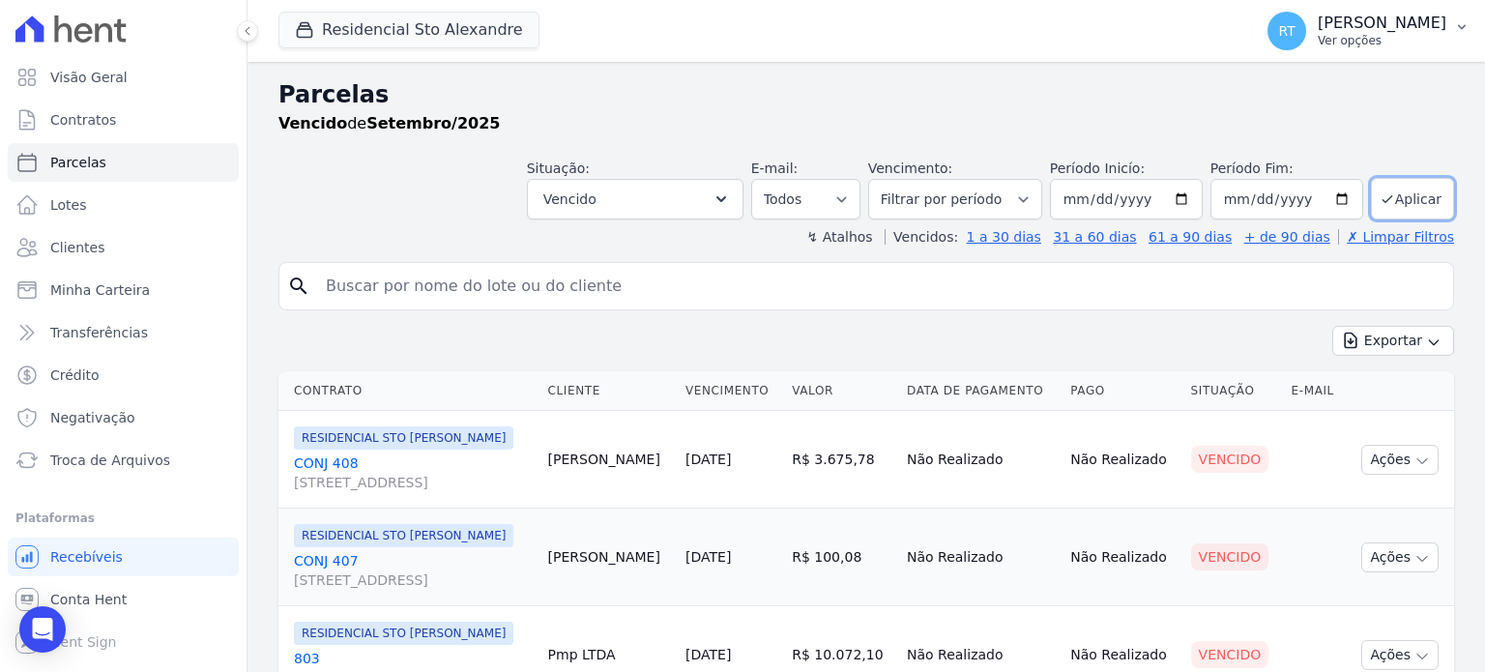
click at [1366, 34] on p "Ver opções" at bounding box center [1382, 40] width 129 height 15
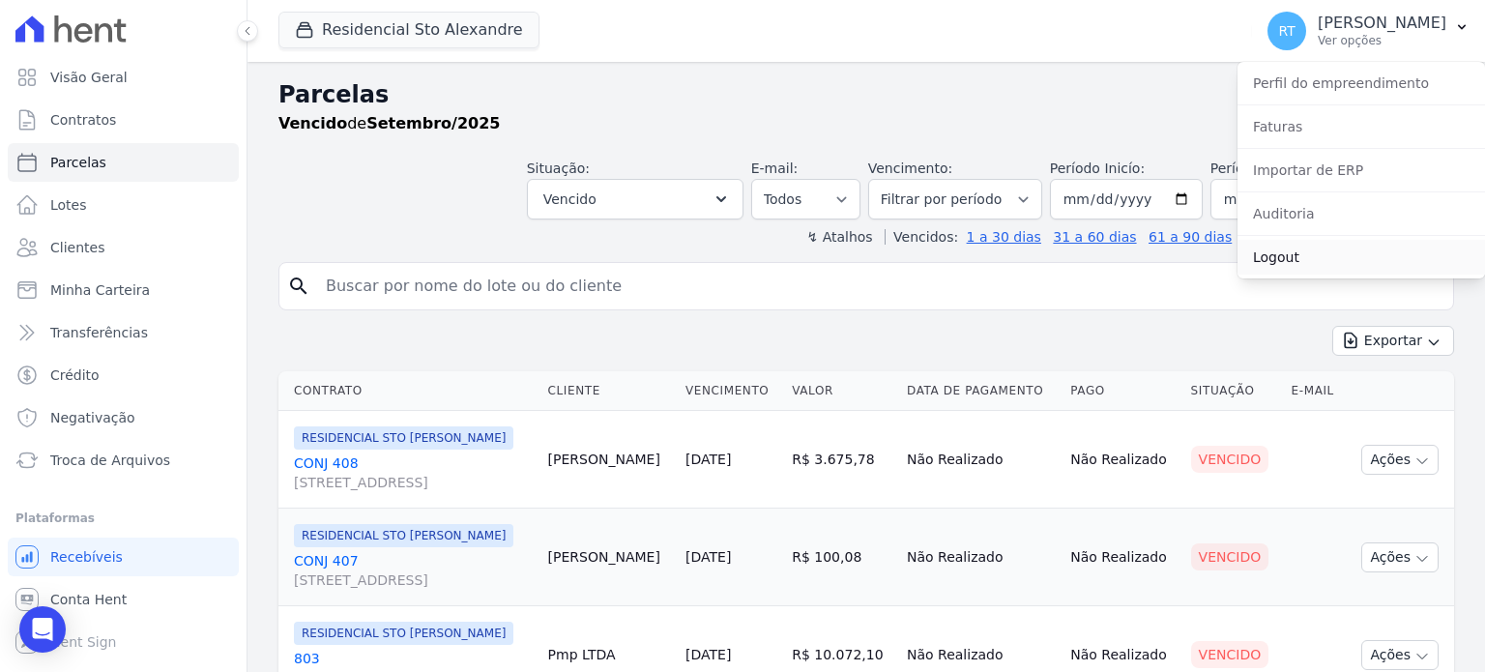
click at [1292, 256] on link "Logout" at bounding box center [1362, 257] width 248 height 35
